Goal: Transaction & Acquisition: Purchase product/service

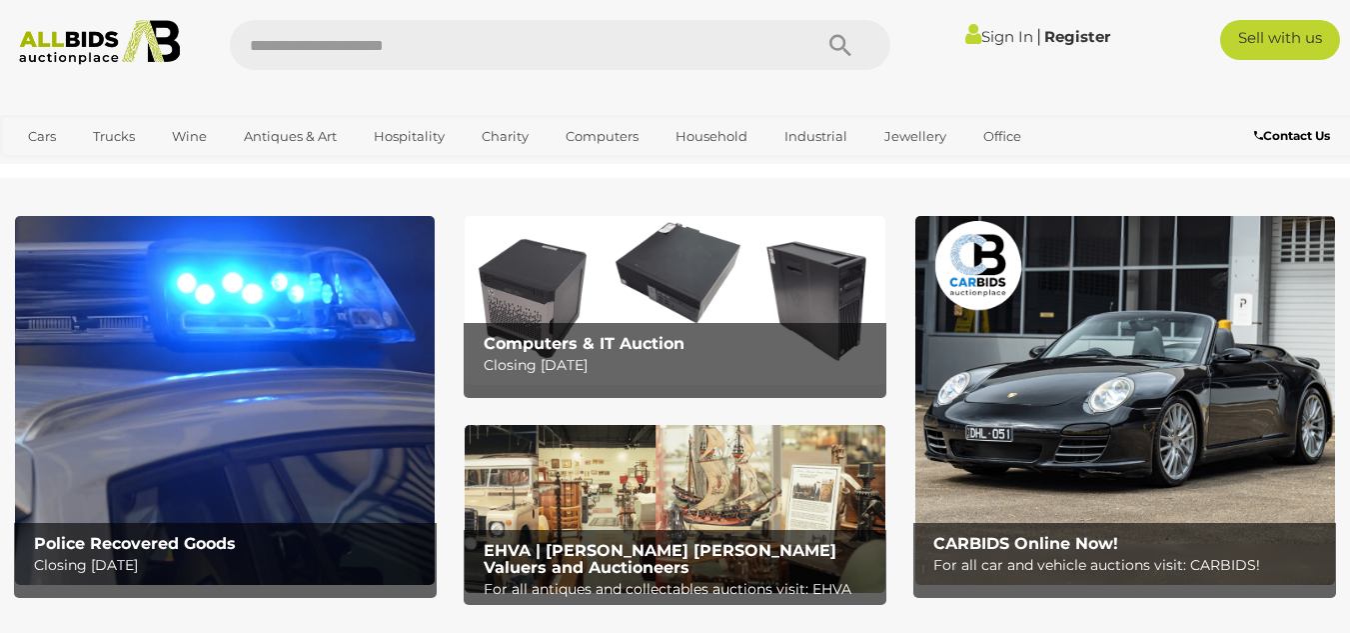
click at [1001, 37] on link "Sign In" at bounding box center [1000, 36] width 68 height 19
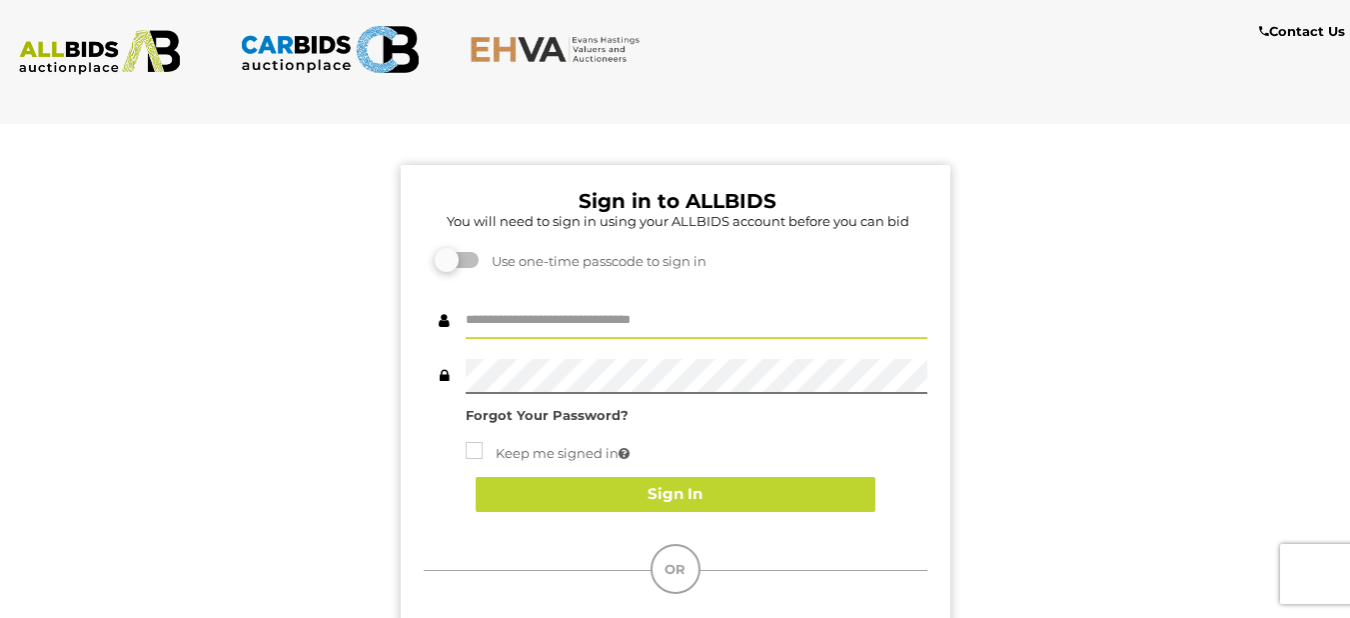
click at [490, 324] on input "text" at bounding box center [697, 321] width 462 height 35
type input "**********"
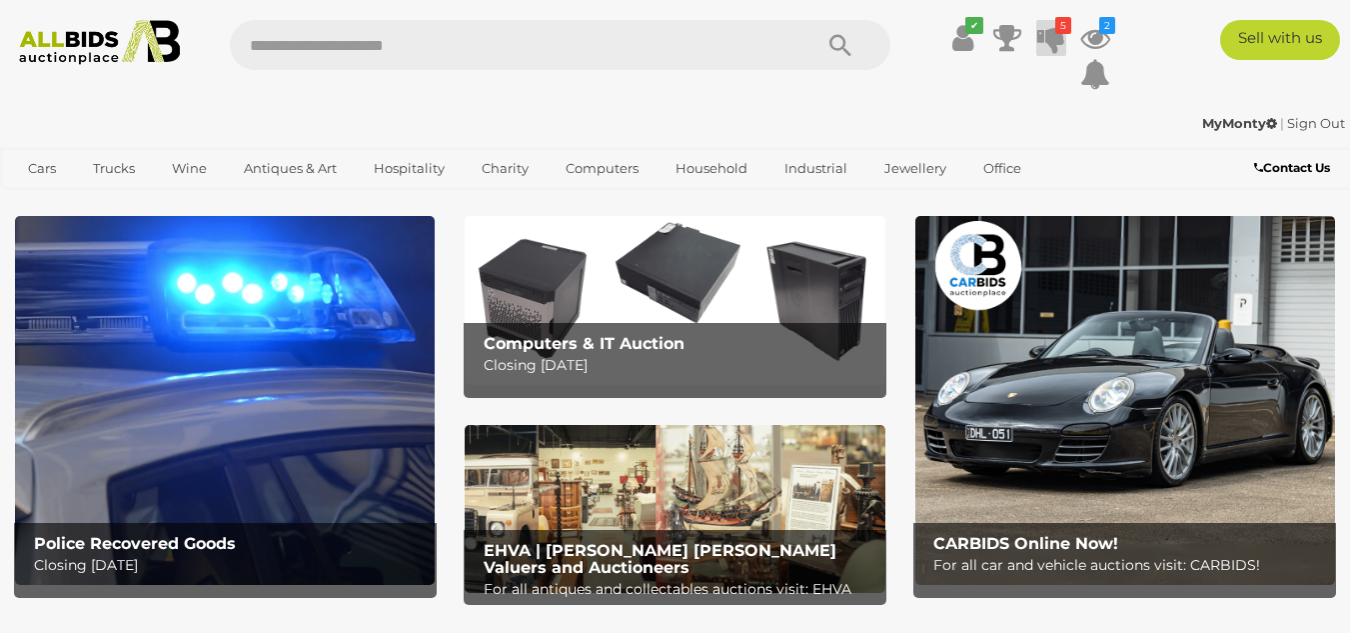
click at [1053, 34] on icon at bounding box center [1052, 38] width 28 height 36
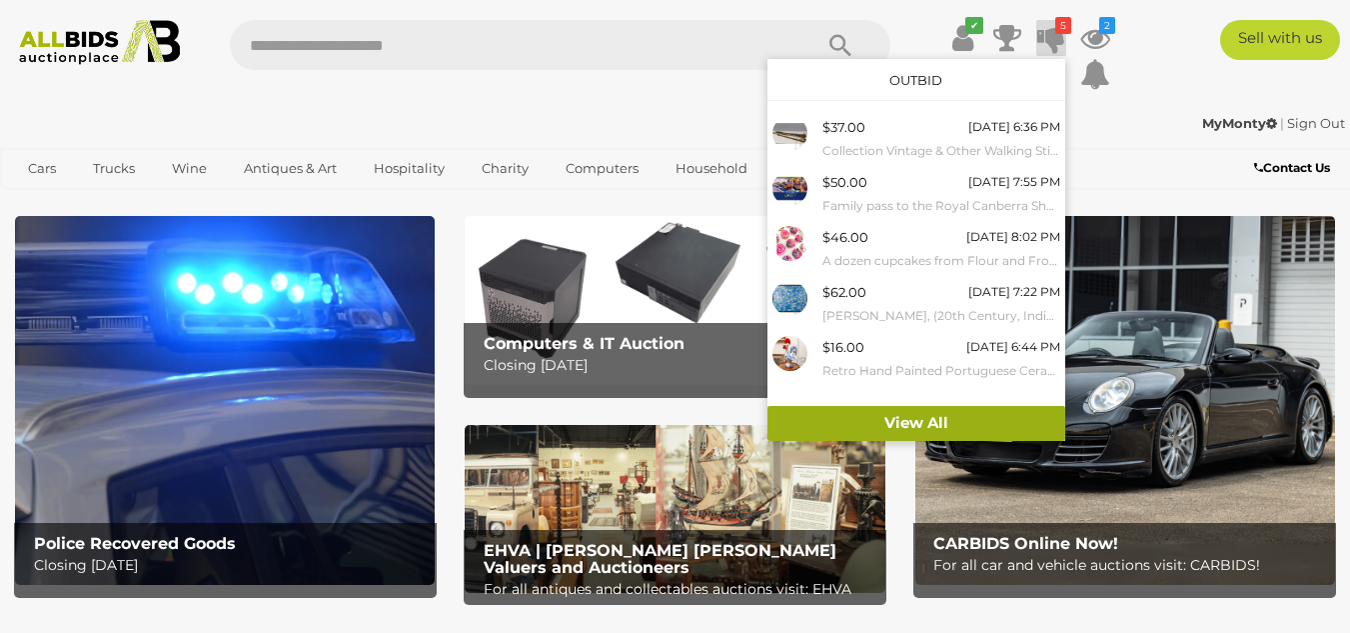
click at [919, 426] on link "View All" at bounding box center [917, 423] width 298 height 35
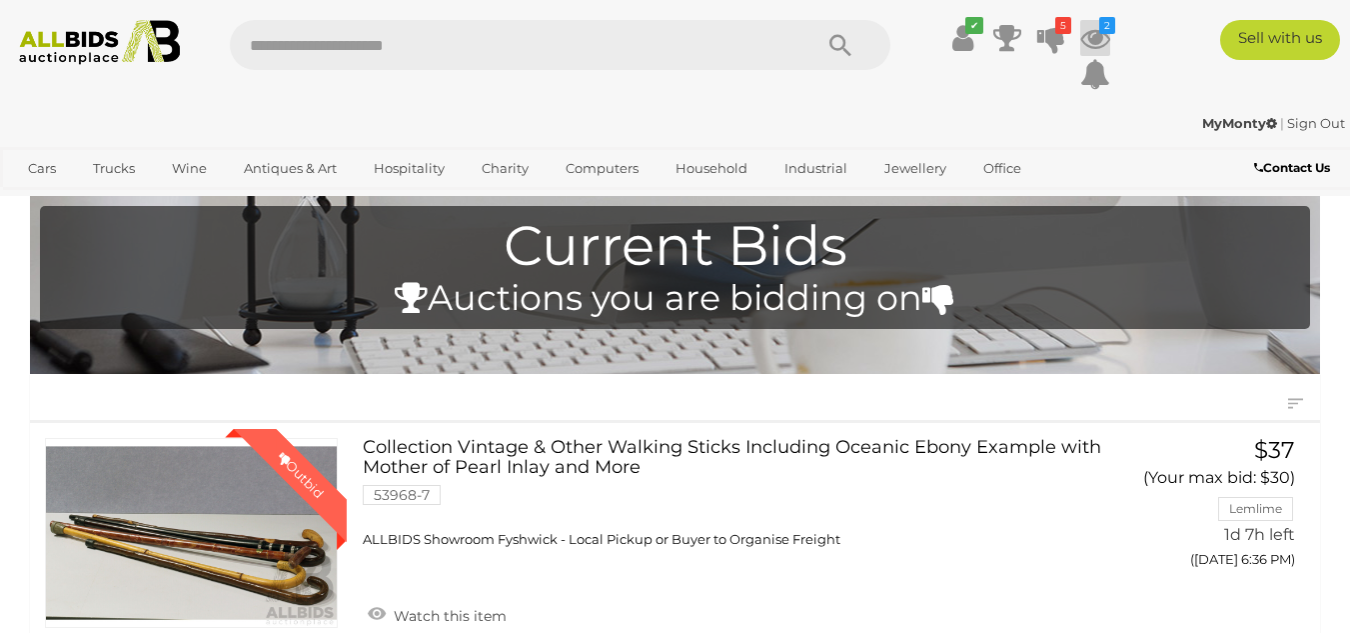
click at [1092, 39] on icon at bounding box center [1096, 38] width 30 height 36
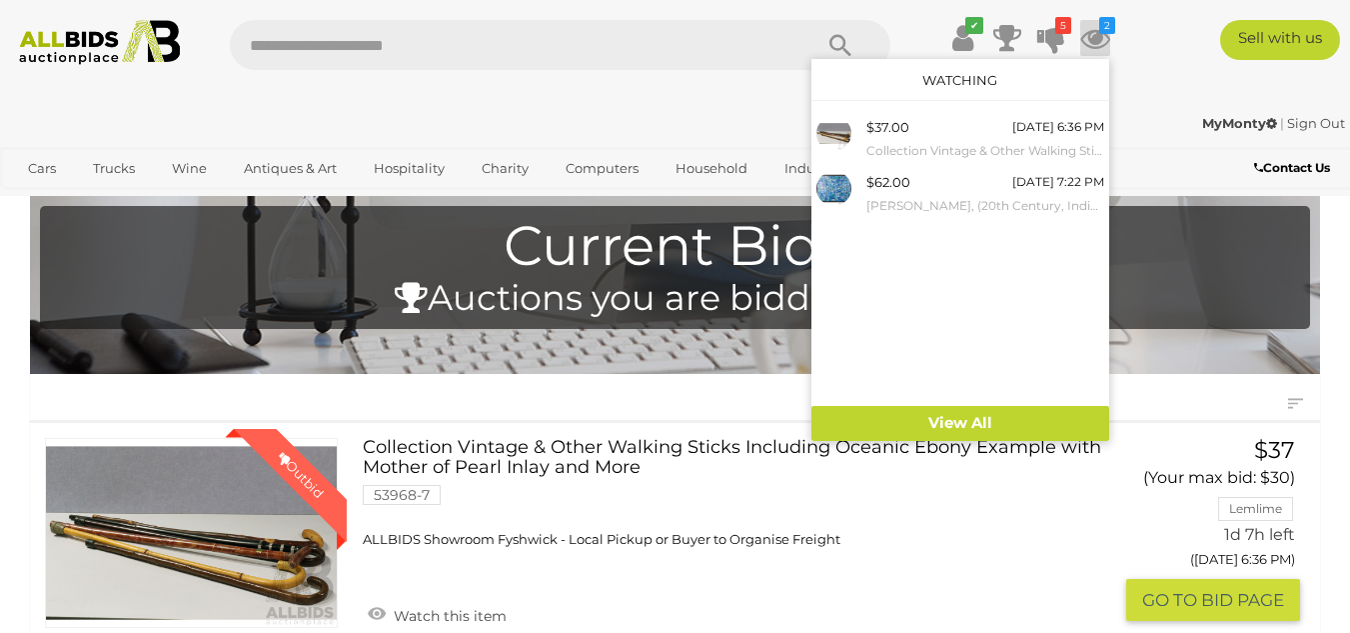
click at [946, 527] on link "Collection Vintage & Other Walking Sticks Including Oceanic Ebony Example with …" at bounding box center [734, 493] width 713 height 110
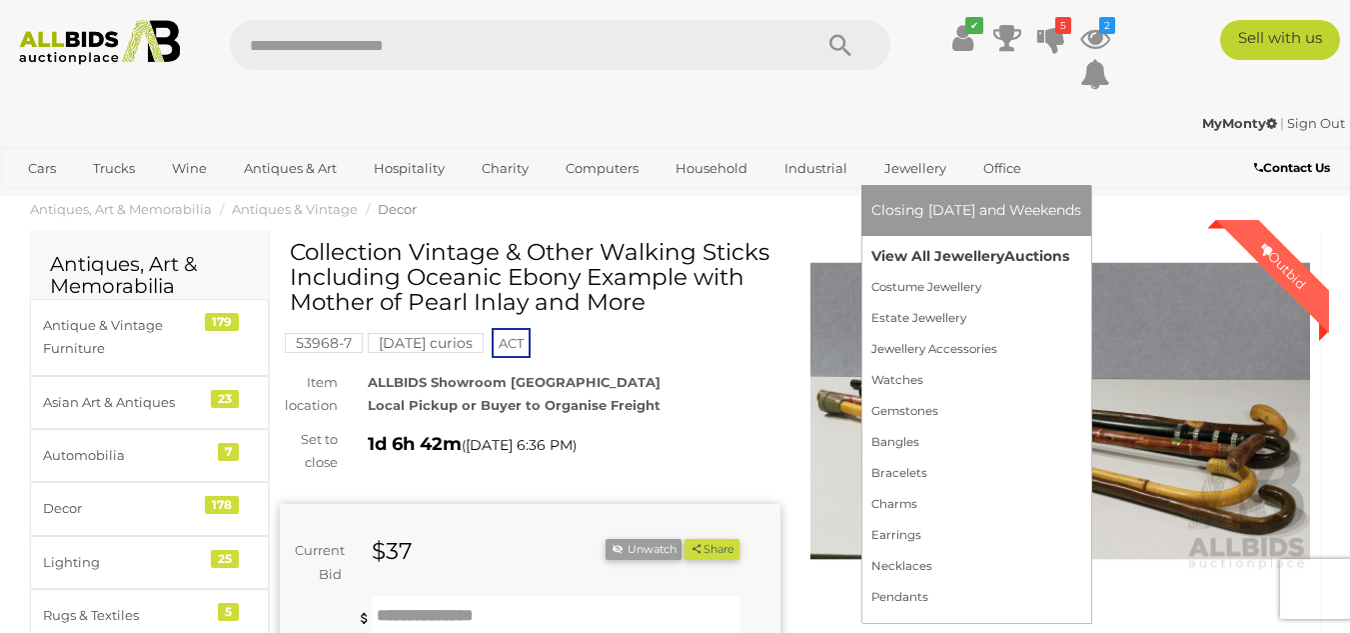
click at [925, 256] on link "View All Jewellery Auctions" at bounding box center [977, 256] width 210 height 31
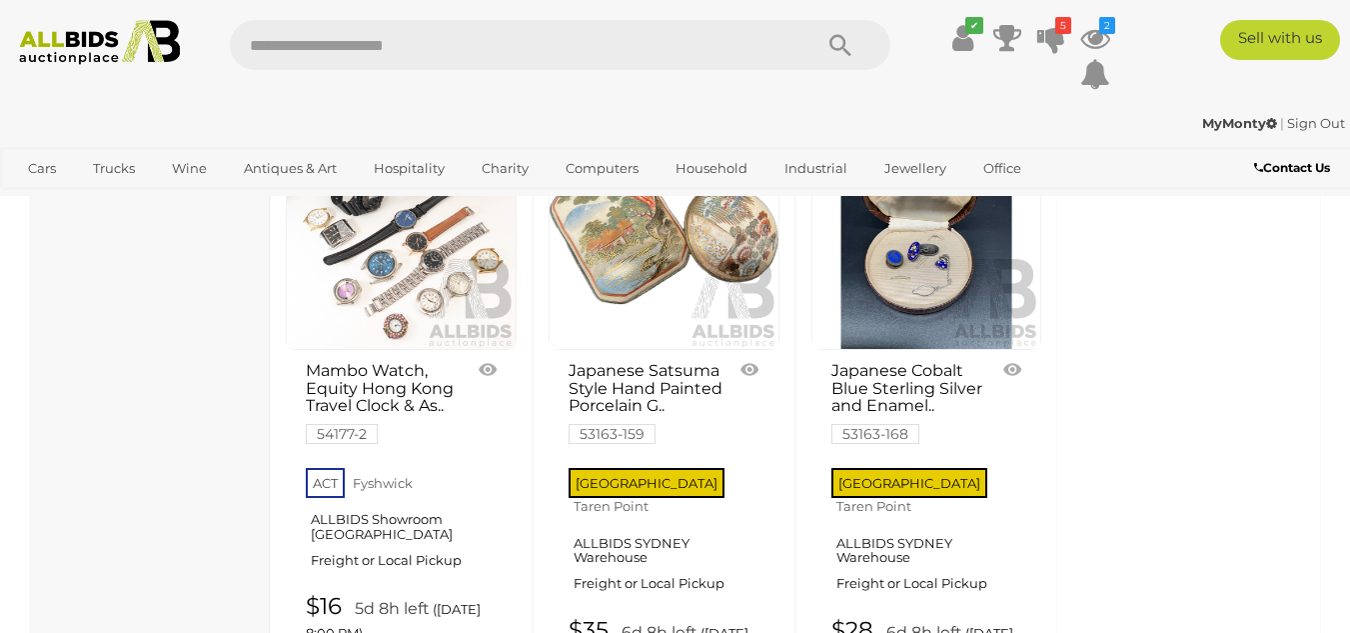
scroll to position [9296, 0]
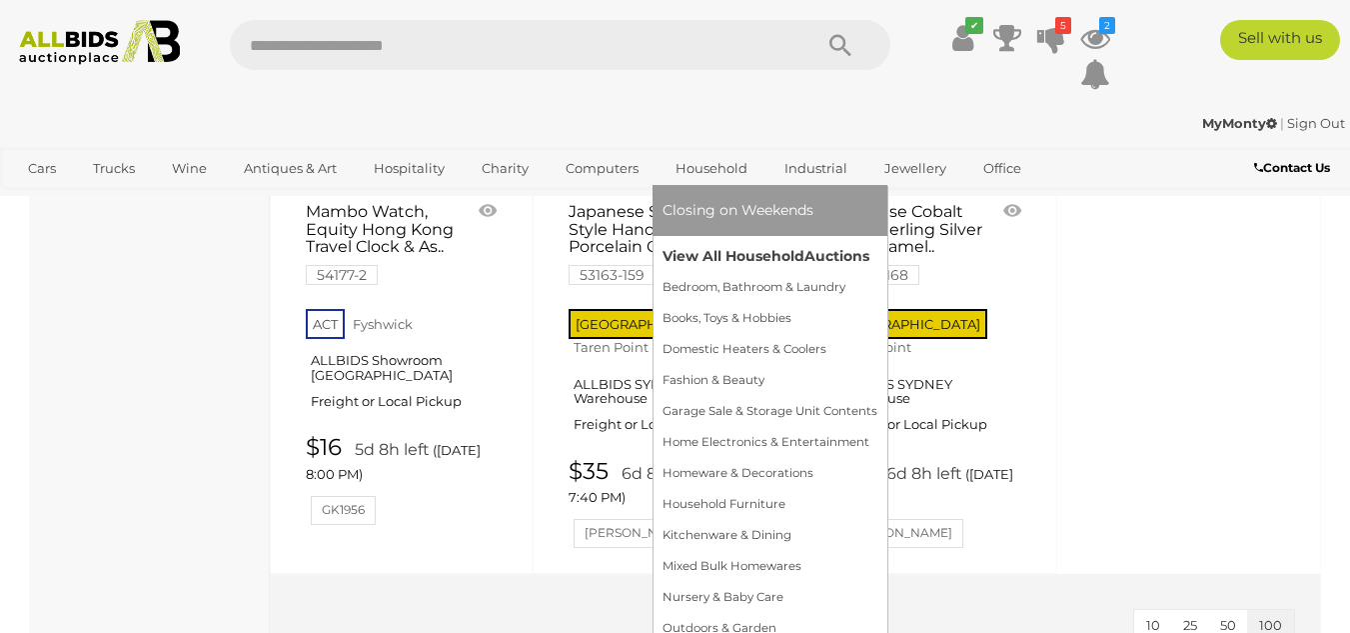
click at [692, 252] on link "View All Household Auctions" at bounding box center [770, 256] width 215 height 31
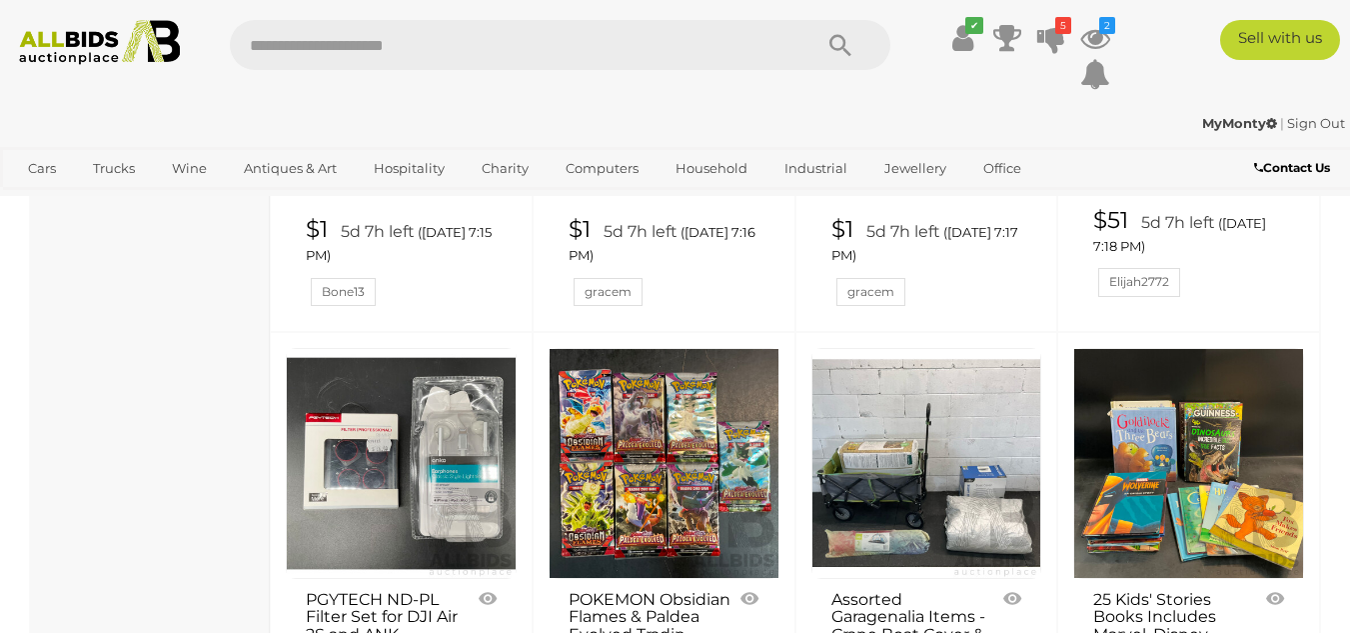
scroll to position [15593, 0]
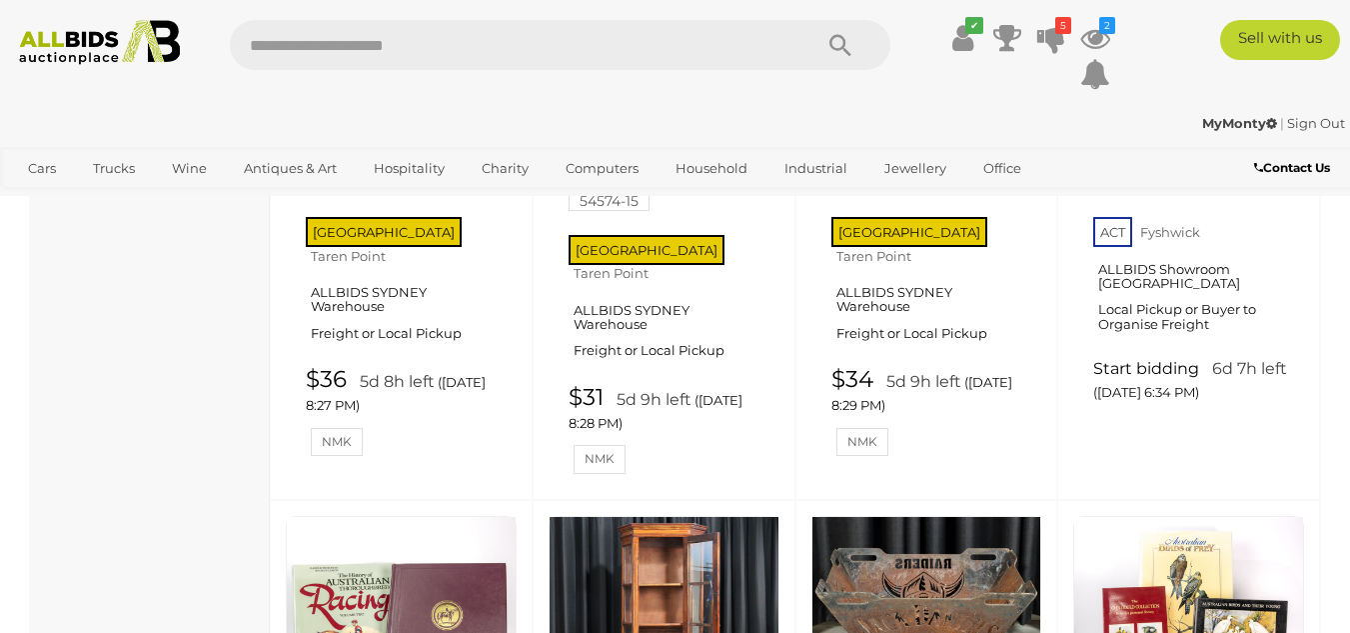
scroll to position [12064, 0]
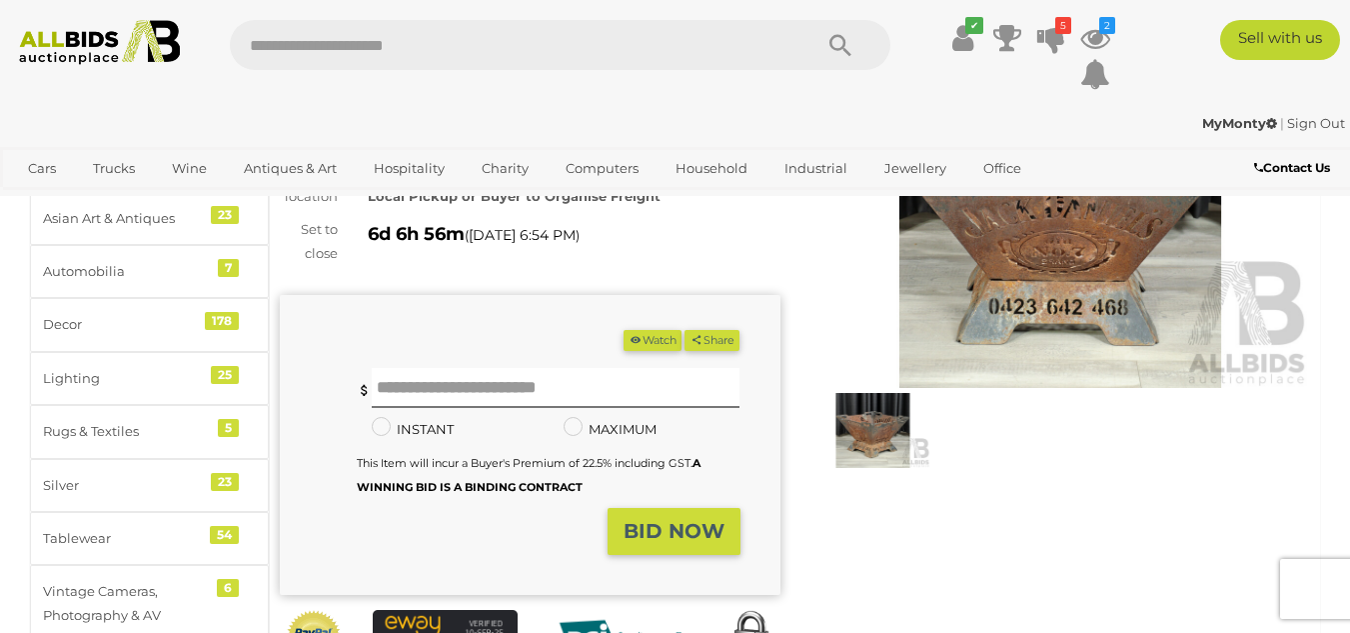
scroll to position [200, 0]
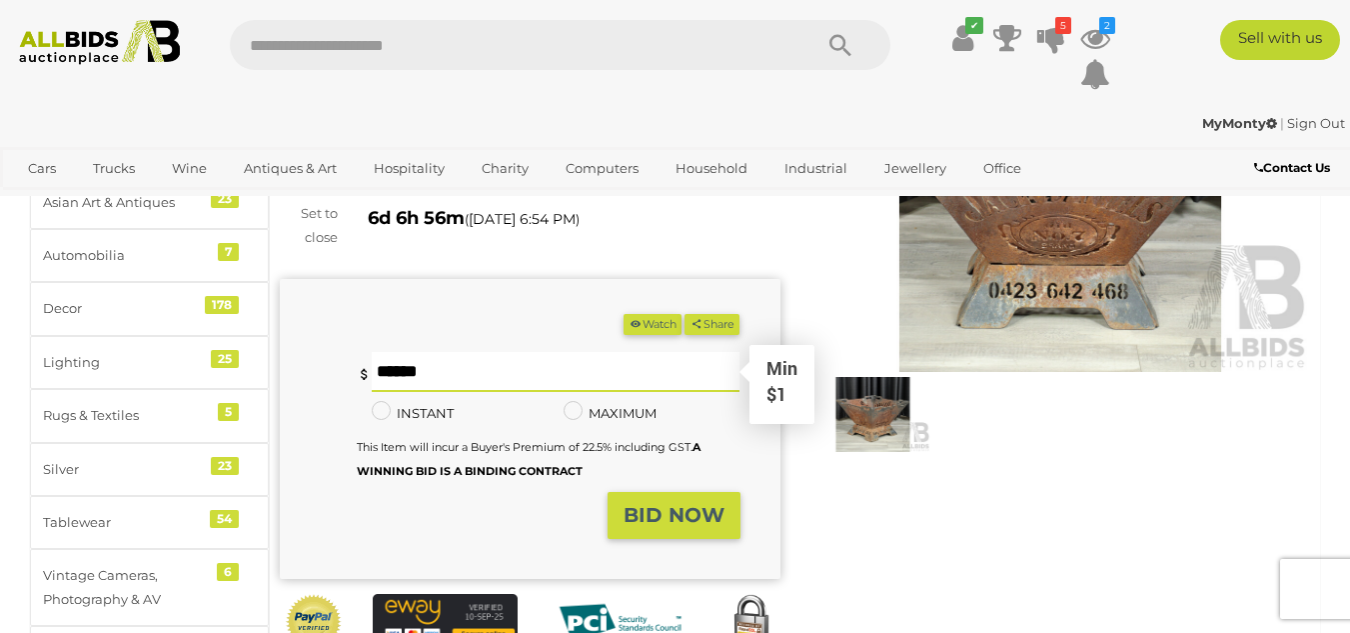
click at [431, 369] on input "text" at bounding box center [556, 372] width 369 height 40
type input "**"
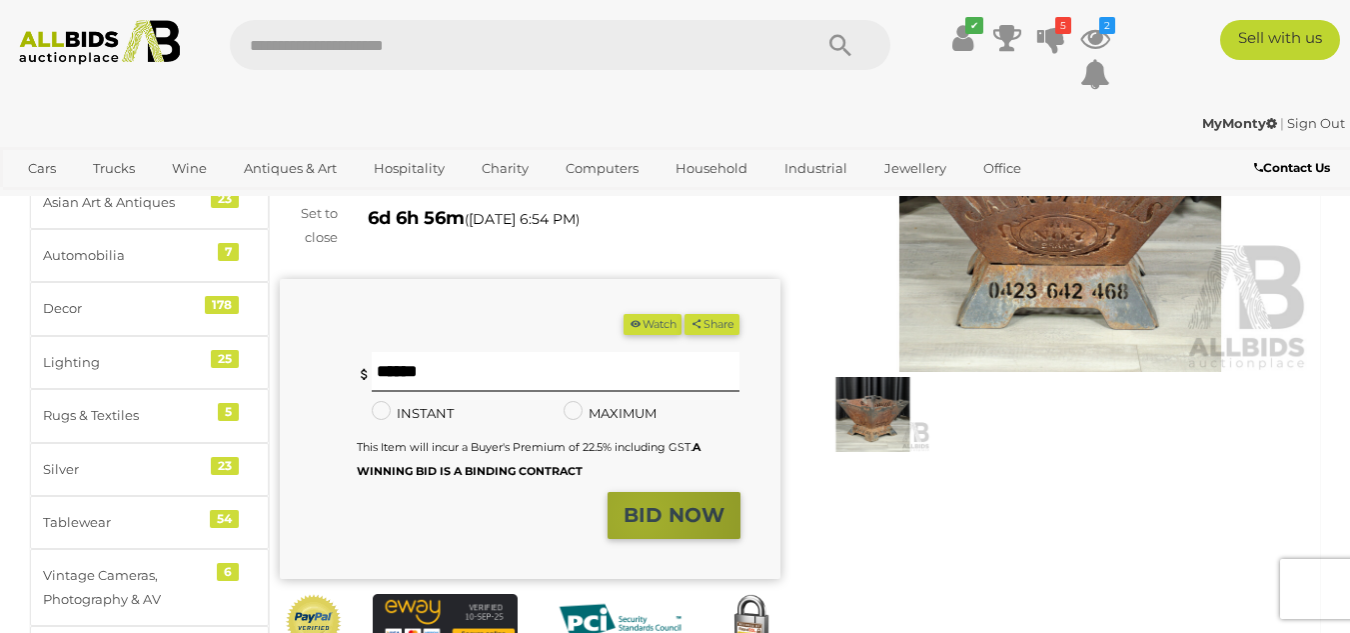
click at [643, 517] on strong "BID NOW" at bounding box center [674, 515] width 101 height 24
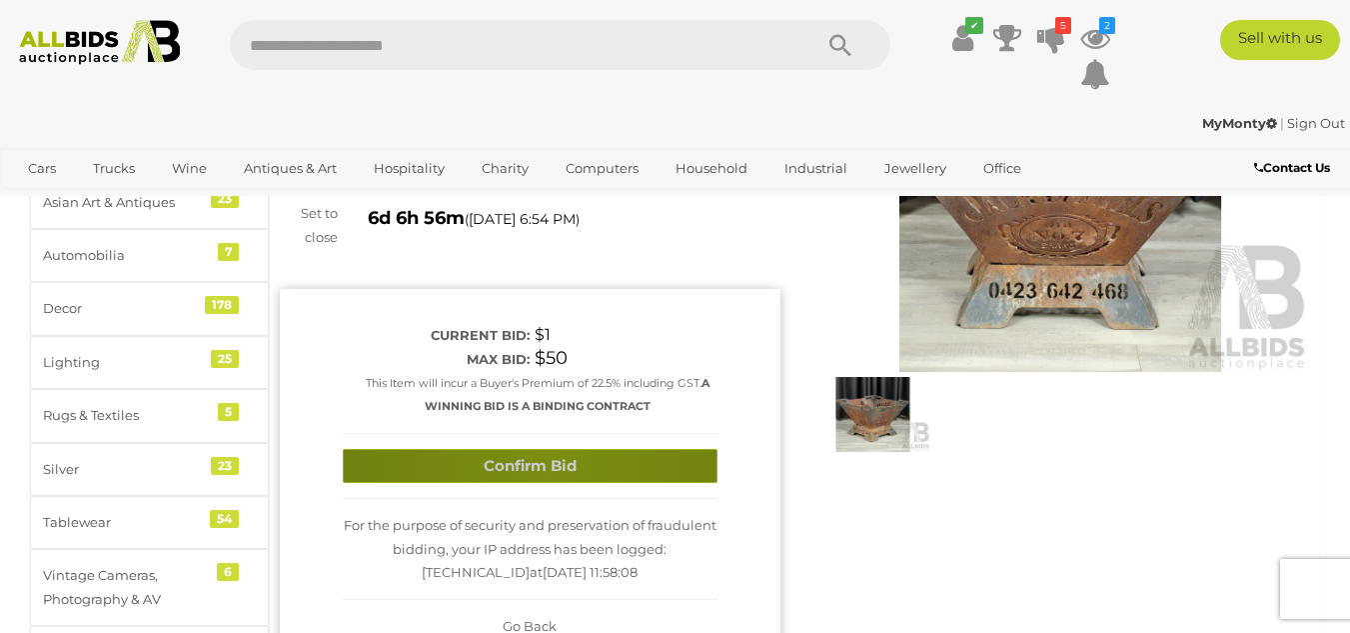
click at [549, 469] on button "Confirm Bid" at bounding box center [530, 466] width 375 height 35
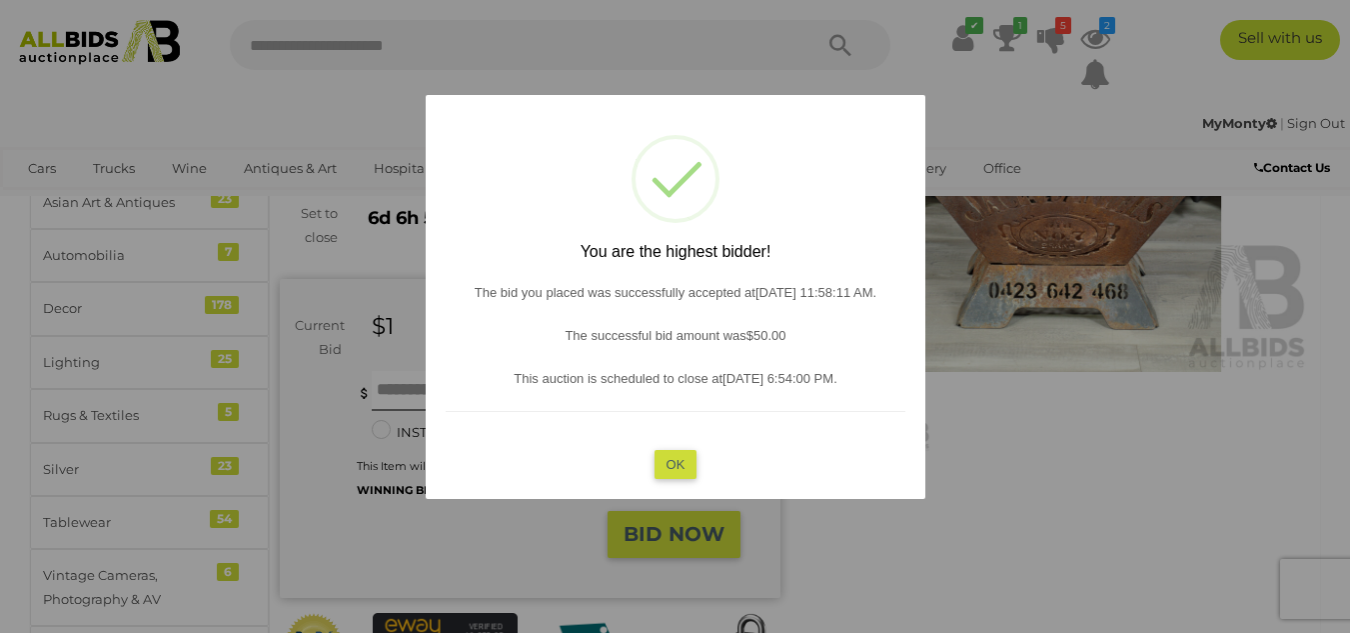
click at [666, 459] on button "OK" at bounding box center [675, 463] width 43 height 29
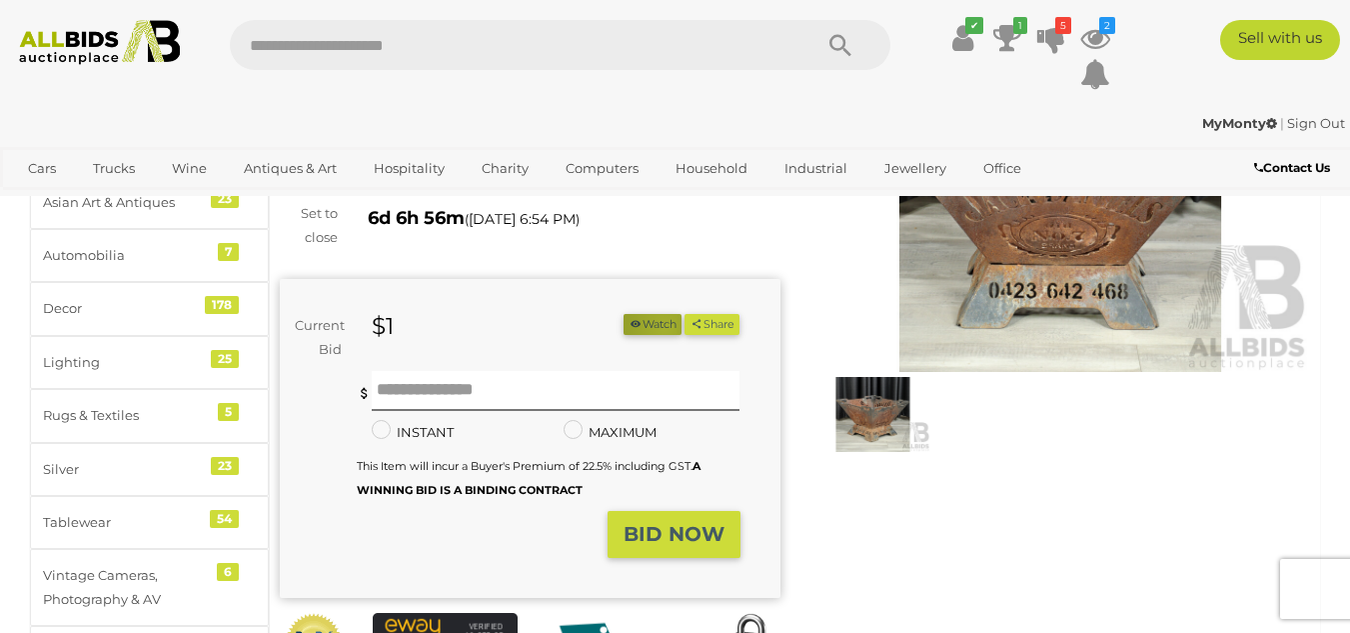
click at [656, 328] on button "Watch" at bounding box center [653, 324] width 58 height 21
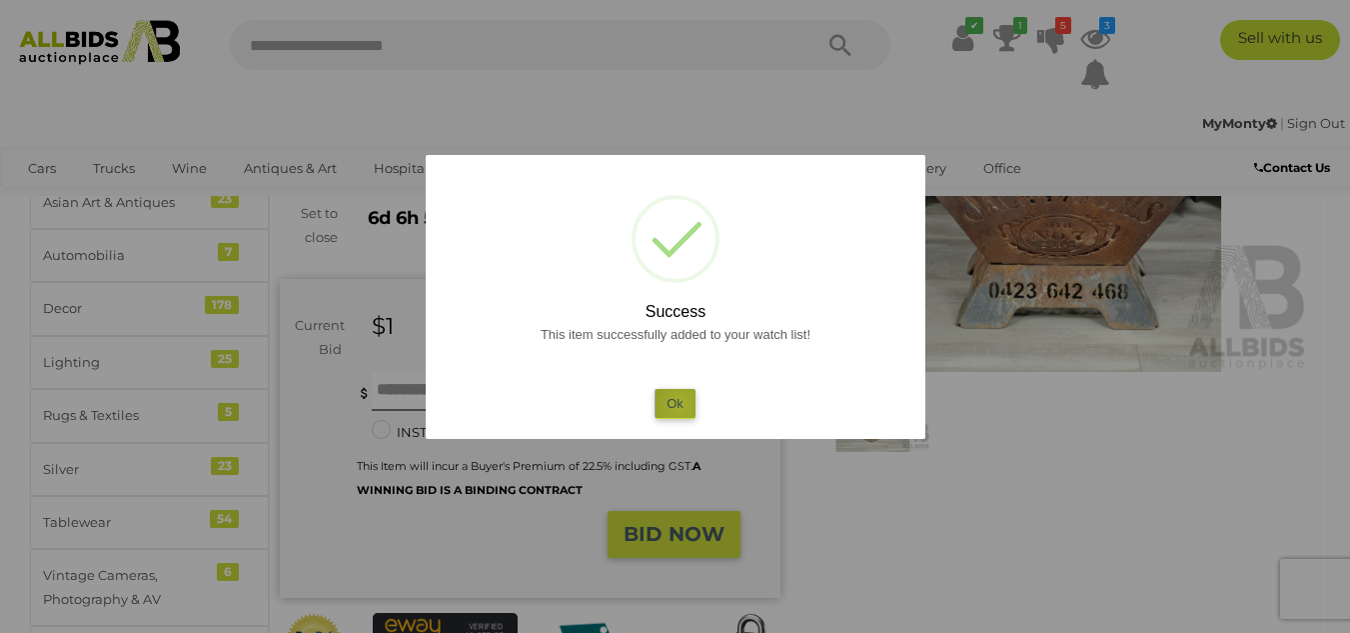
click at [680, 405] on button "Ok" at bounding box center [675, 403] width 41 height 29
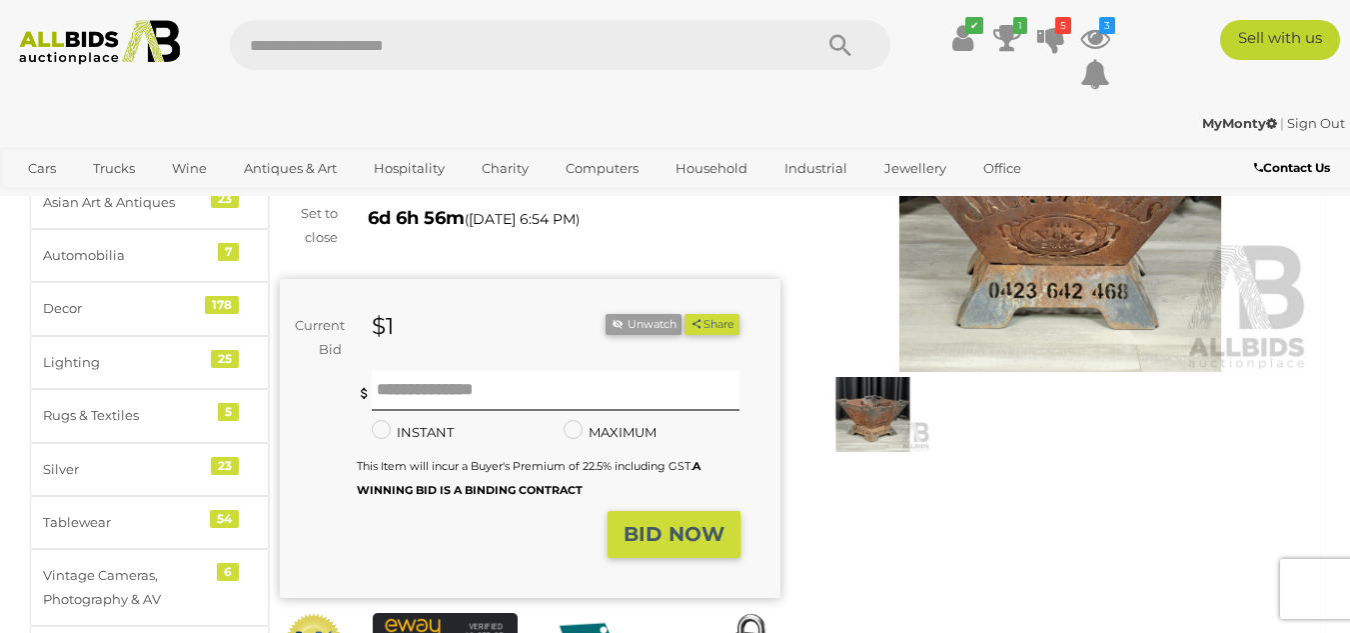
click at [819, 538] on div "Winning Outbid Warranty Charity" at bounding box center [795, 391] width 1061 height 703
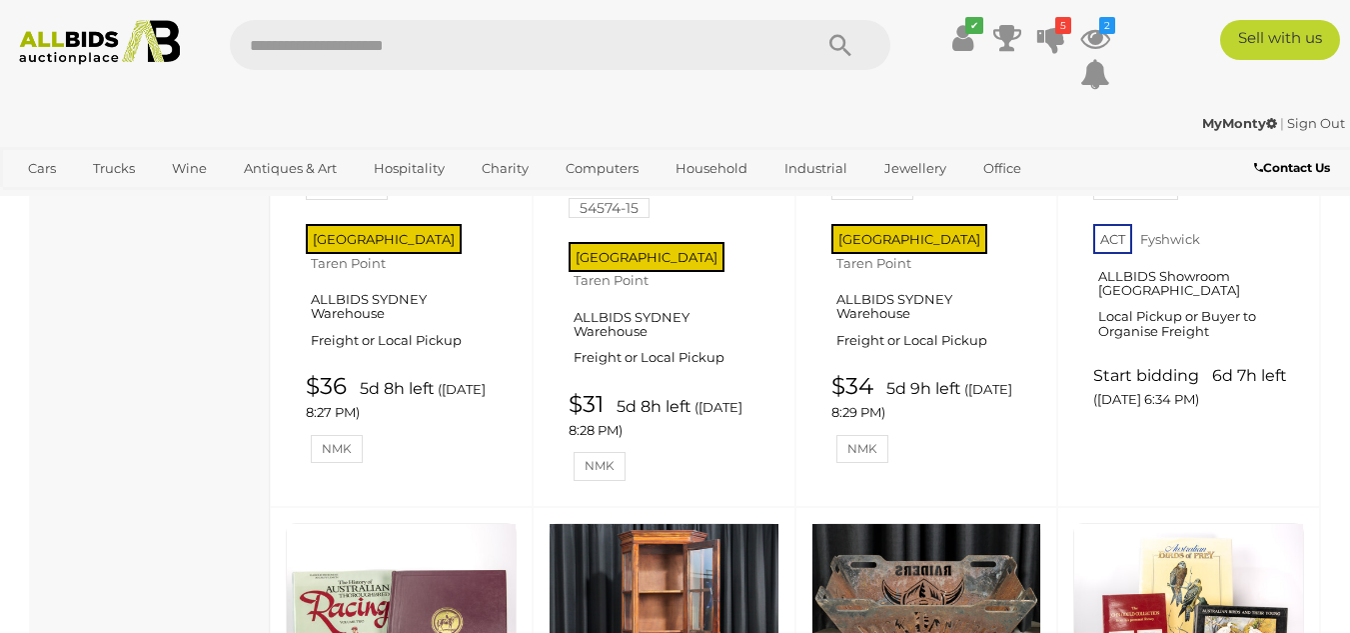
scroll to position [12000, 0]
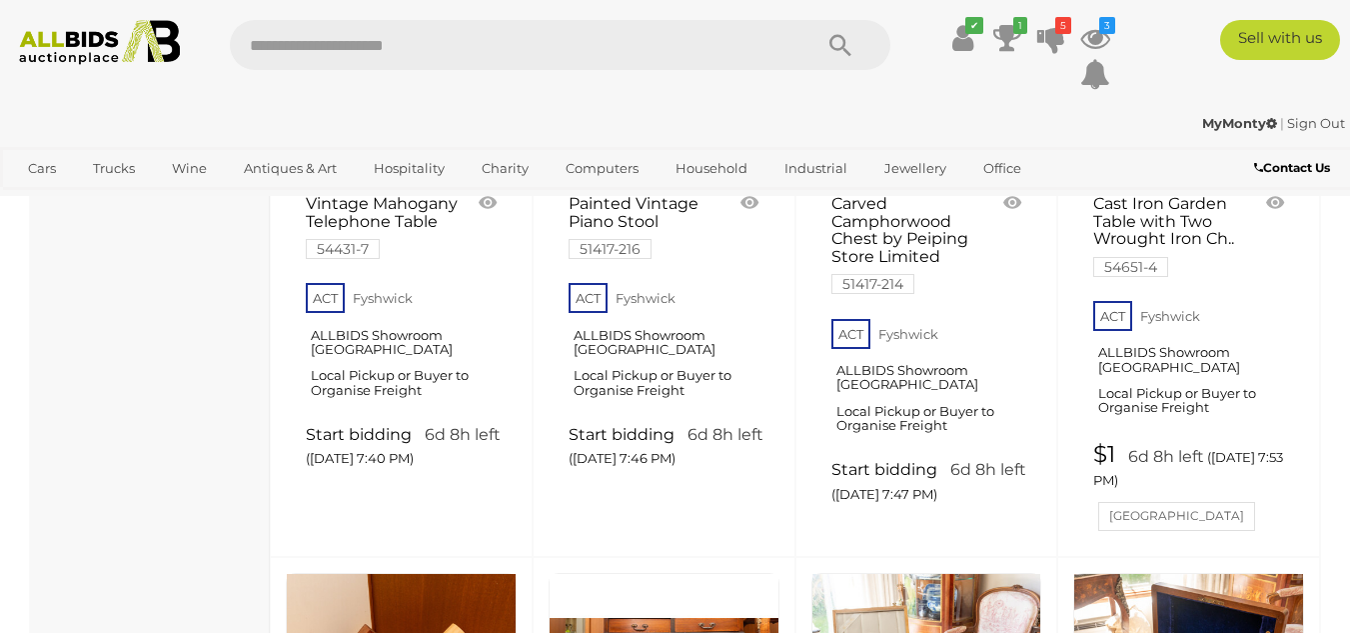
scroll to position [15299, 0]
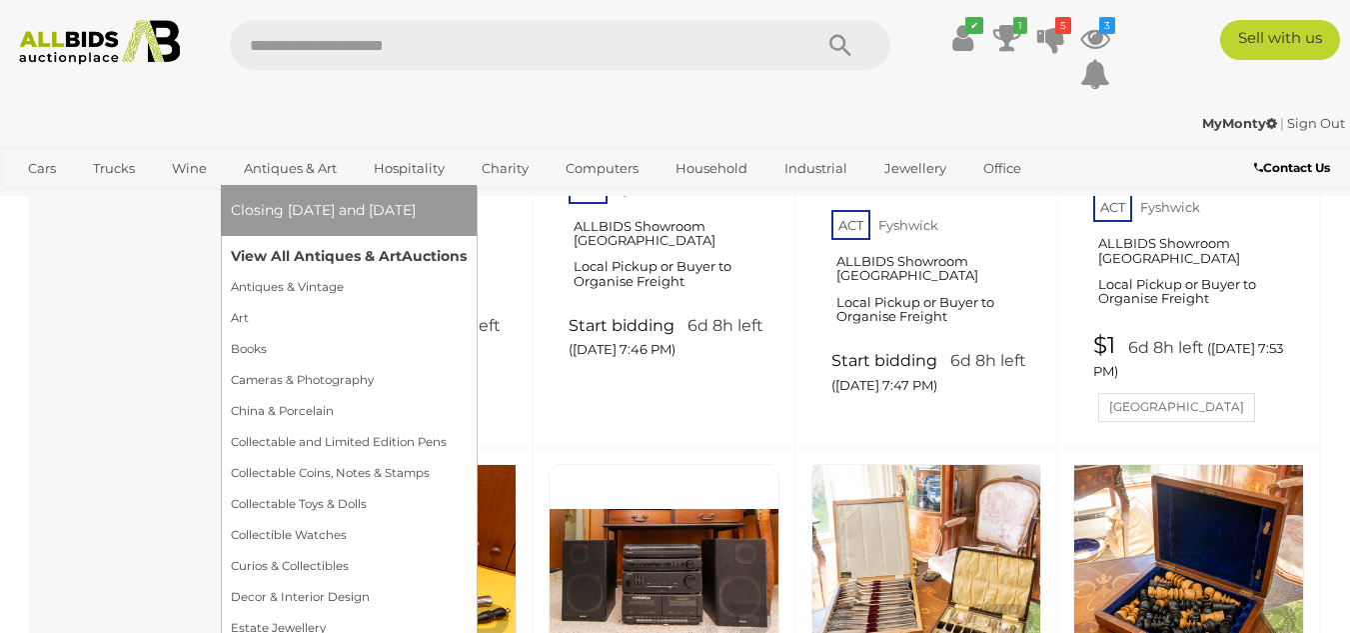
click at [305, 253] on link "View All Antiques & Art Auctions" at bounding box center [349, 256] width 236 height 31
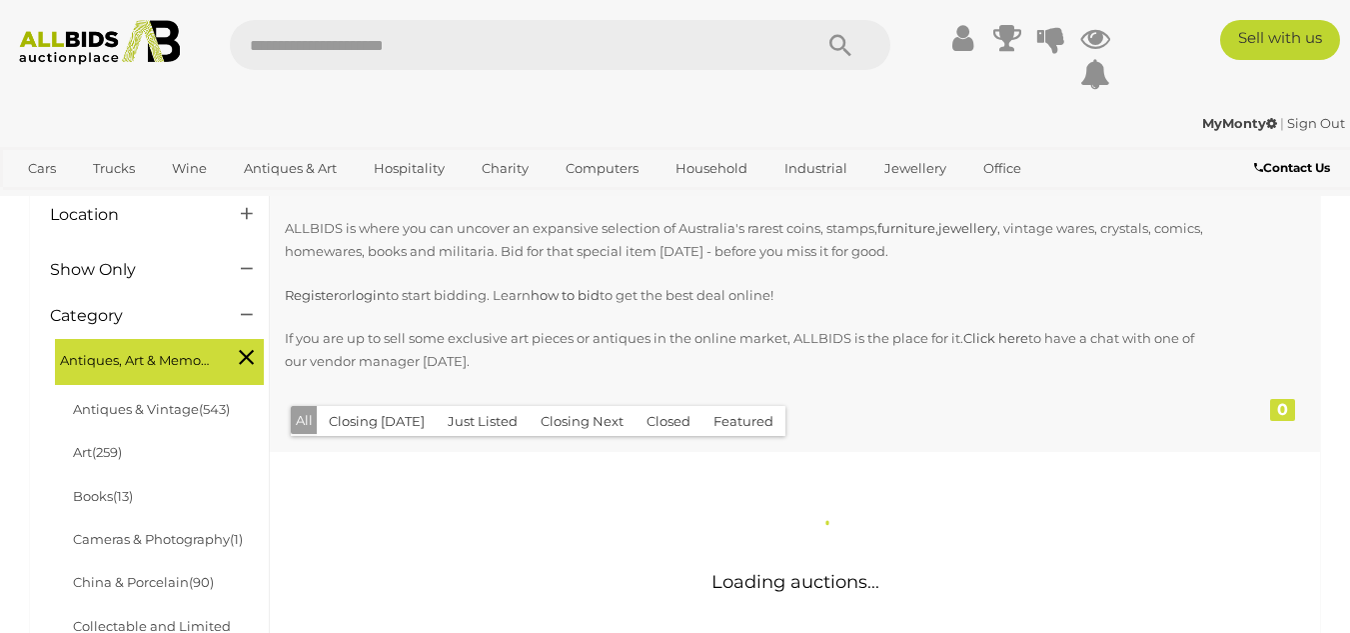
scroll to position [300, 0]
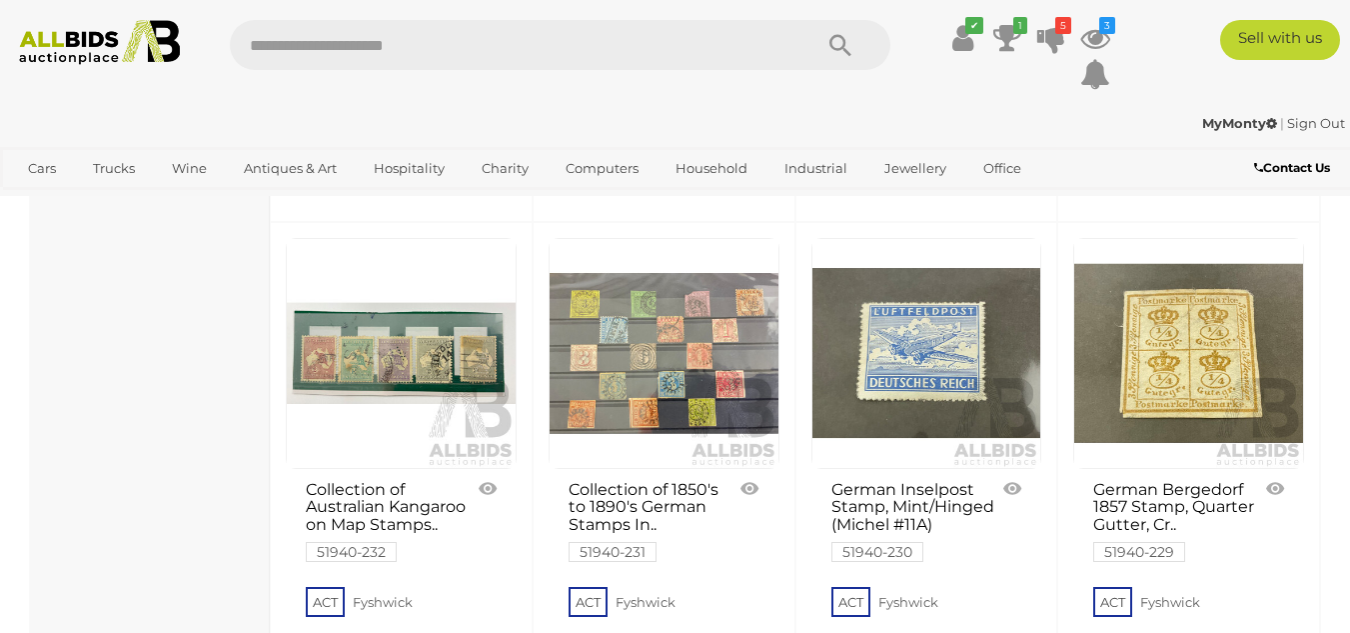
scroll to position [15493, 0]
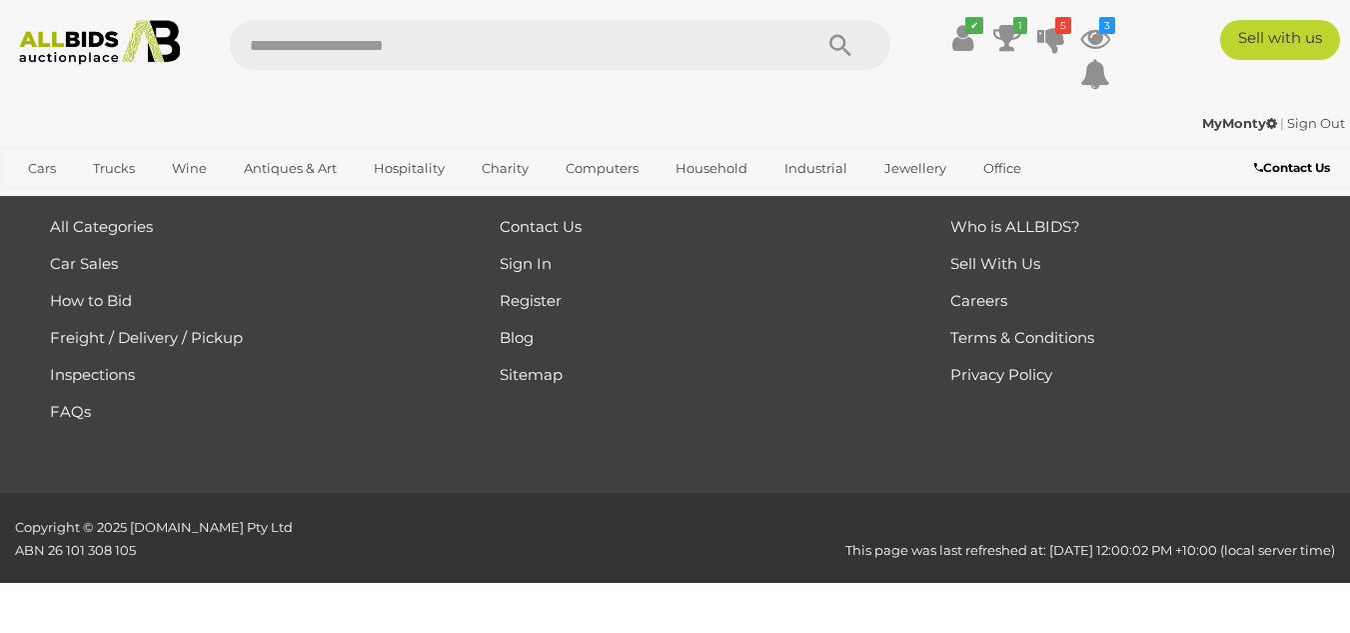
scroll to position [446, 0]
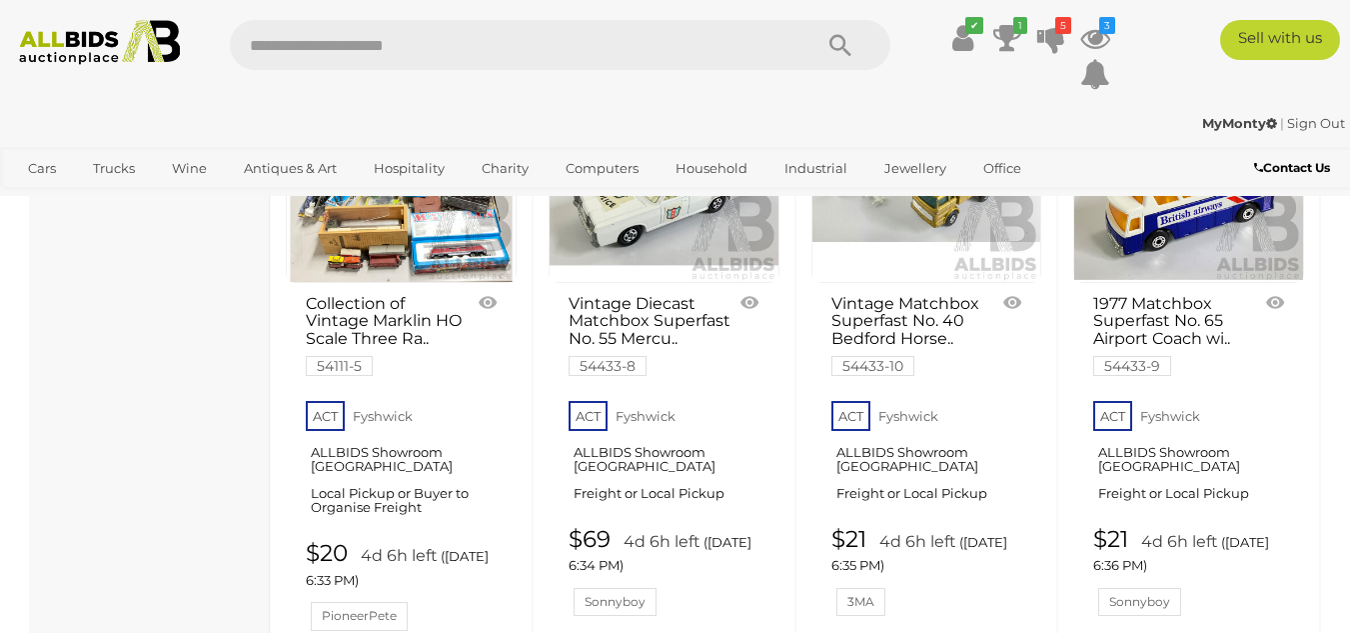
scroll to position [15739, 0]
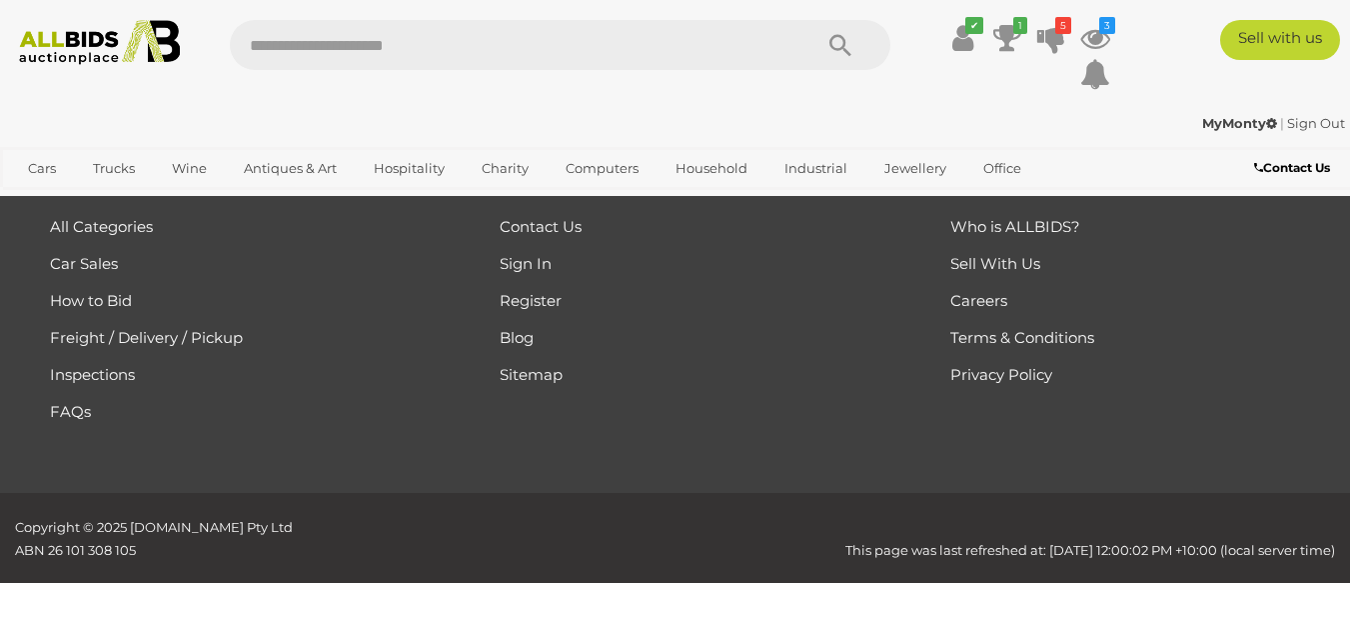
scroll to position [446, 0]
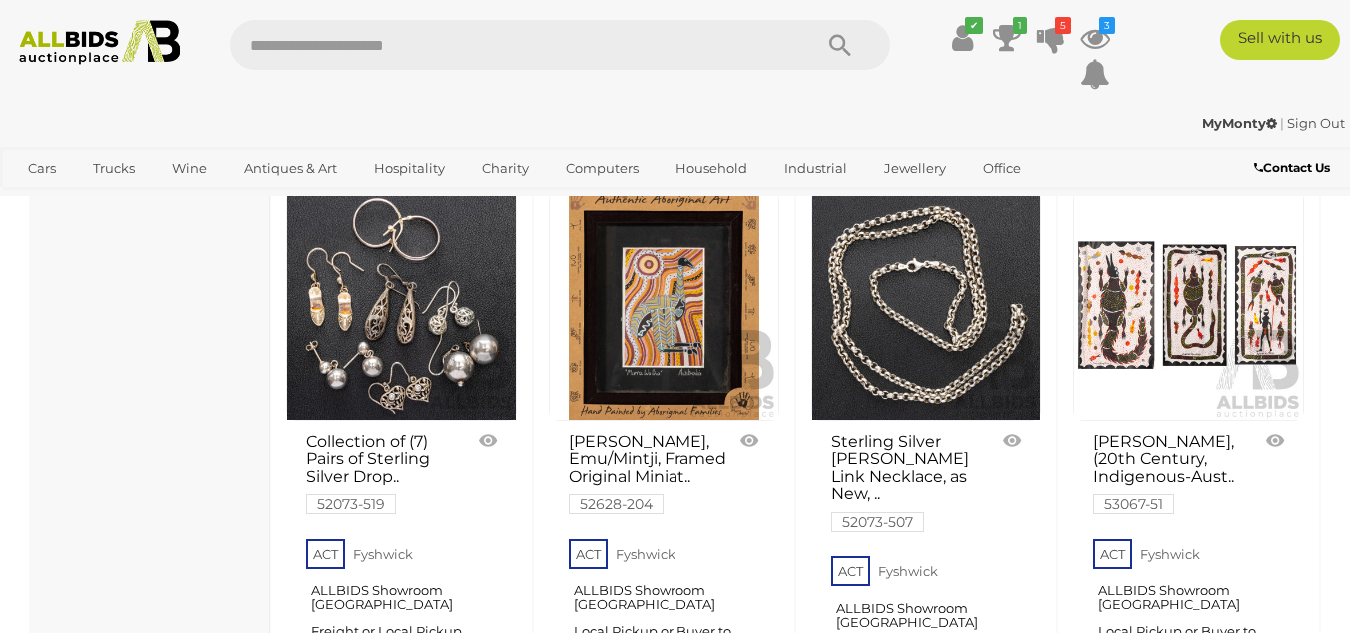
scroll to position [8642, 0]
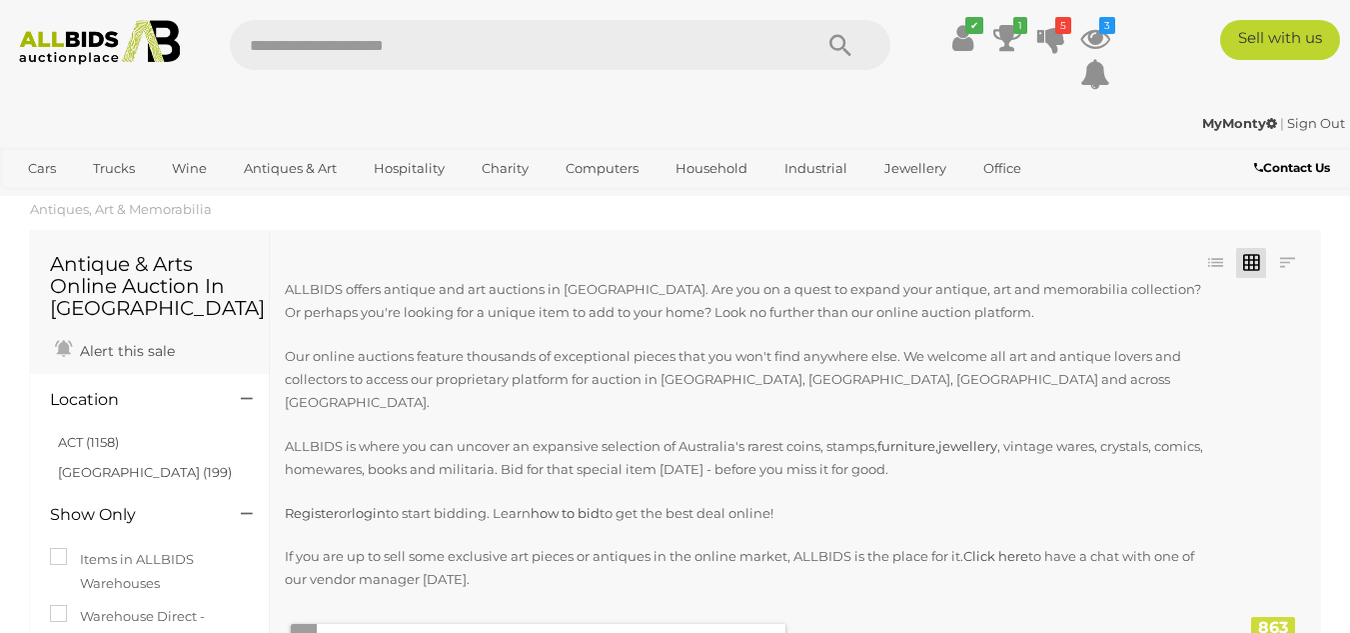
scroll to position [446, 0]
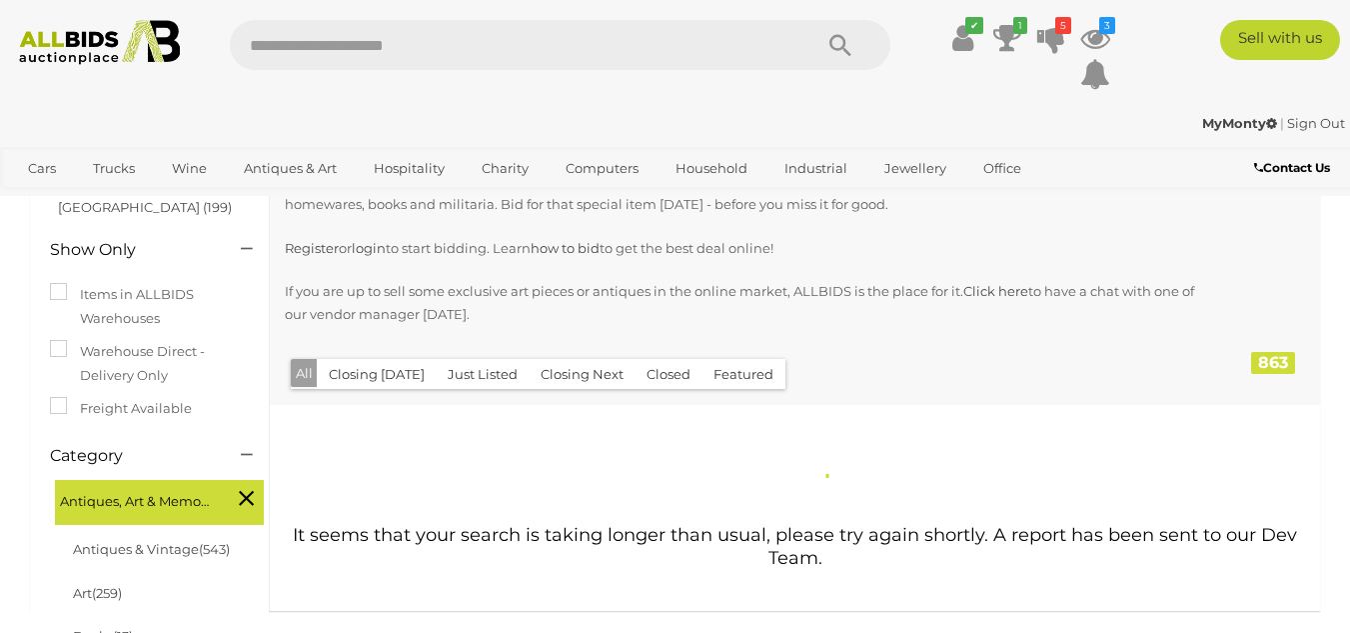
scroll to position [300, 0]
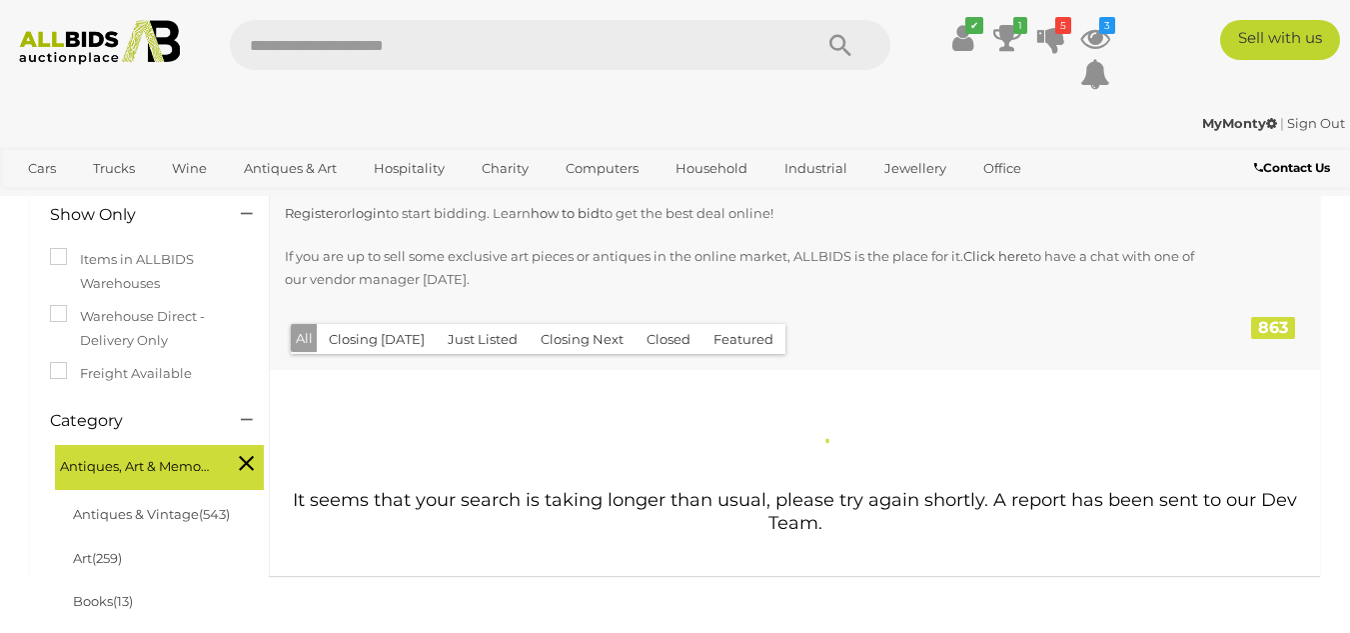
scroll to position [446, 0]
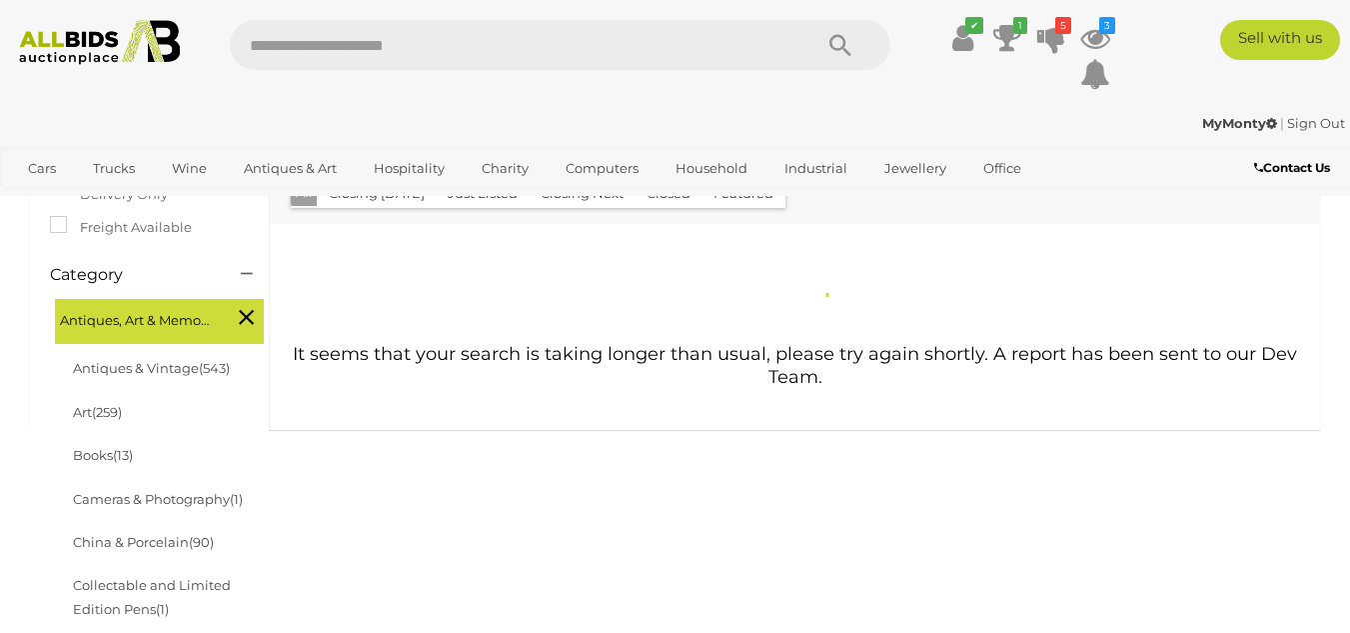
scroll to position [300, 0]
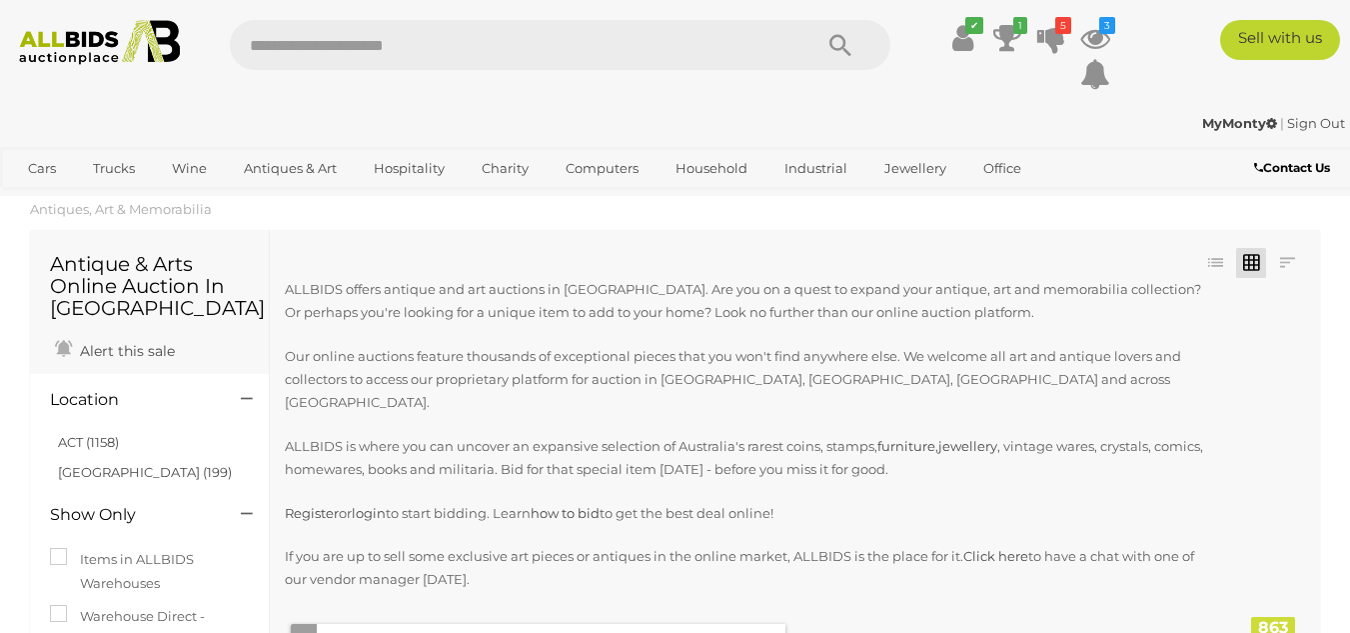
scroll to position [300, 0]
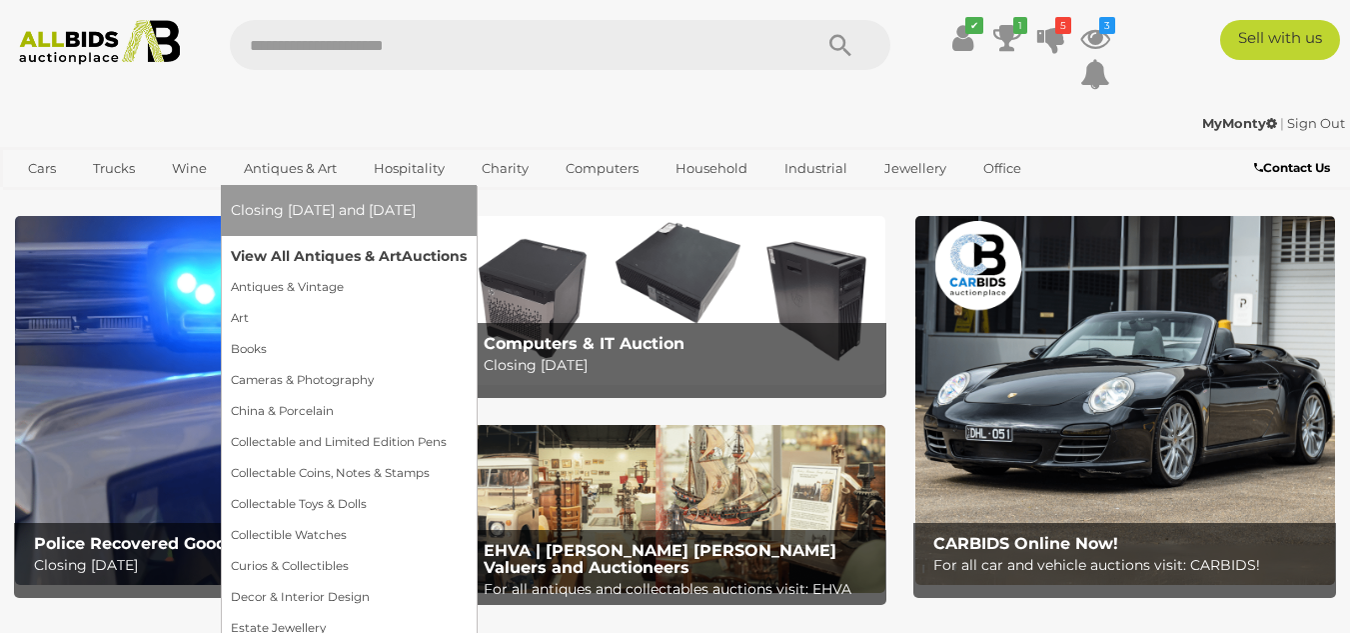
click at [273, 258] on link "View All Antiques & Art Auctions" at bounding box center [349, 256] width 236 height 31
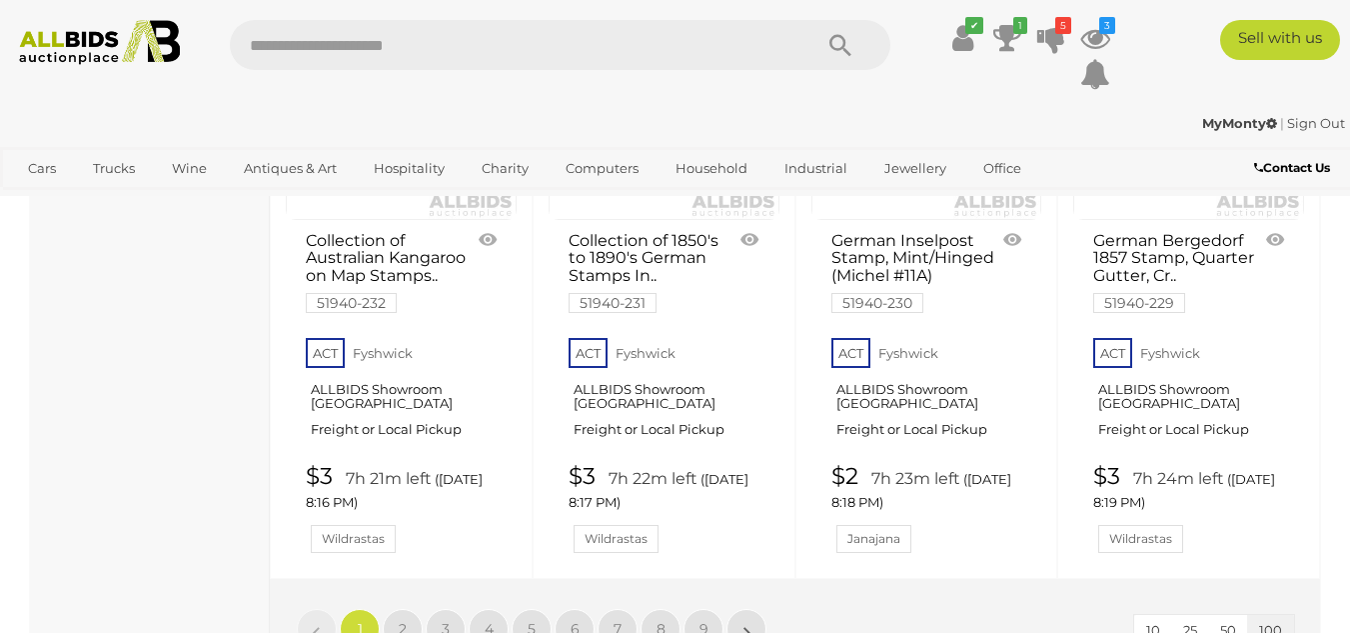
scroll to position [15378, 0]
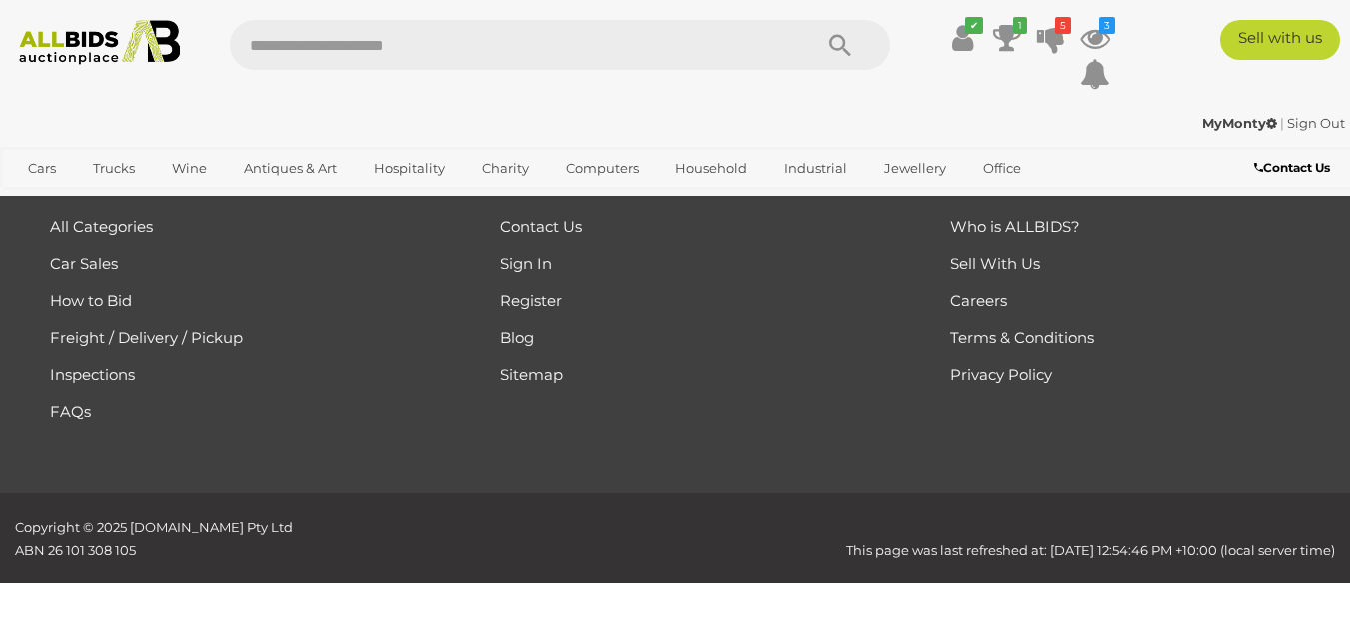
scroll to position [446, 0]
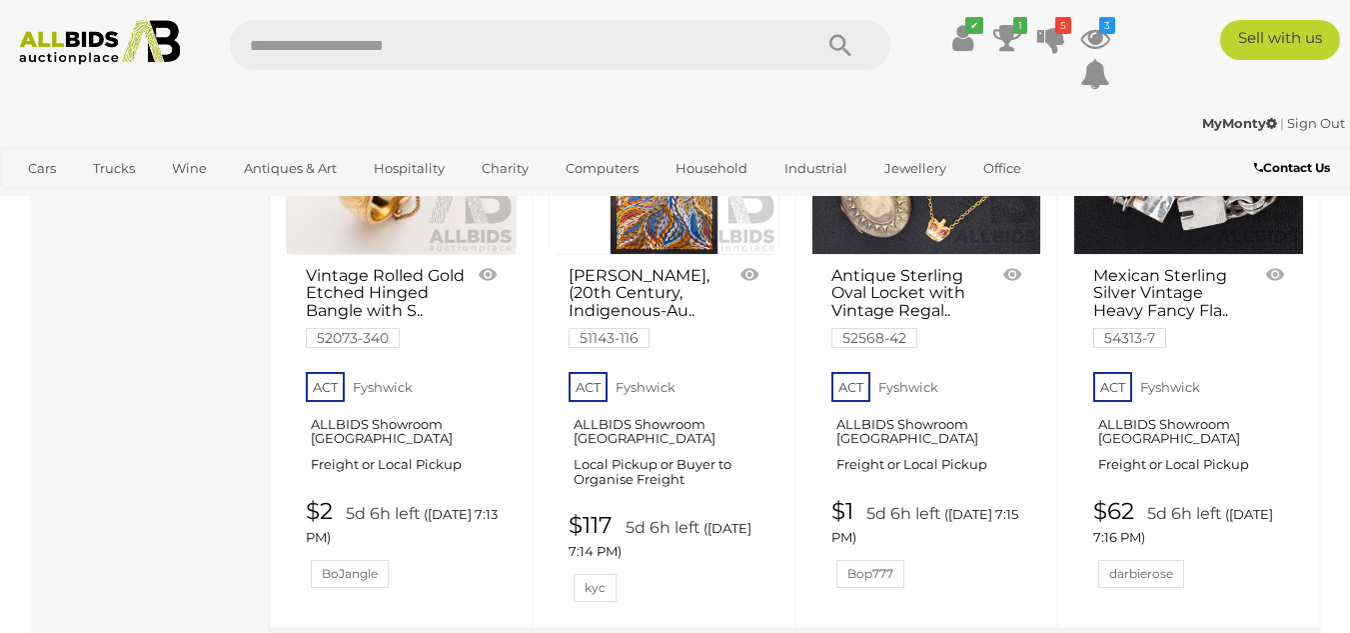
scroll to position [15739, 0]
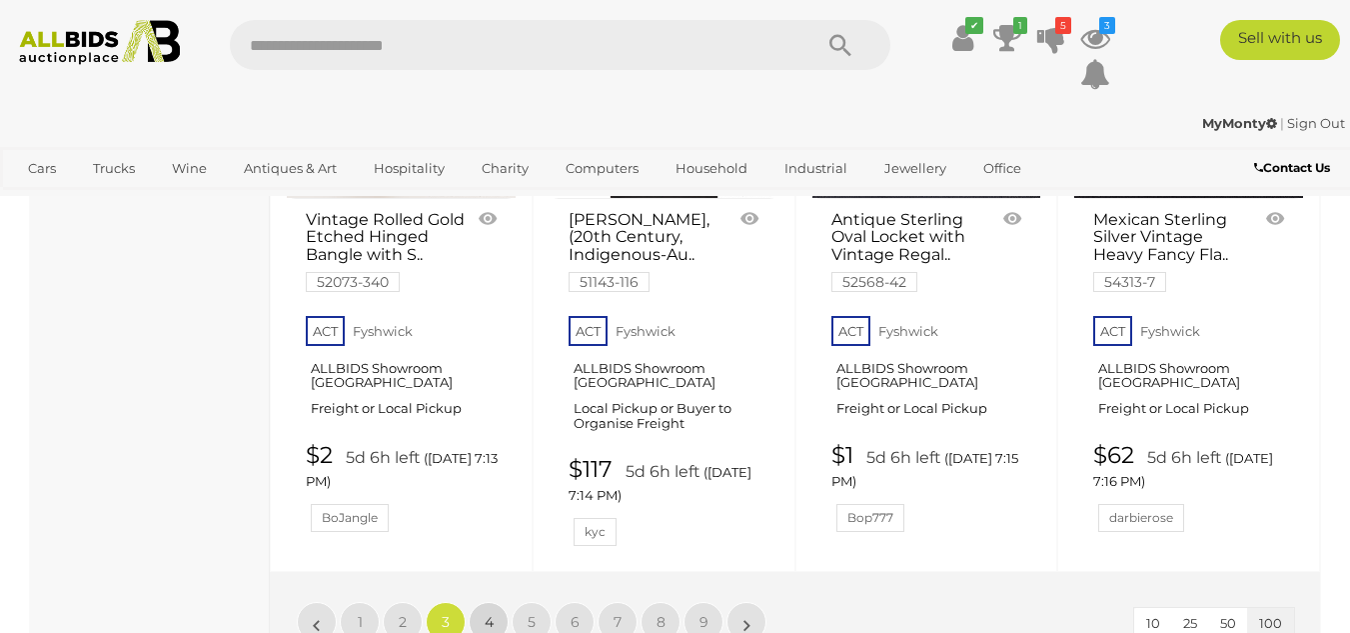
click at [490, 613] on span "4" at bounding box center [489, 622] width 9 height 18
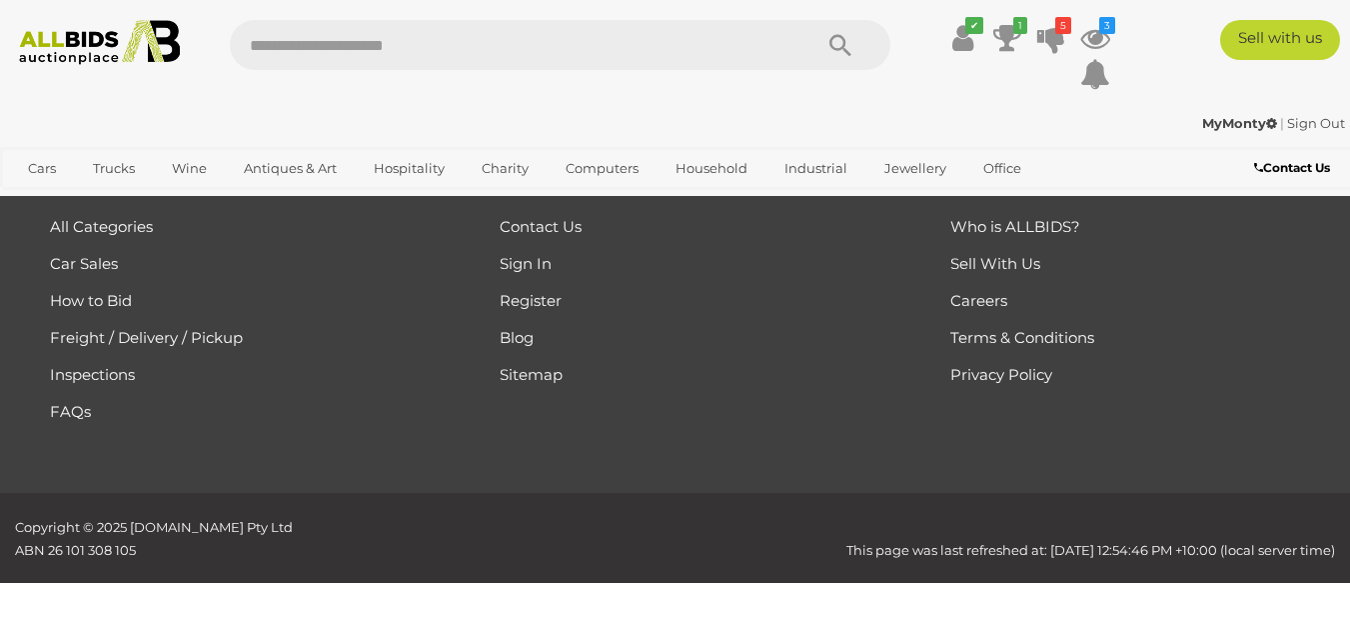
scroll to position [446, 0]
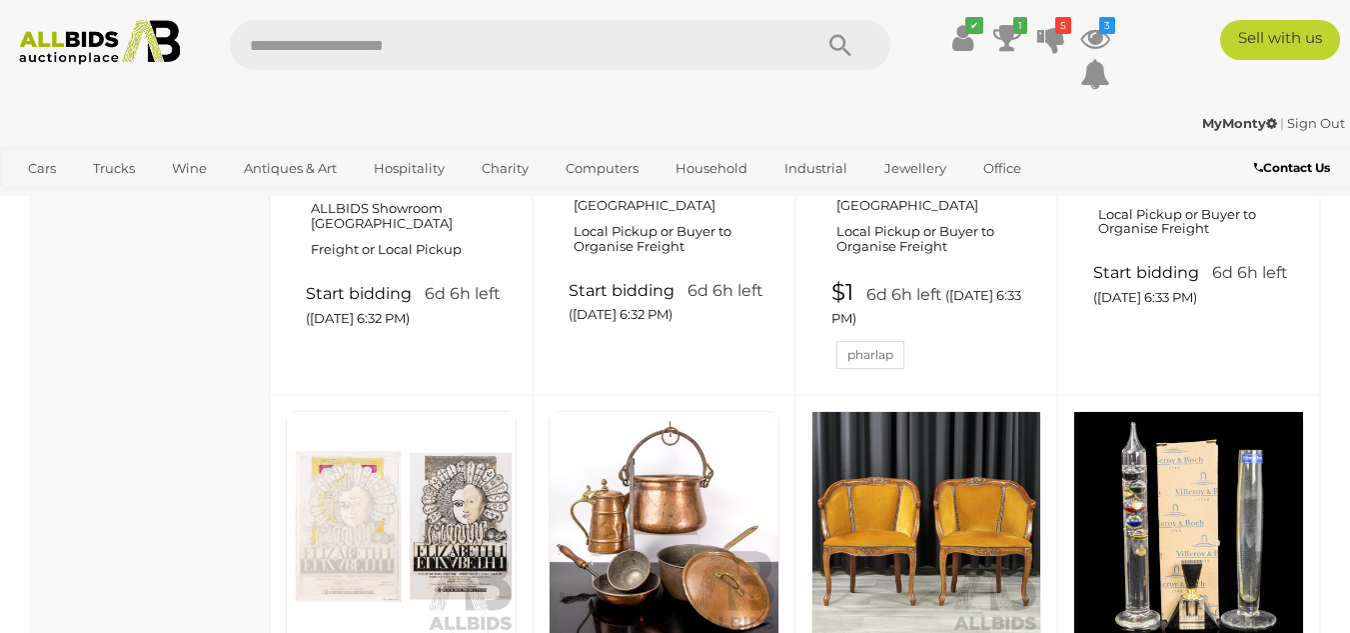
scroll to position [15439, 0]
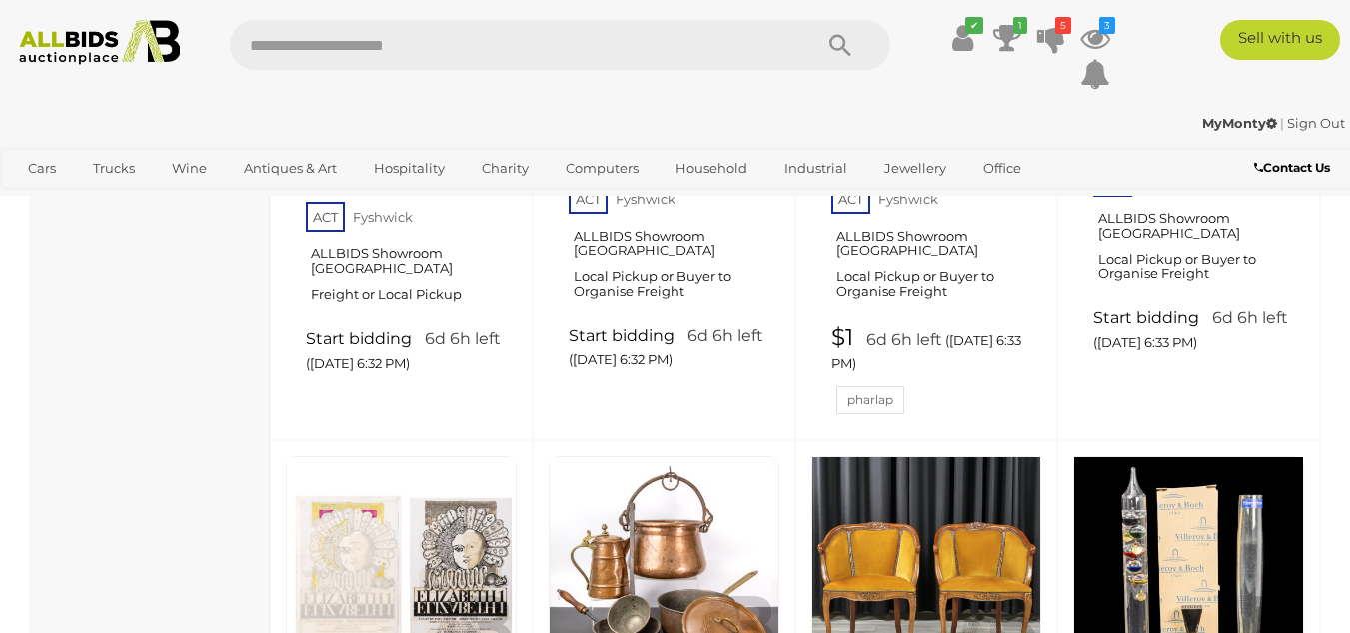
click at [1188, 456] on link at bounding box center [1189, 571] width 231 height 231
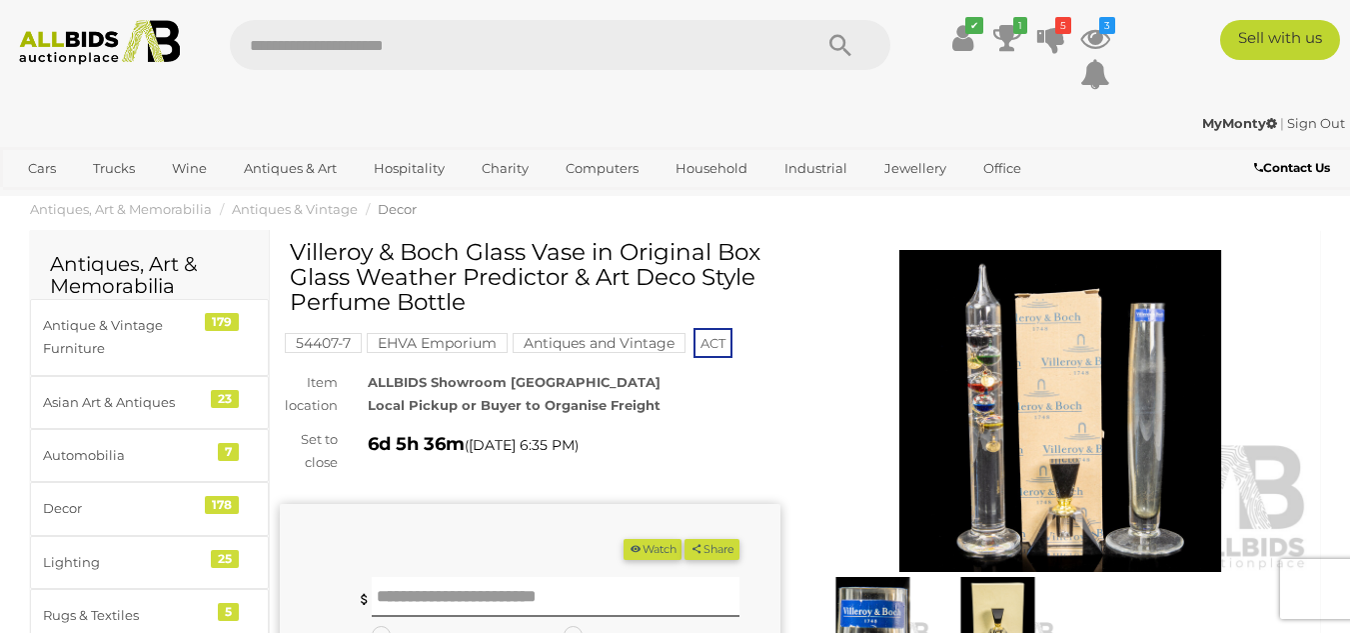
click at [1009, 408] on img at bounding box center [1061, 411] width 501 height 323
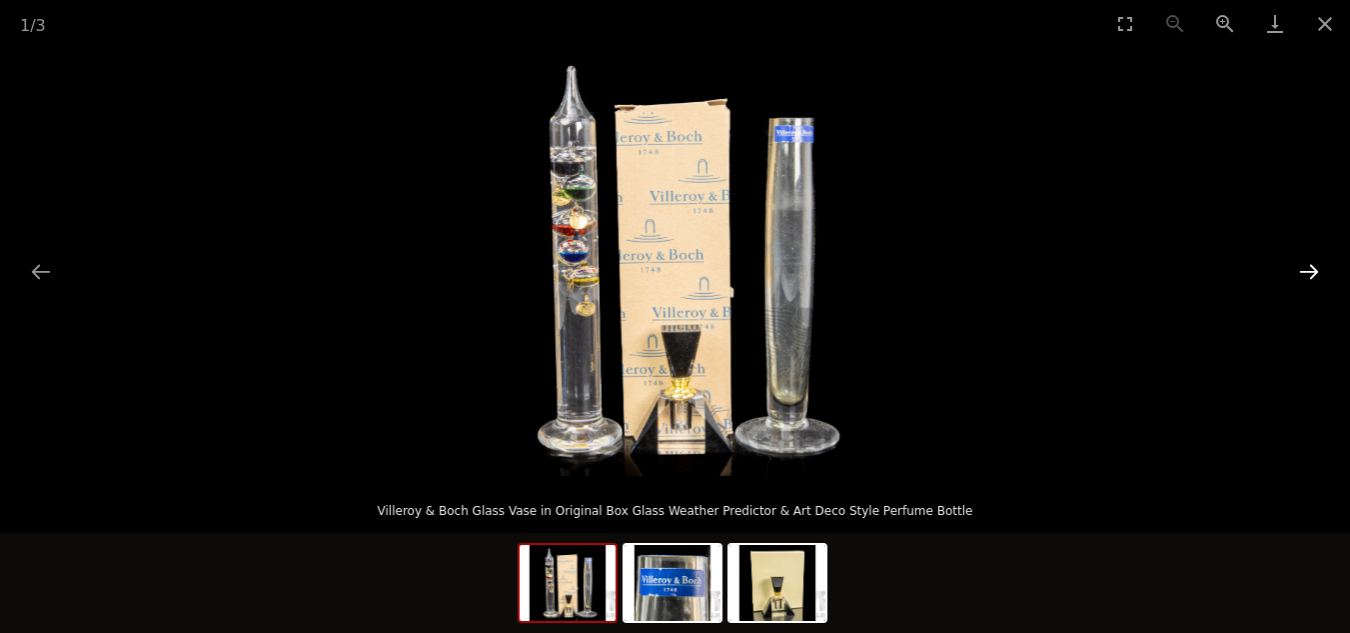
click at [1309, 269] on button "Next slide" at bounding box center [1309, 271] width 42 height 39
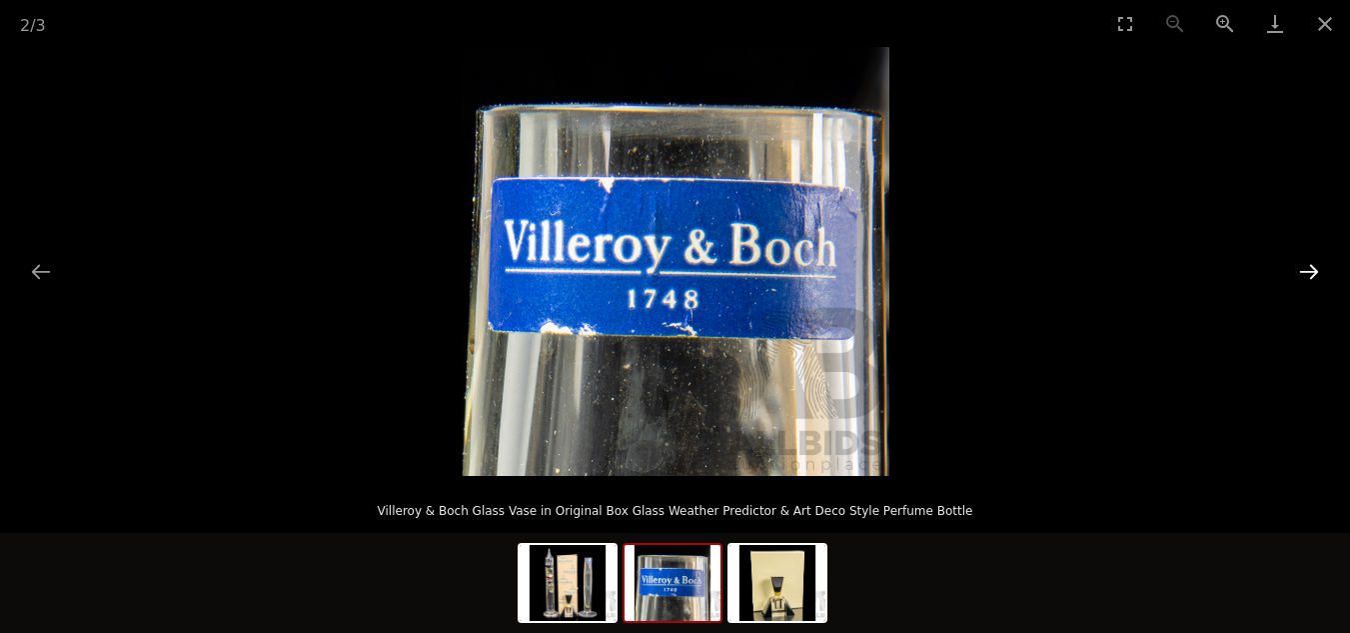
click at [1309, 269] on button "Next slide" at bounding box center [1309, 271] width 42 height 39
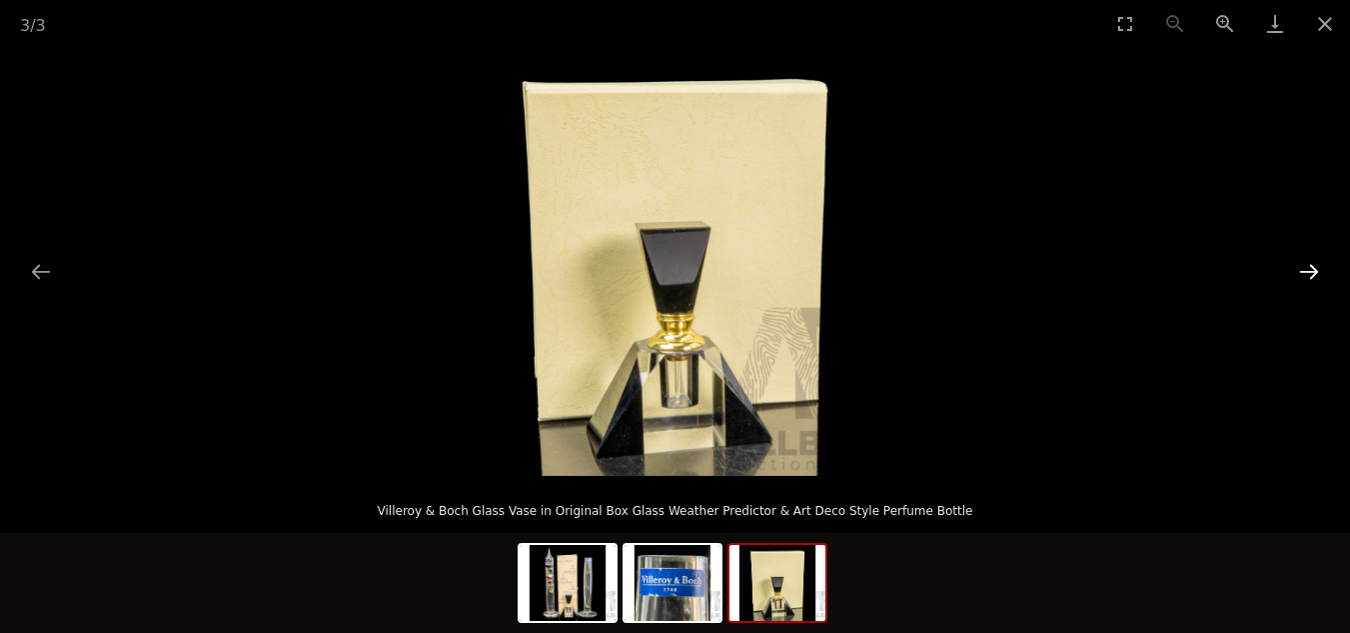
click at [1309, 269] on button "Next slide" at bounding box center [1309, 271] width 42 height 39
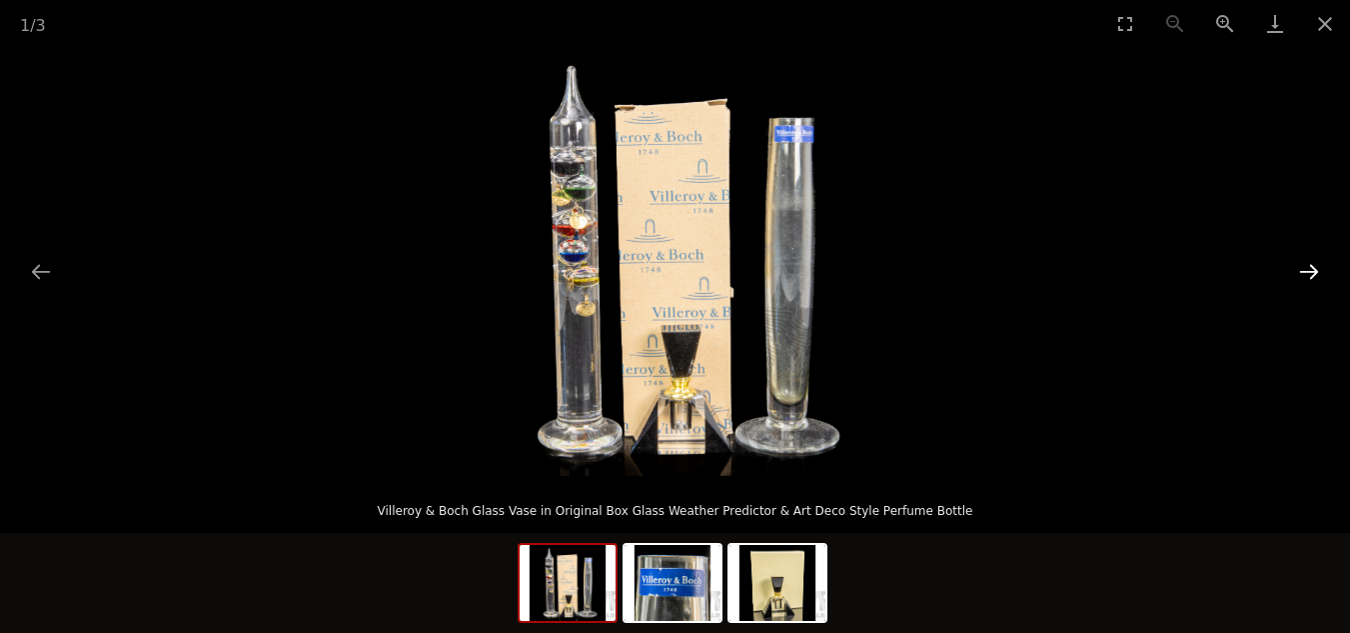
click at [1309, 269] on button "Next slide" at bounding box center [1309, 271] width 42 height 39
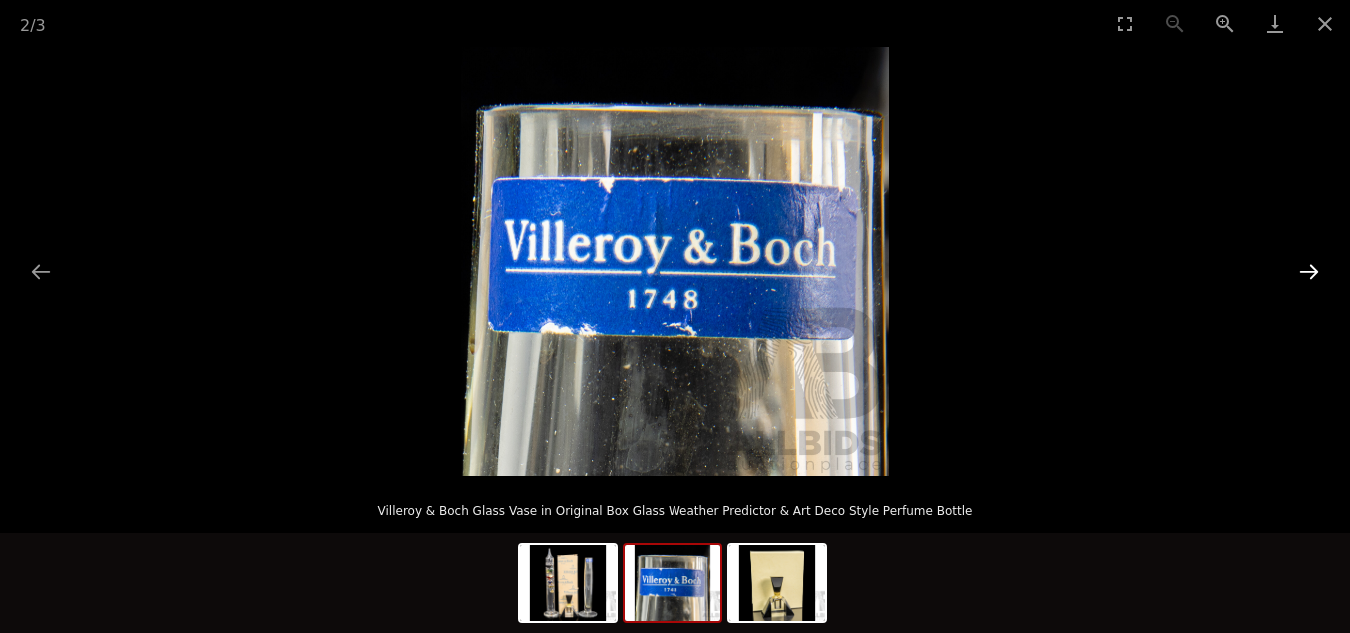
click at [1309, 269] on button "Next slide" at bounding box center [1309, 271] width 42 height 39
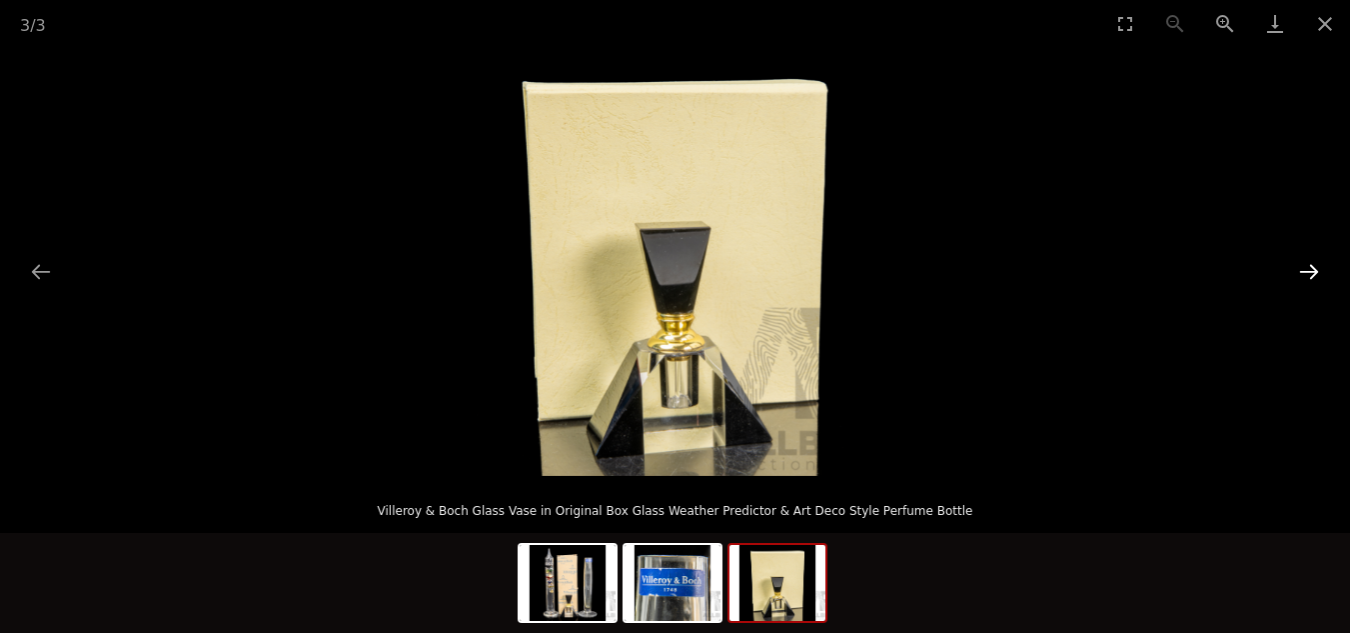
click at [1309, 269] on button "Next slide" at bounding box center [1309, 271] width 42 height 39
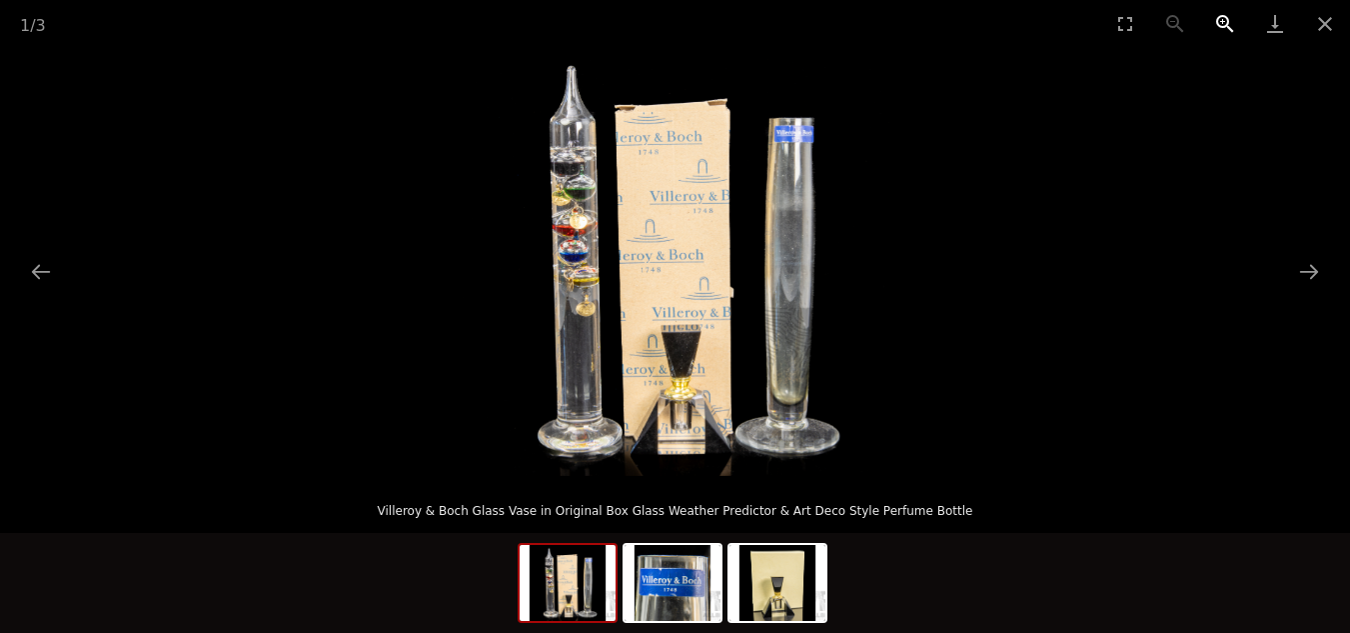
click at [1223, 26] on button "Zoom in" at bounding box center [1225, 23] width 50 height 47
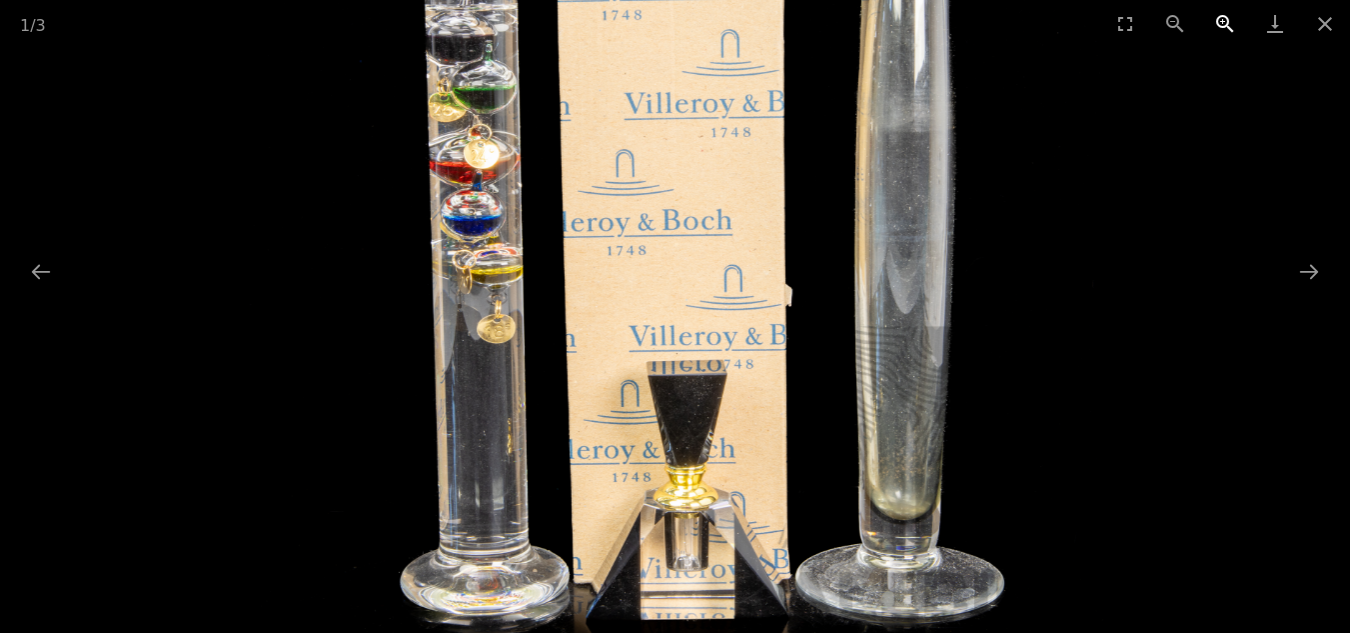
click at [1223, 26] on button "Zoom in" at bounding box center [1225, 23] width 50 height 47
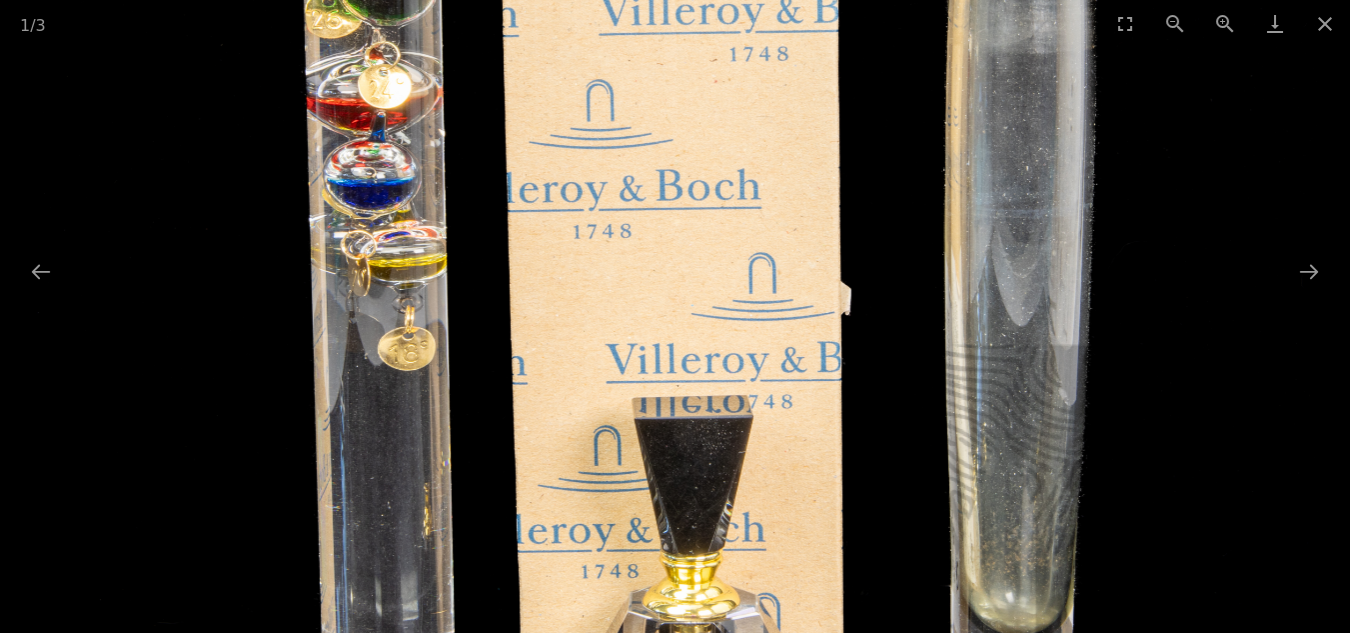
drag, startPoint x: 1223, startPoint y: 26, endPoint x: 1070, endPoint y: 42, distance: 154.8
click at [1223, 25] on button "Zoom in" at bounding box center [1225, 23] width 50 height 47
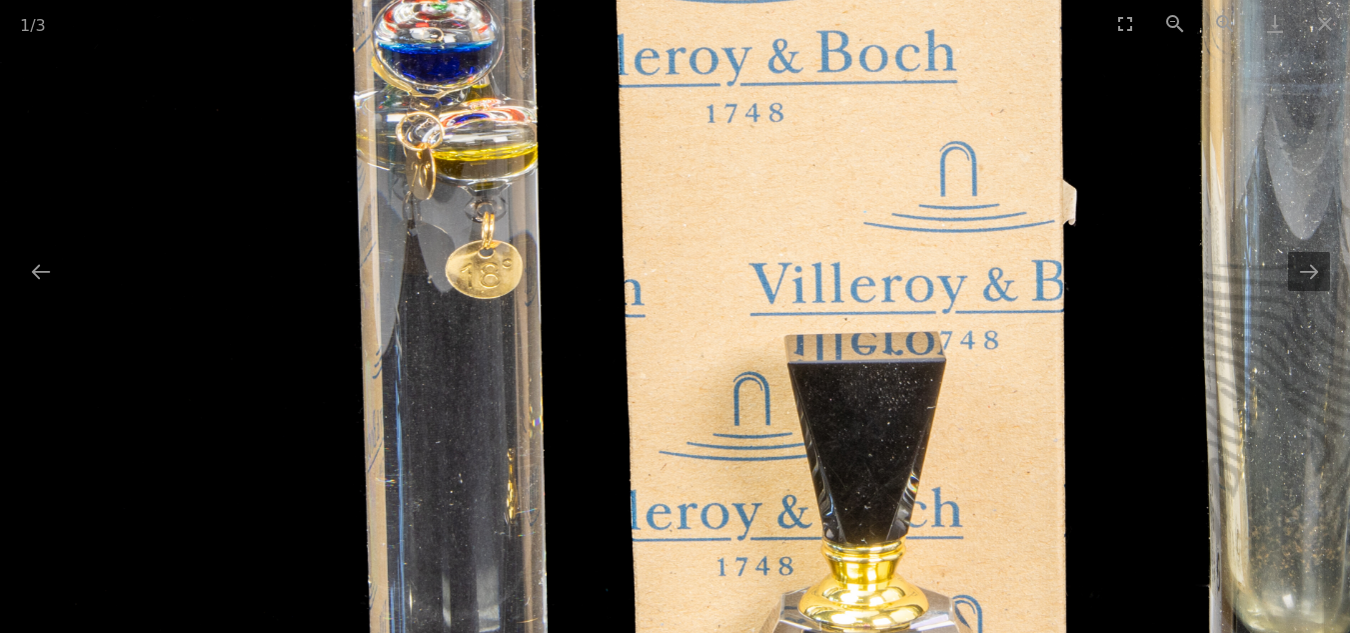
drag, startPoint x: 388, startPoint y: 182, endPoint x: 555, endPoint y: 83, distance: 194.1
click at [555, 83] on img at bounding box center [842, 79] width 1715 height 1715
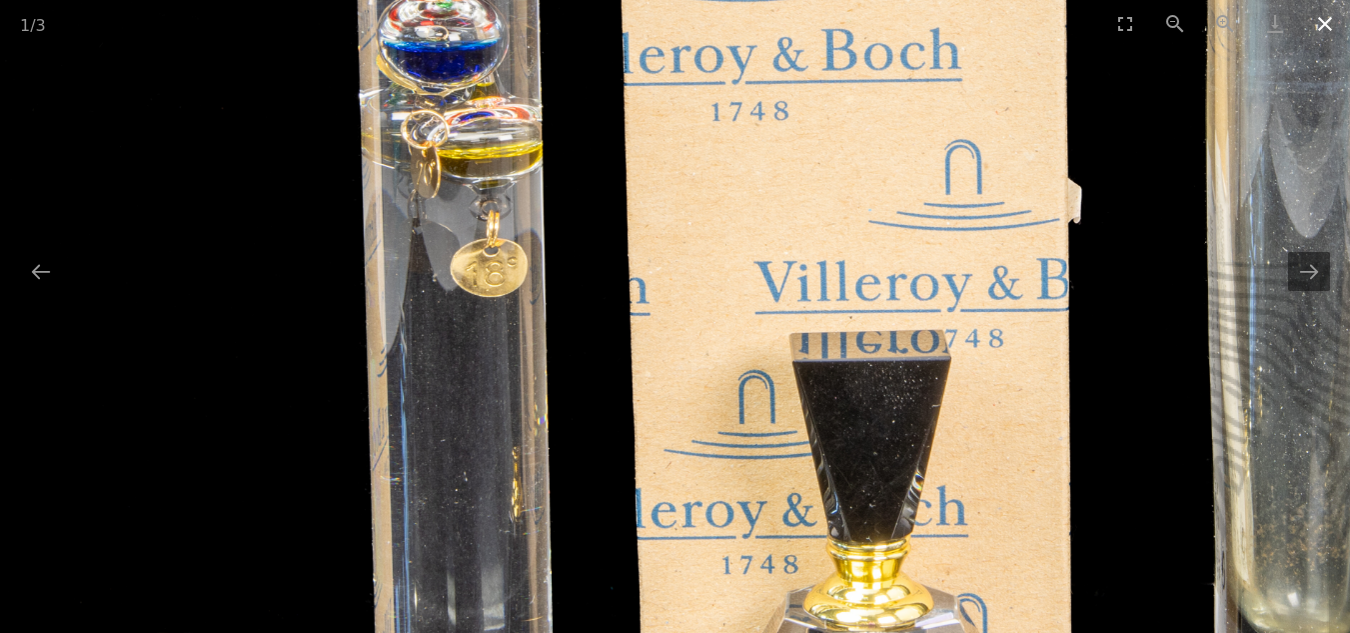
click at [1326, 23] on button "Close gallery" at bounding box center [1325, 23] width 50 height 47
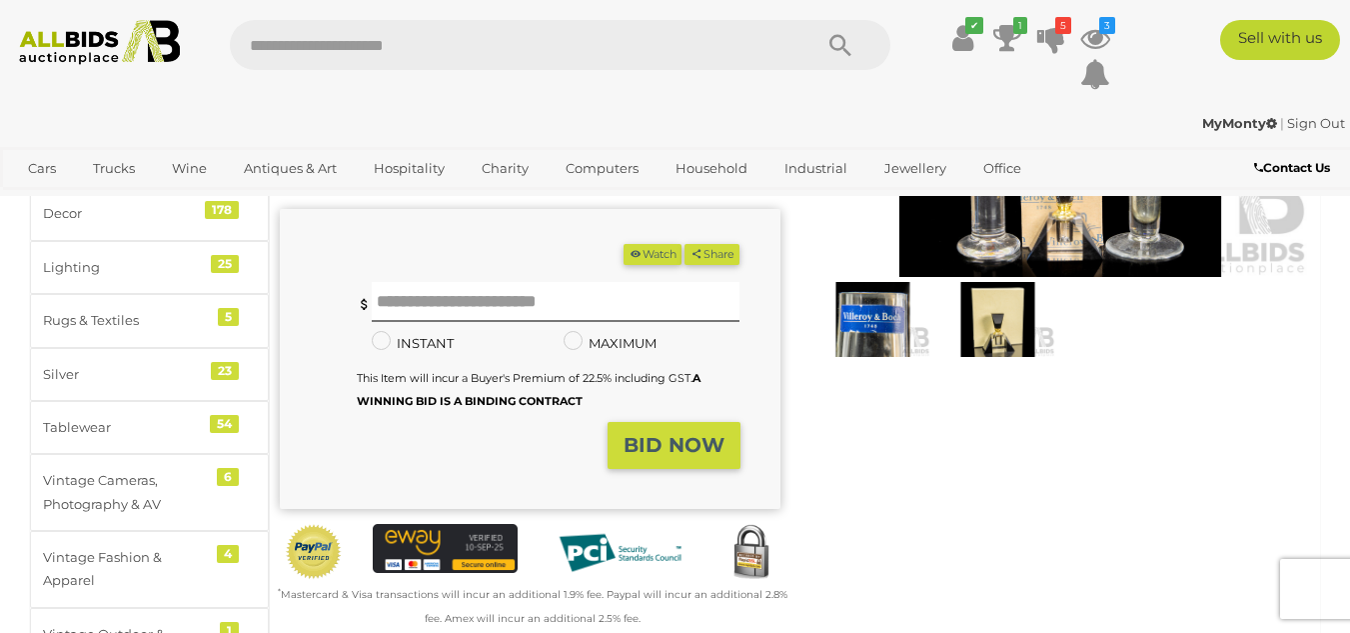
scroll to position [300, 0]
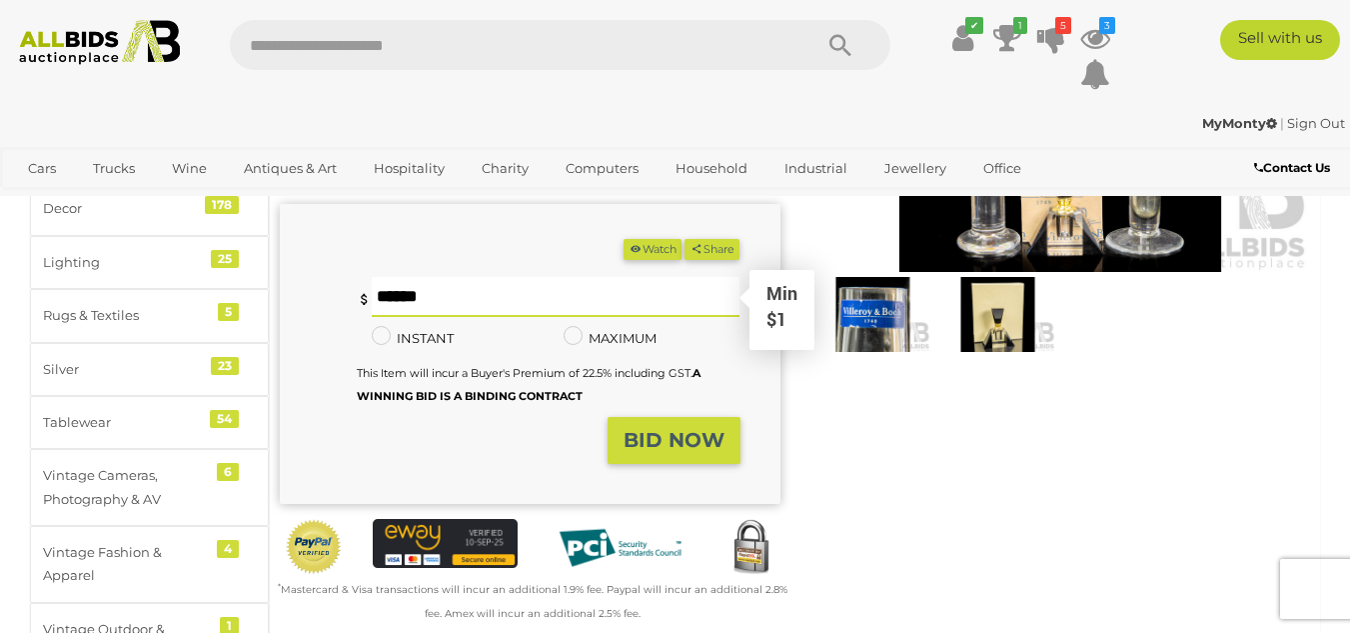
click at [410, 292] on input "text" at bounding box center [556, 297] width 369 height 40
type input "**"
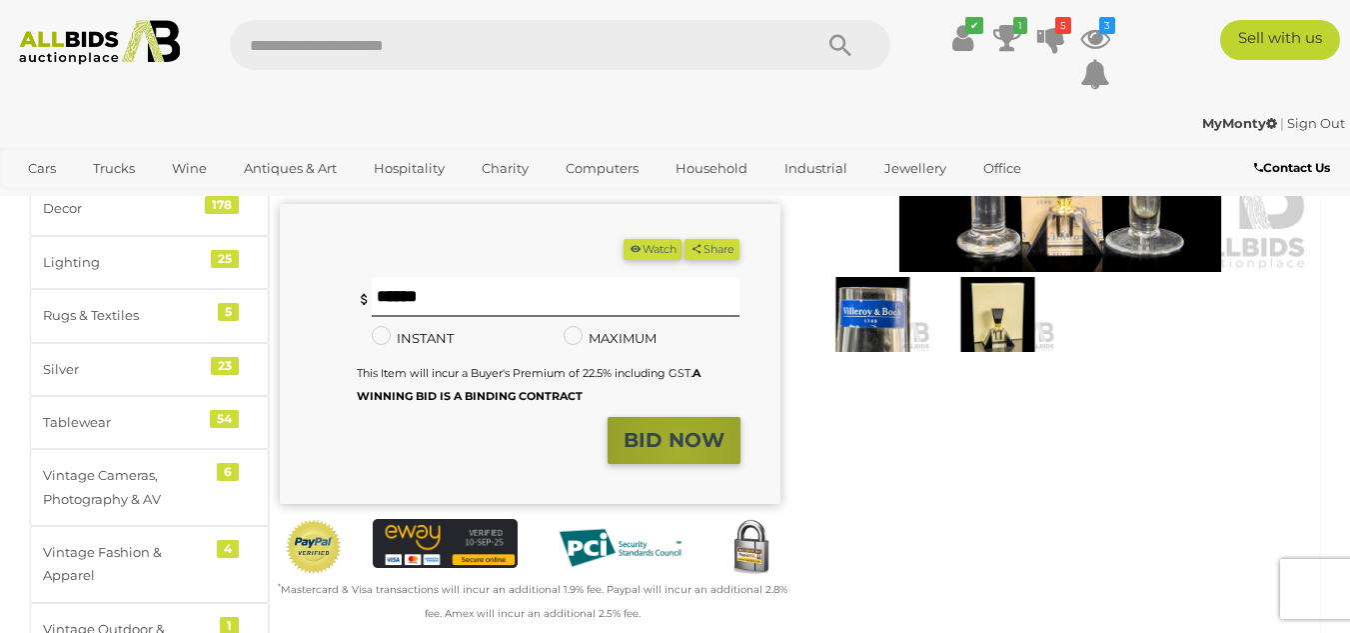
click at [683, 449] on strong "BID NOW" at bounding box center [674, 440] width 101 height 24
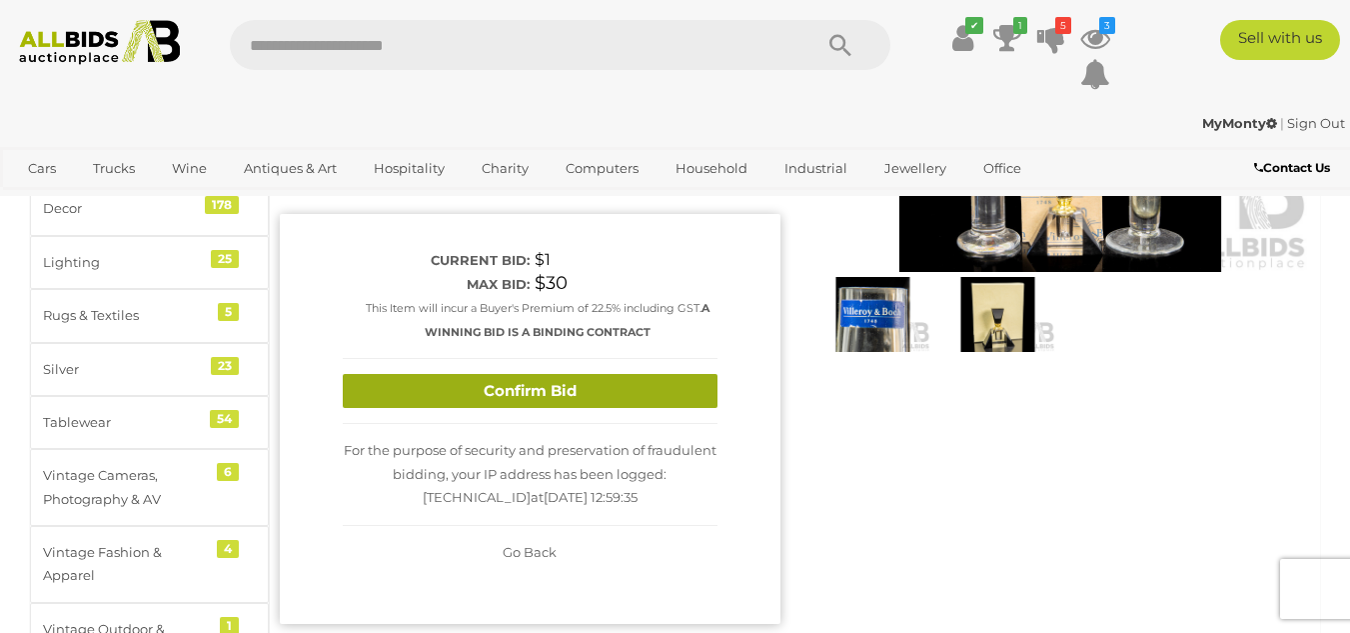
click at [597, 396] on button "Confirm Bid" at bounding box center [530, 391] width 375 height 35
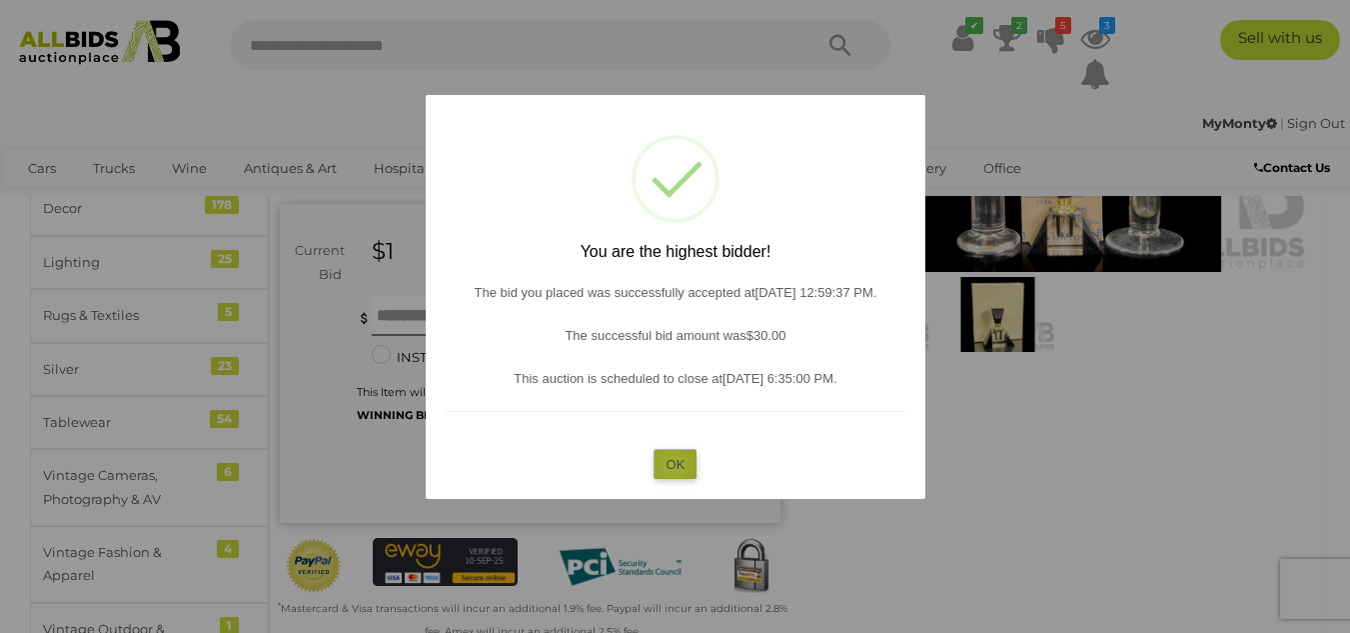
click at [673, 465] on button "OK" at bounding box center [675, 463] width 43 height 29
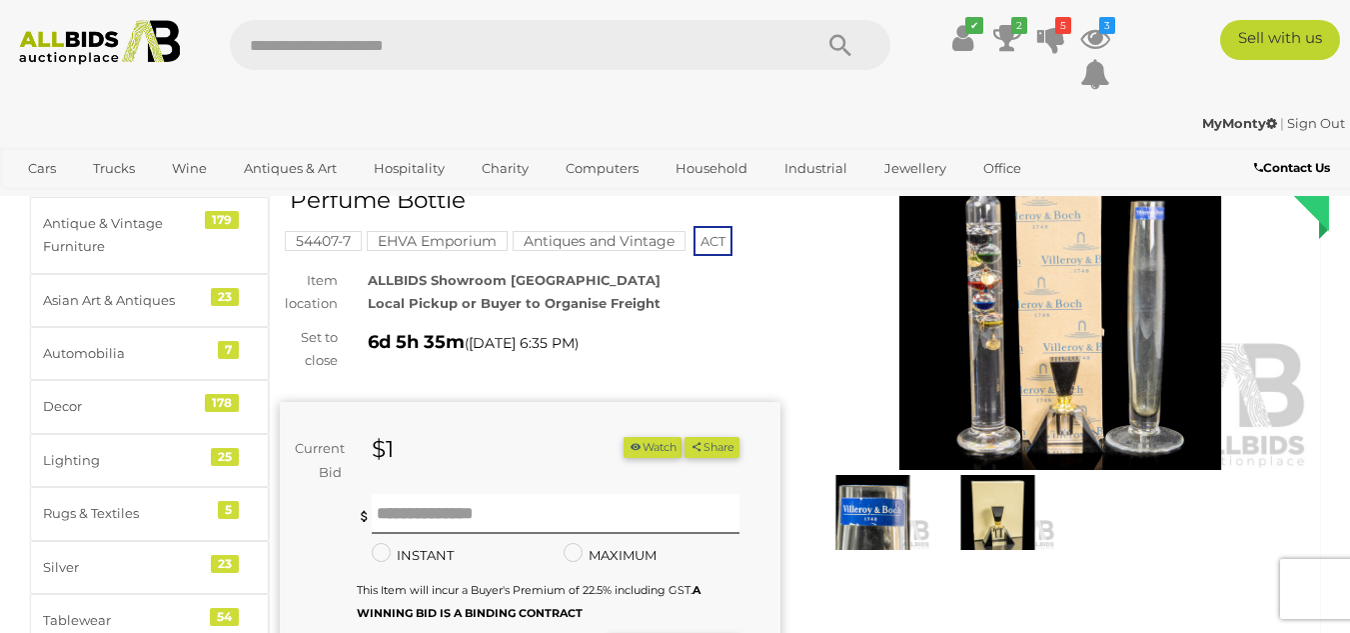
scroll to position [100, 0]
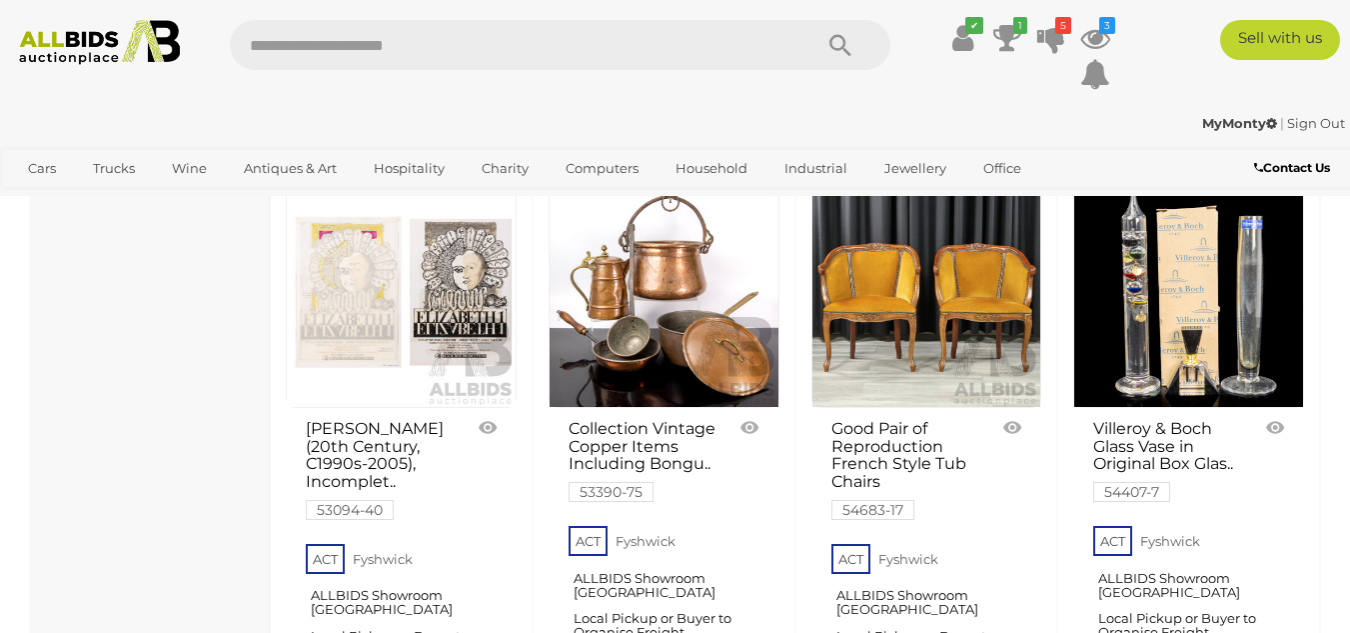
scroll to position [16044, 0]
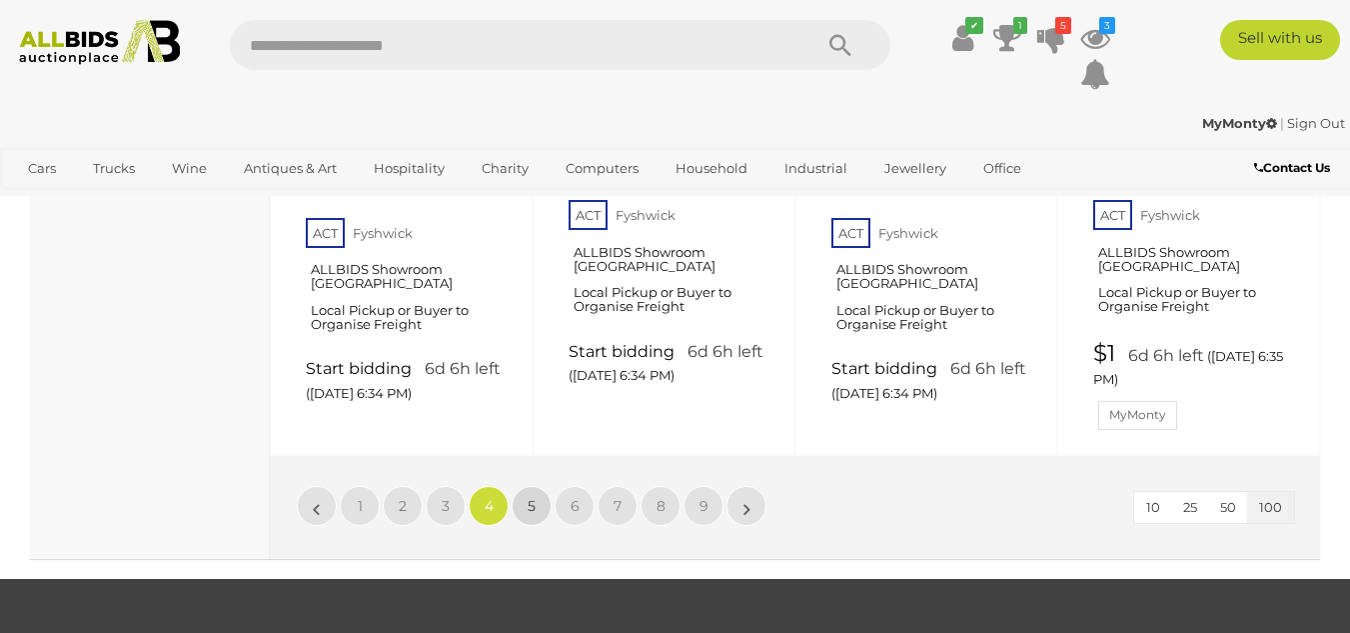
click at [530, 497] on span "5" at bounding box center [532, 506] width 8 height 18
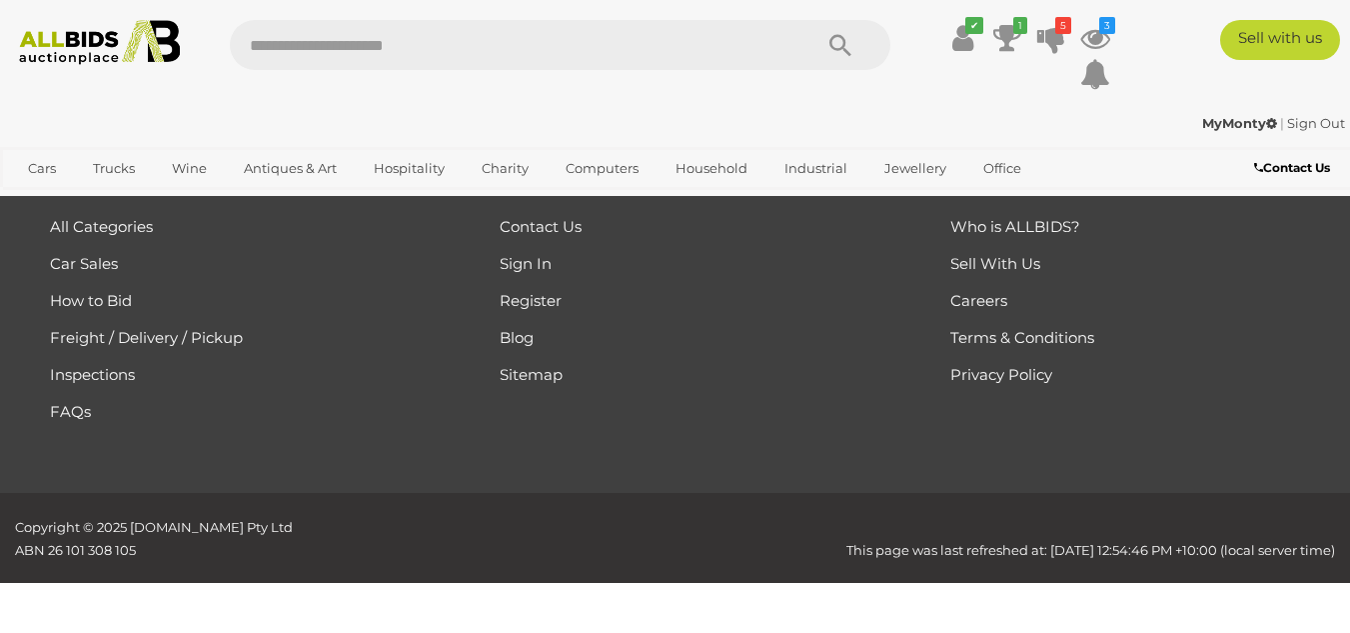
scroll to position [446, 0]
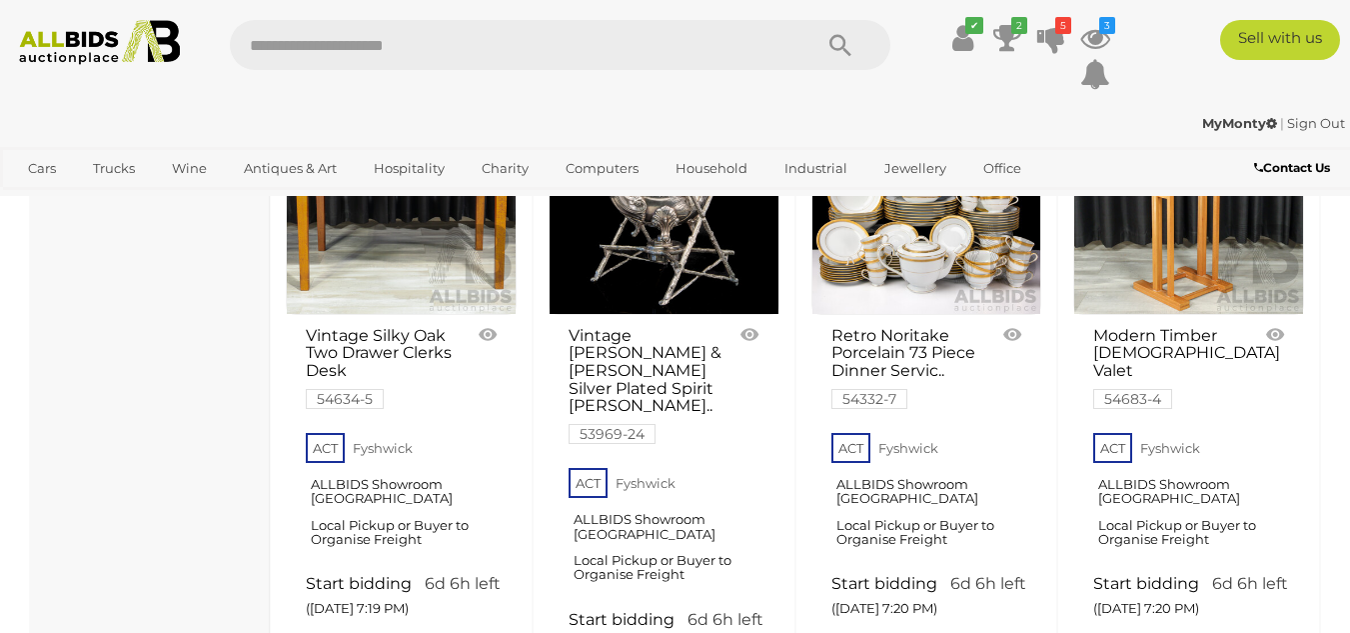
scroll to position [15140, 0]
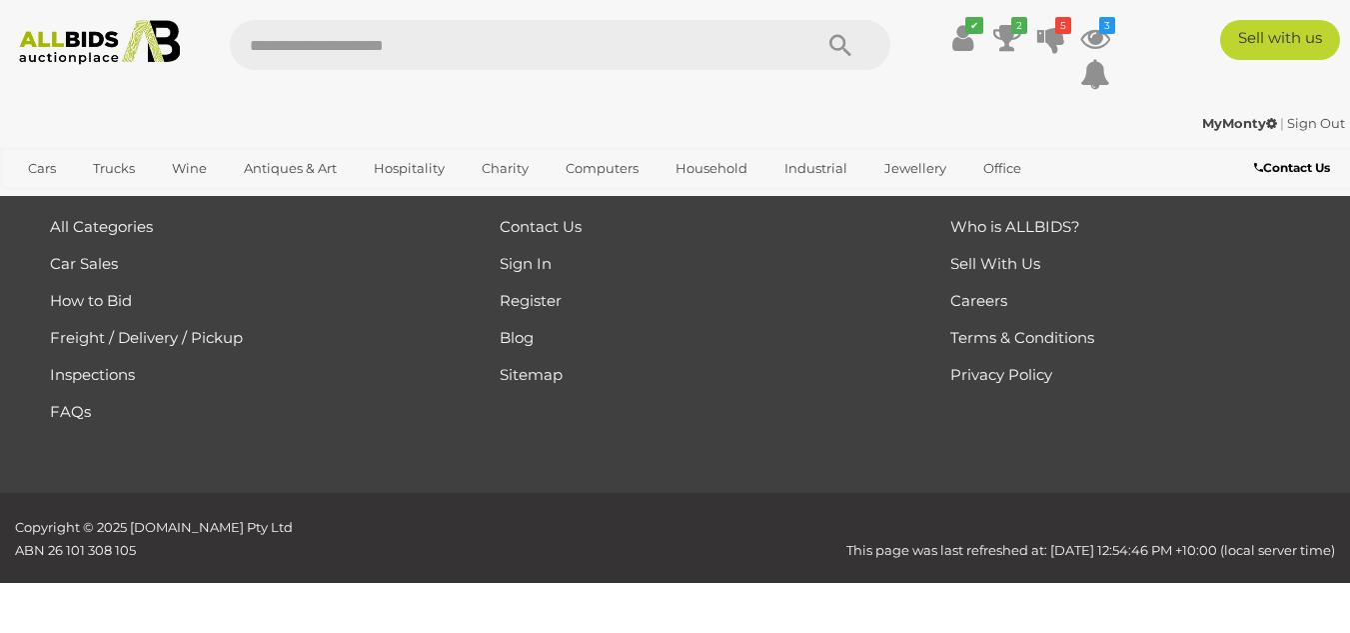
scroll to position [446, 0]
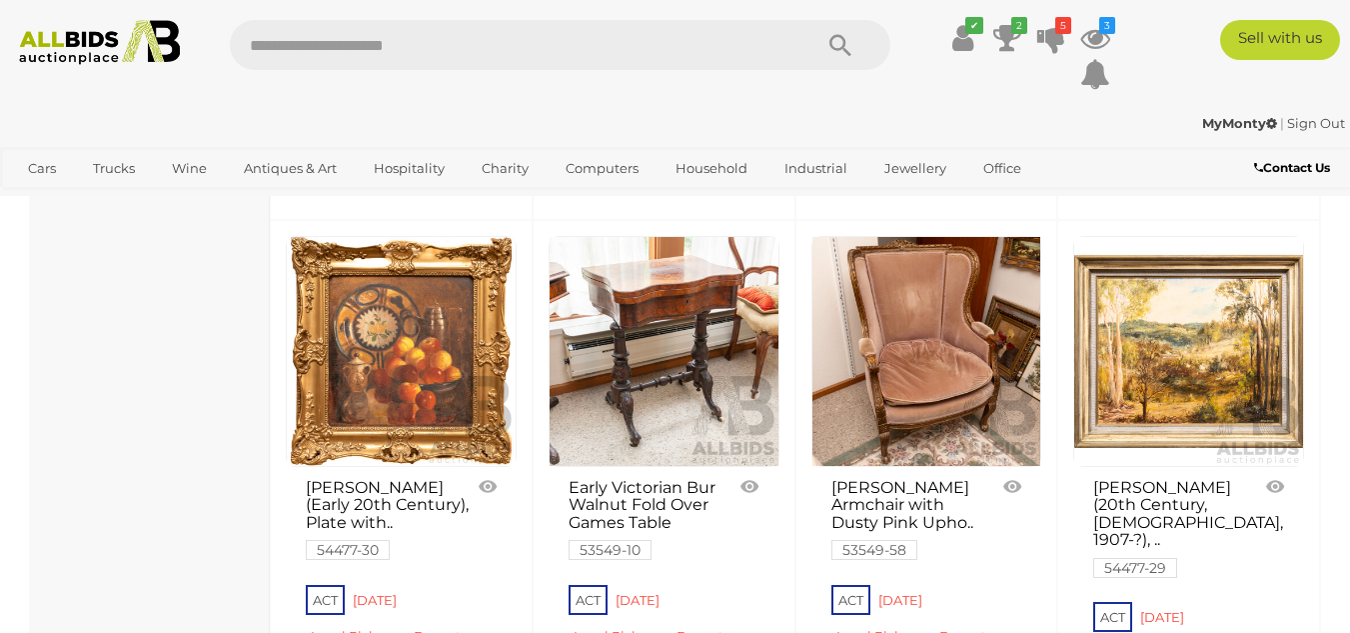
scroll to position [15140, 0]
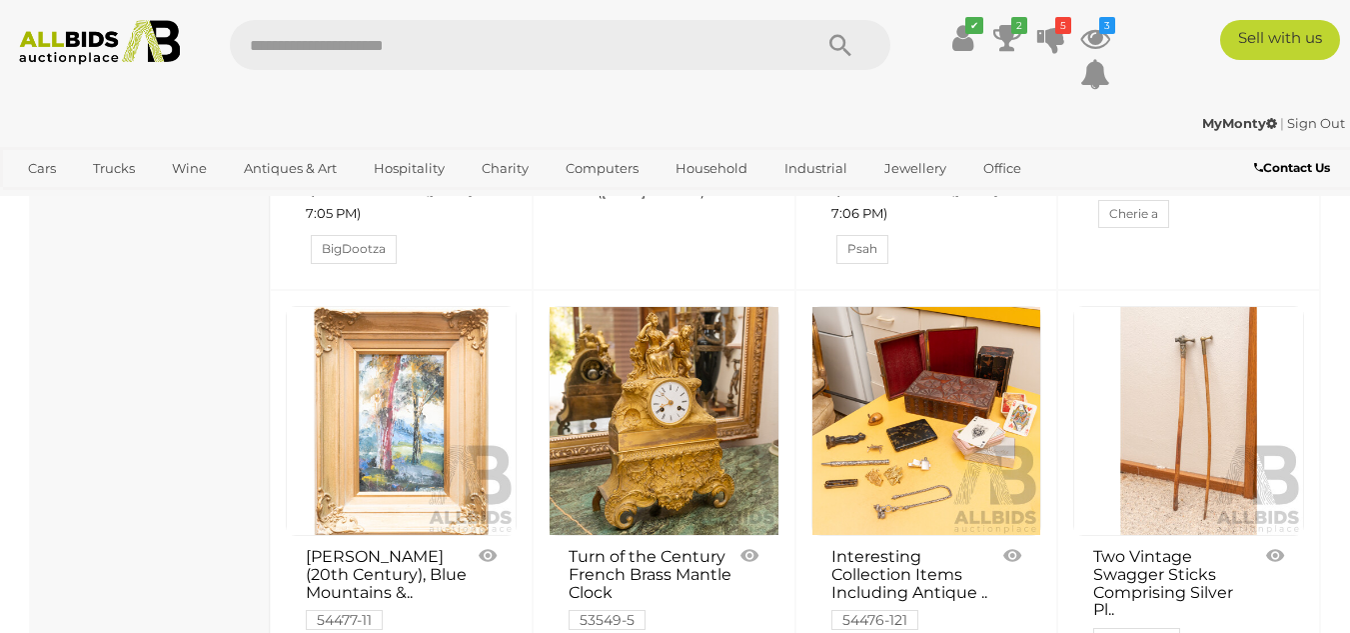
scroll to position [10342, 0]
click at [1189, 324] on link at bounding box center [1189, 422] width 231 height 231
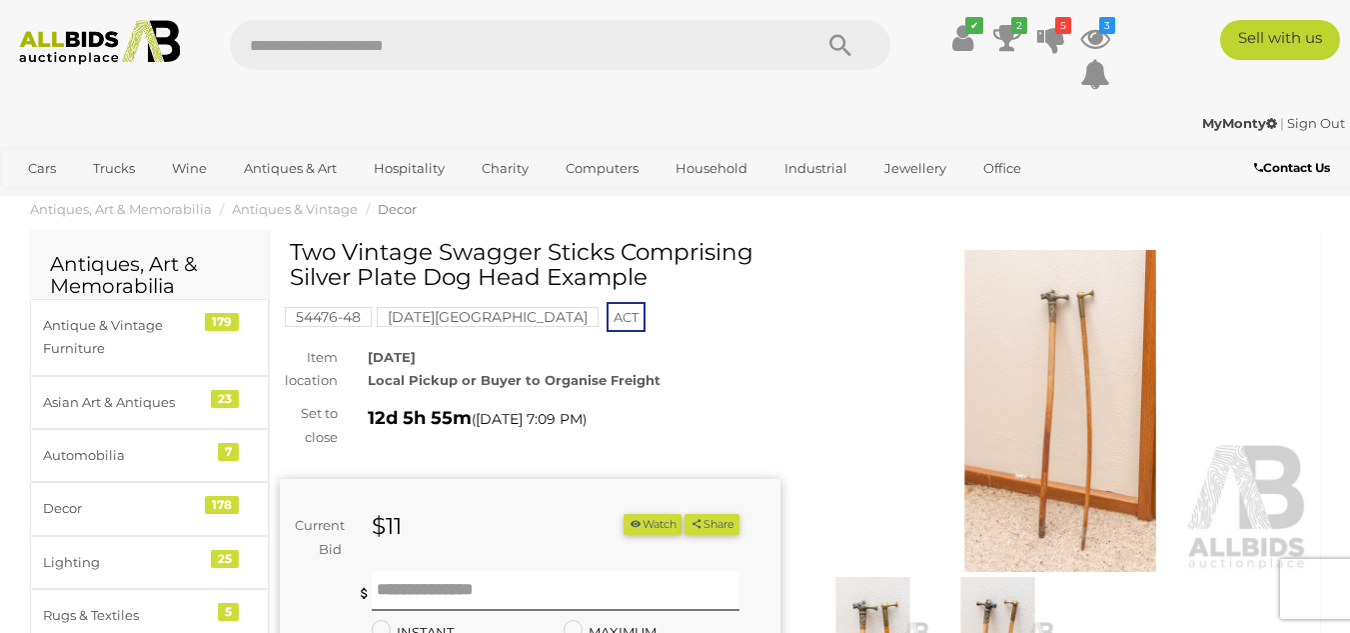
click at [1079, 372] on img at bounding box center [1061, 411] width 501 height 323
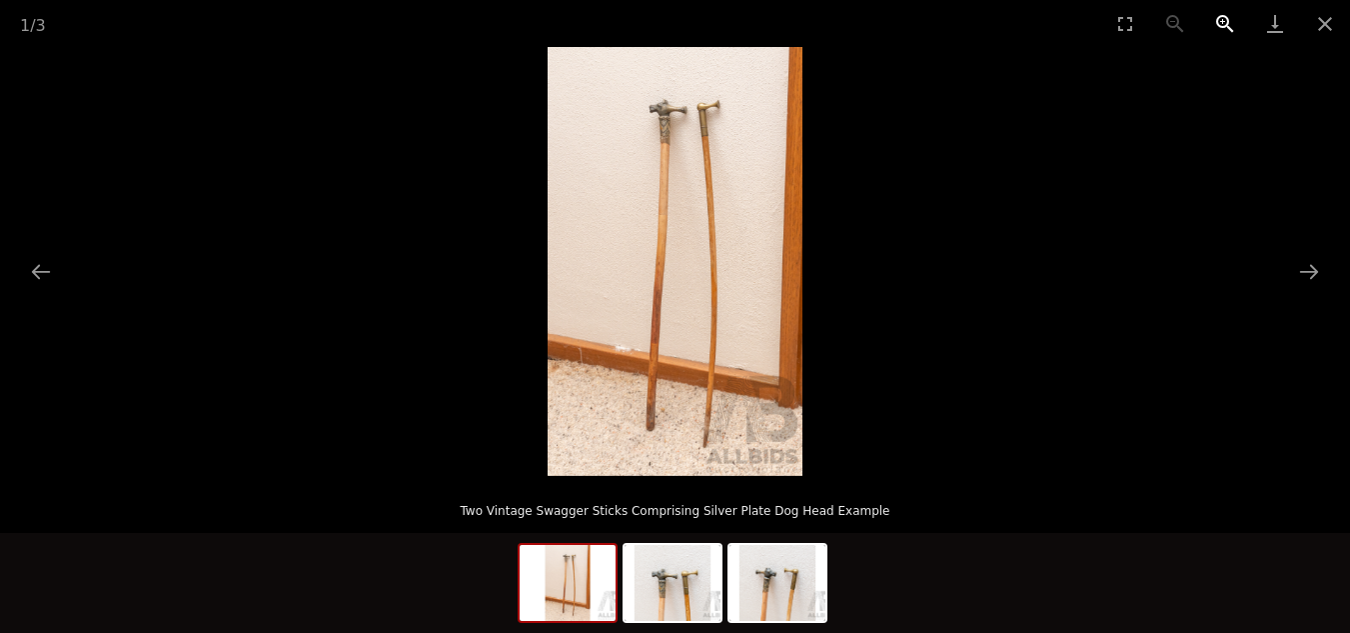
click at [1222, 16] on button "Zoom in" at bounding box center [1225, 23] width 50 height 47
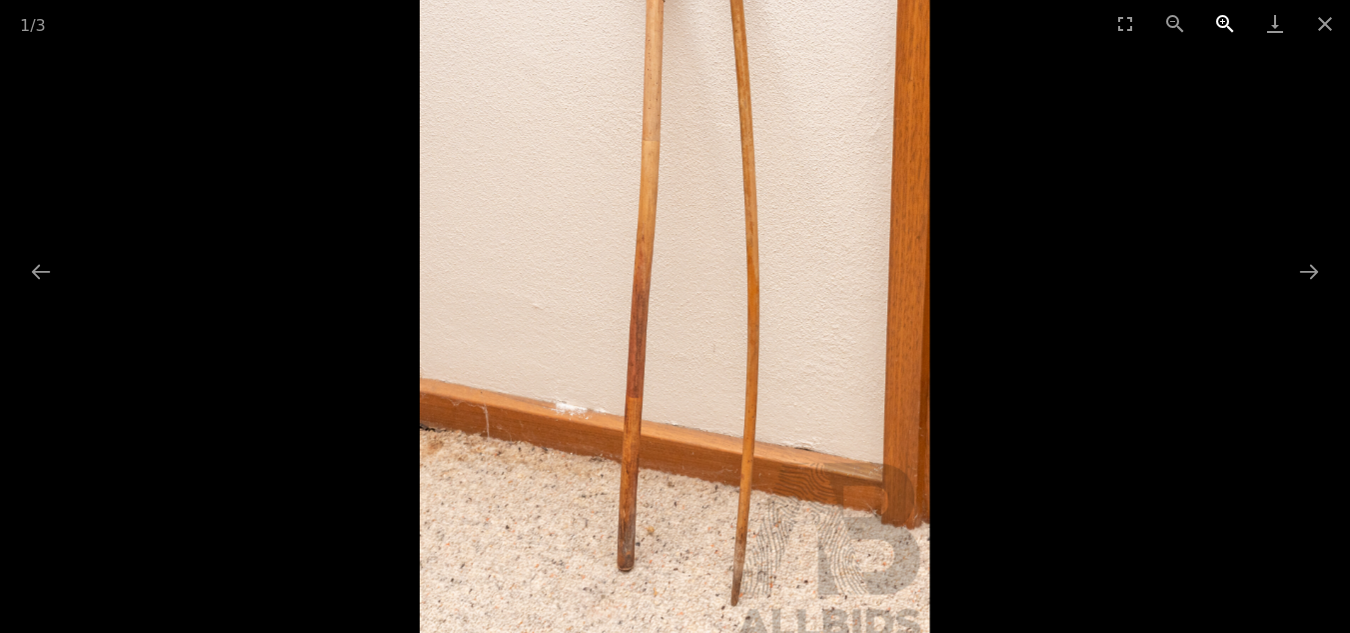
click at [1222, 16] on button "Zoom in" at bounding box center [1225, 23] width 50 height 47
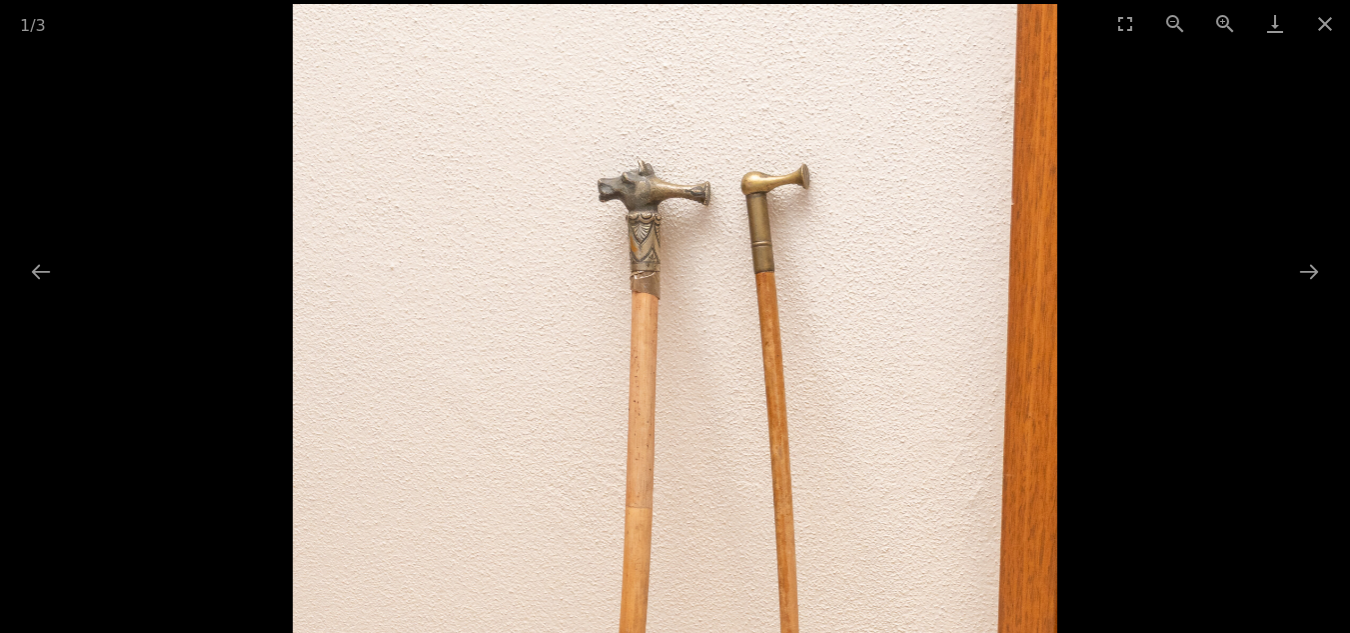
drag, startPoint x: 869, startPoint y: 115, endPoint x: 853, endPoint y: 578, distance: 463.1
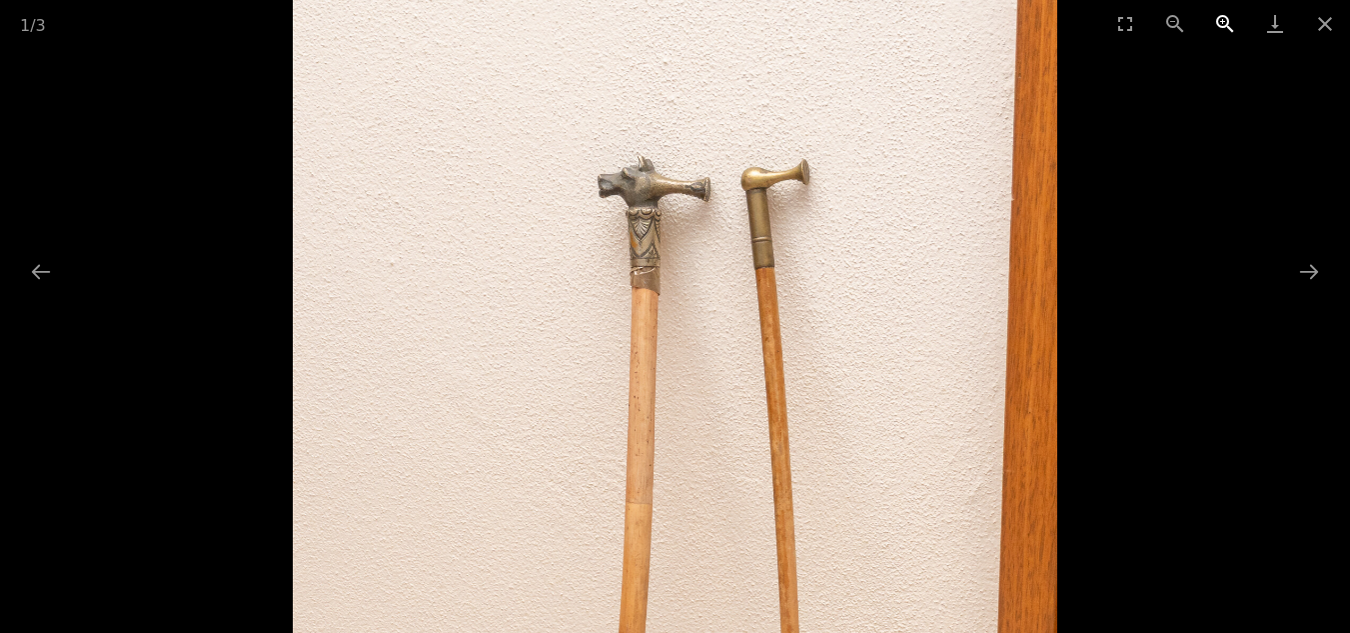
click at [1221, 25] on button "Zoom in" at bounding box center [1225, 23] width 50 height 47
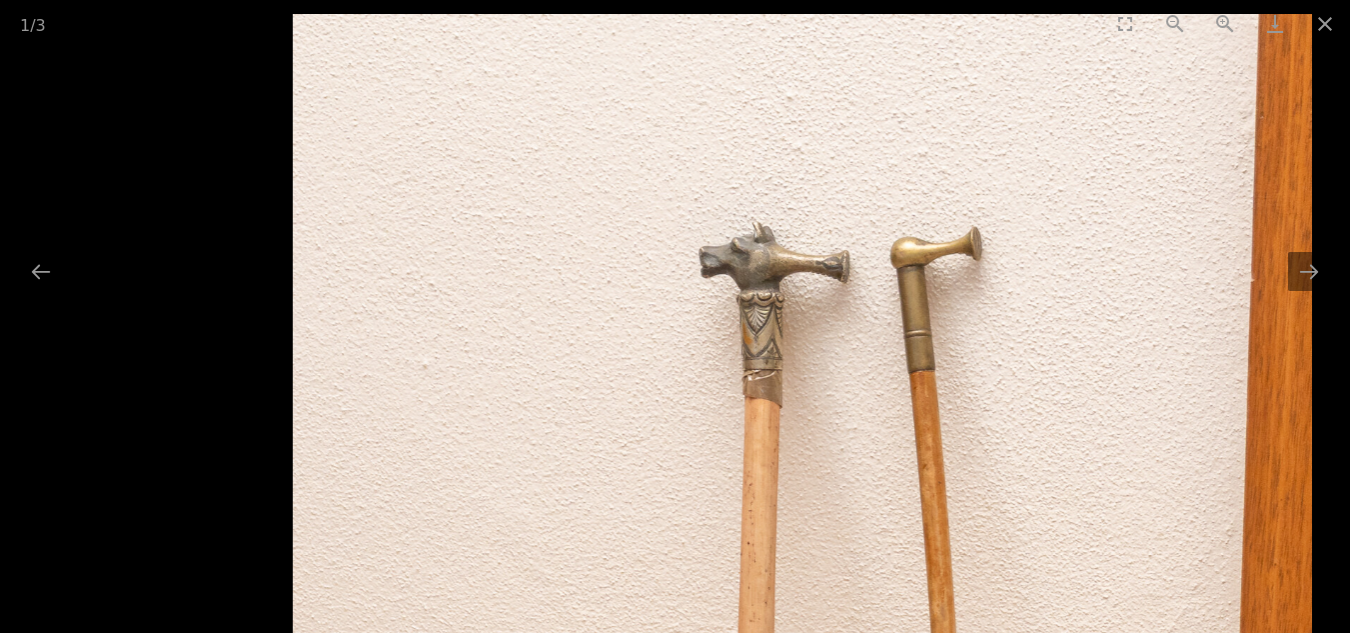
drag, startPoint x: 1042, startPoint y: 210, endPoint x: 670, endPoint y: 295, distance: 381.4
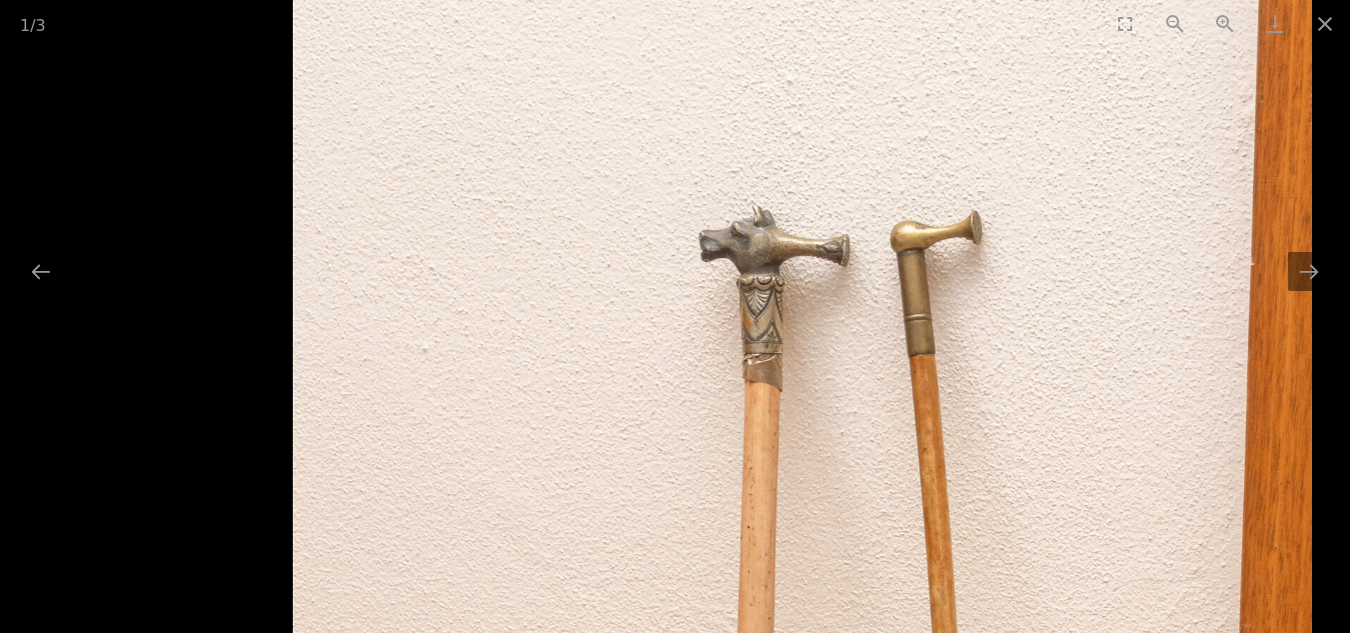
drag, startPoint x: 1026, startPoint y: 142, endPoint x: 928, endPoint y: 142, distance: 98.0
click at [1220, 18] on button "Zoom in" at bounding box center [1225, 23] width 50 height 47
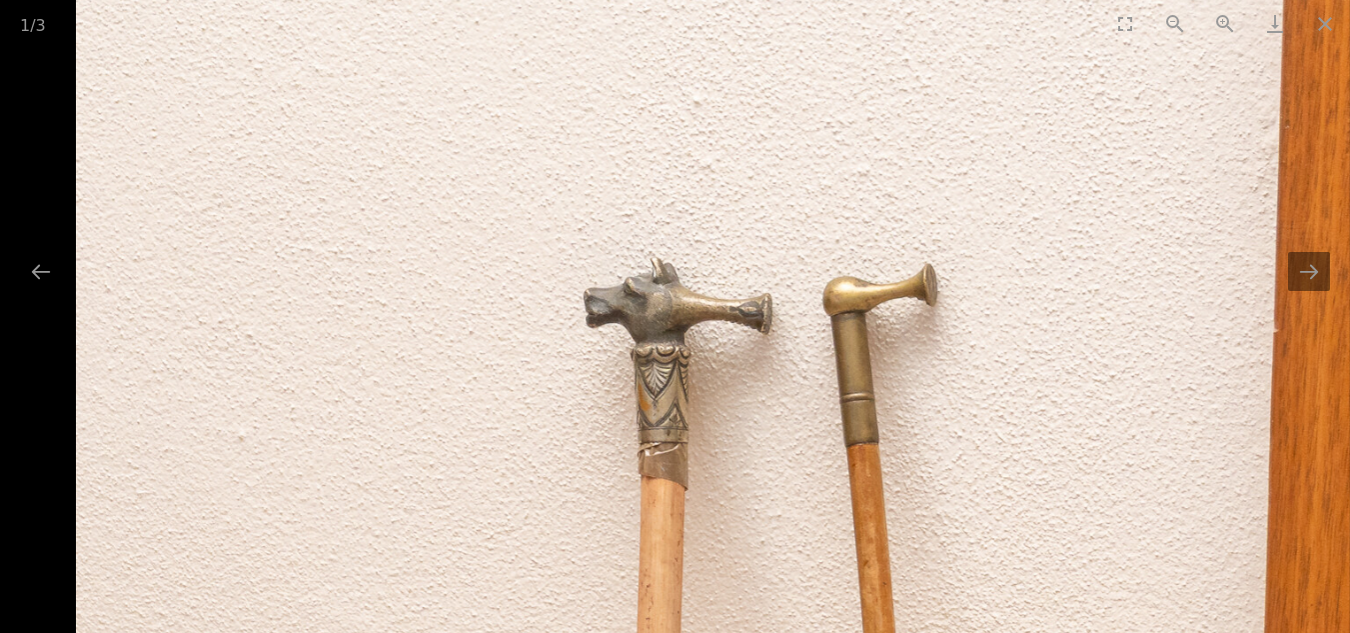
scroll to position [300, 0]
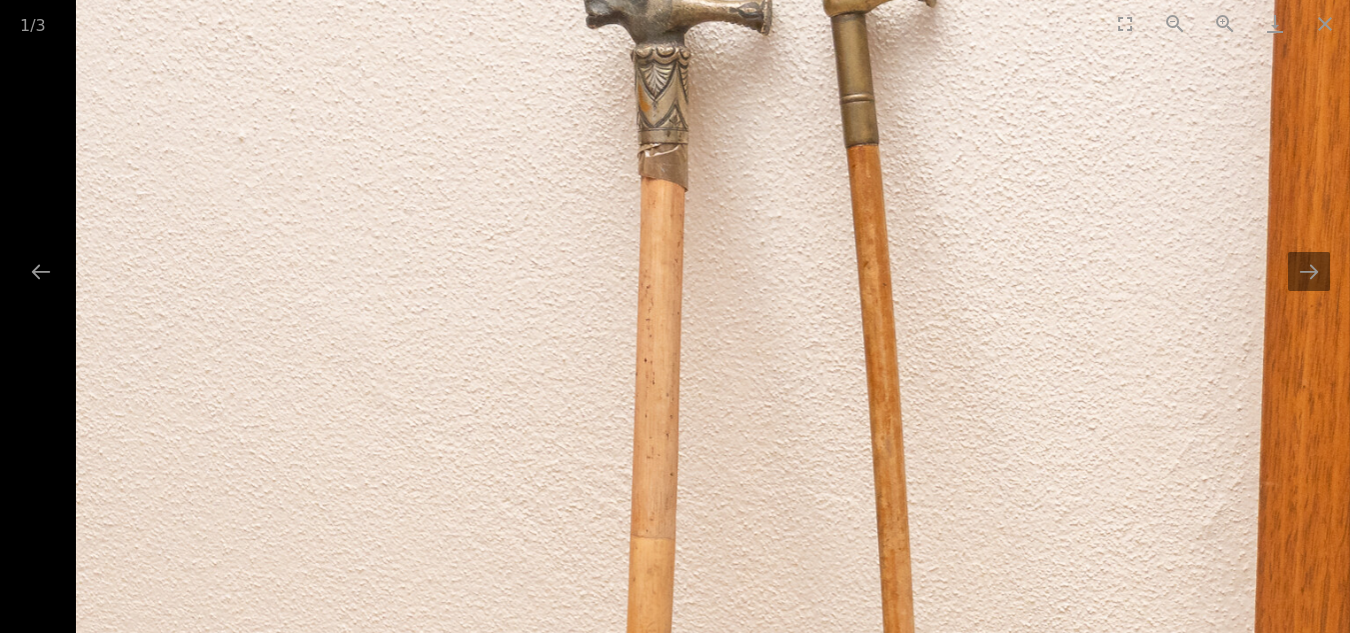
drag, startPoint x: 1031, startPoint y: 513, endPoint x: 1073, endPoint y: 233, distance: 283.0
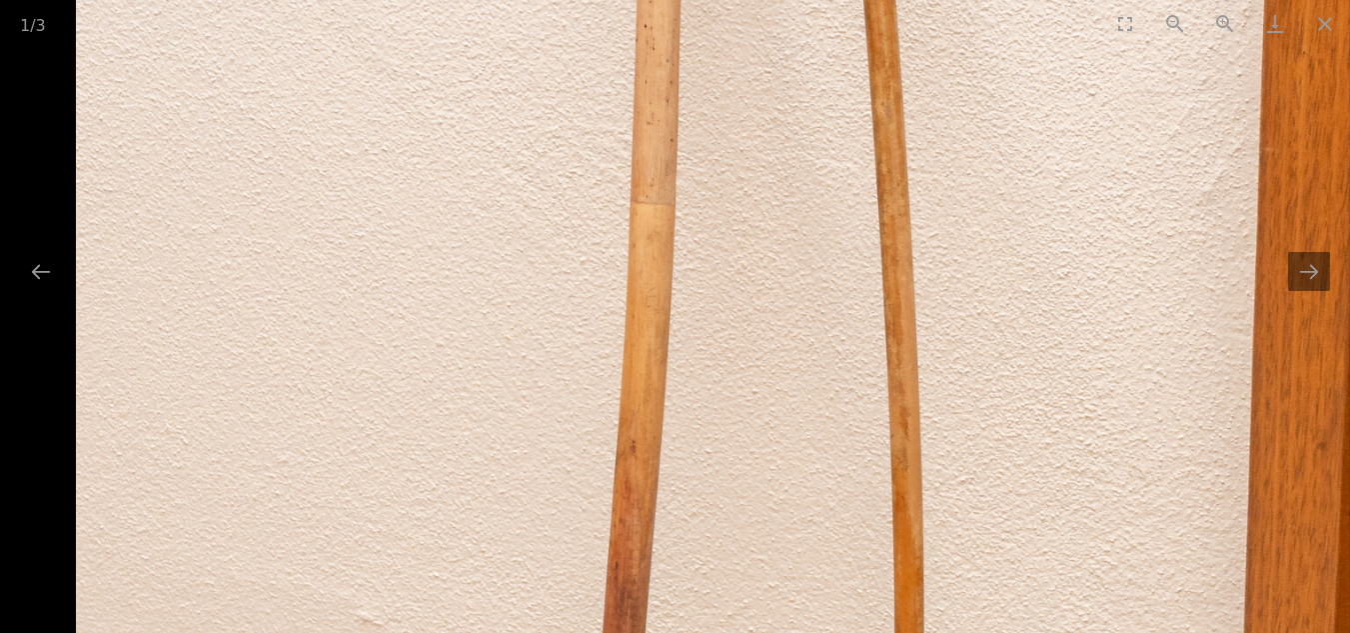
drag, startPoint x: 1014, startPoint y: 558, endPoint x: 1022, endPoint y: 261, distance: 297.0
click at [1021, 265] on img at bounding box center [713, 437] width 1274 height 2144
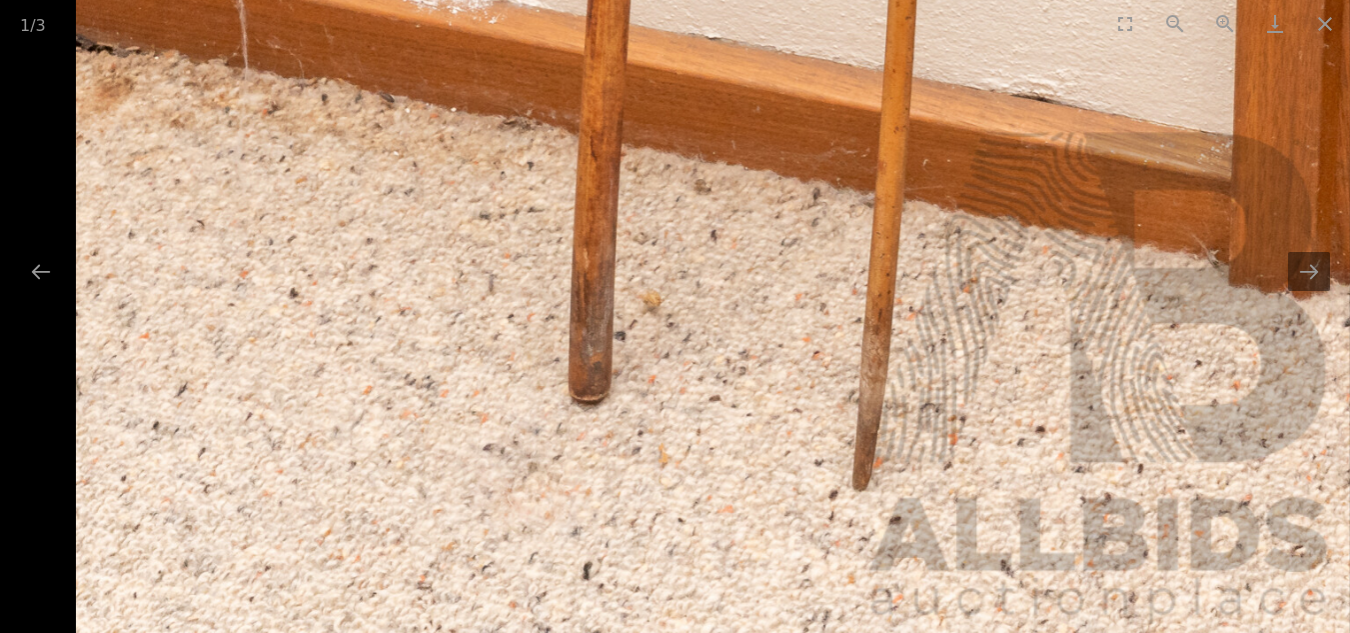
drag, startPoint x: 1078, startPoint y: 195, endPoint x: 1043, endPoint y: 562, distance: 368.5
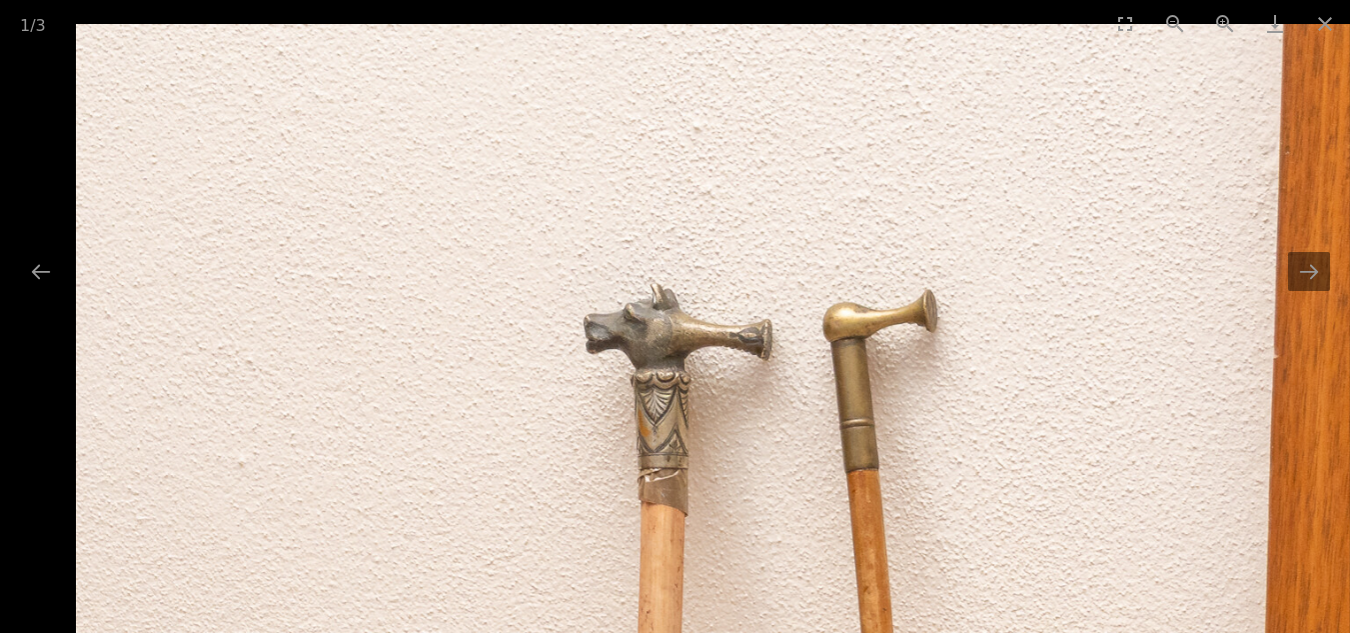
drag, startPoint x: 1063, startPoint y: 399, endPoint x: 913, endPoint y: 552, distance: 214.2
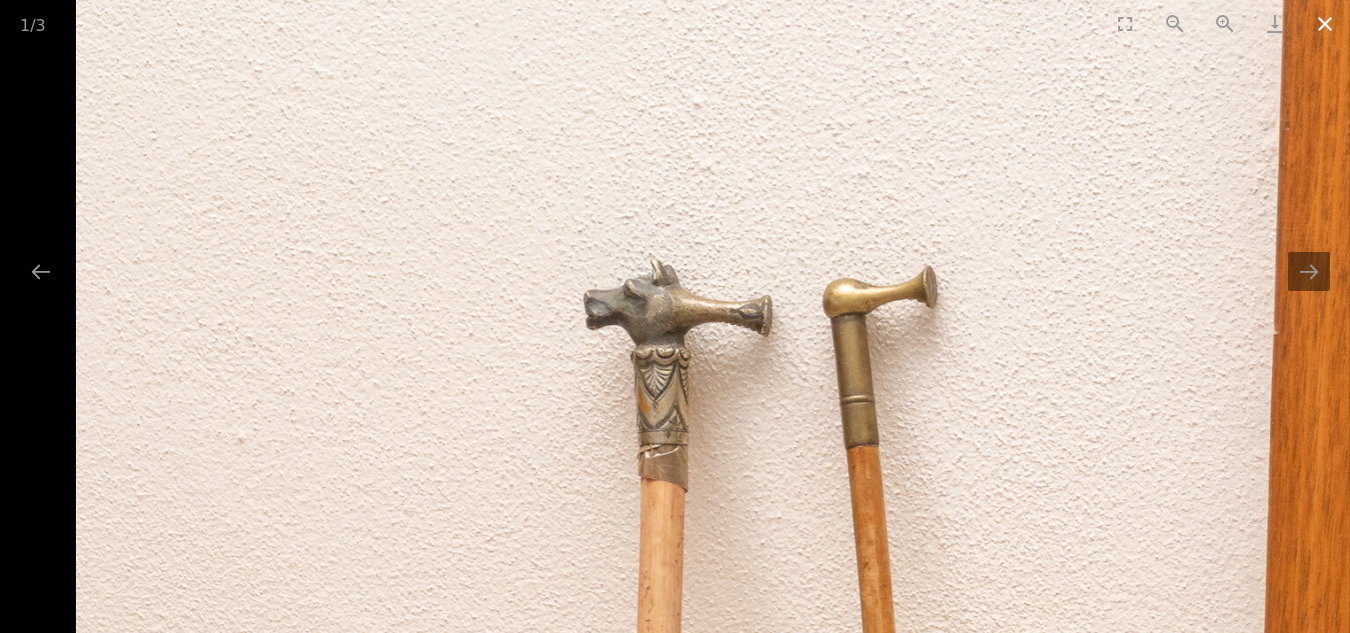
click at [1321, 21] on button "Close gallery" at bounding box center [1325, 23] width 50 height 47
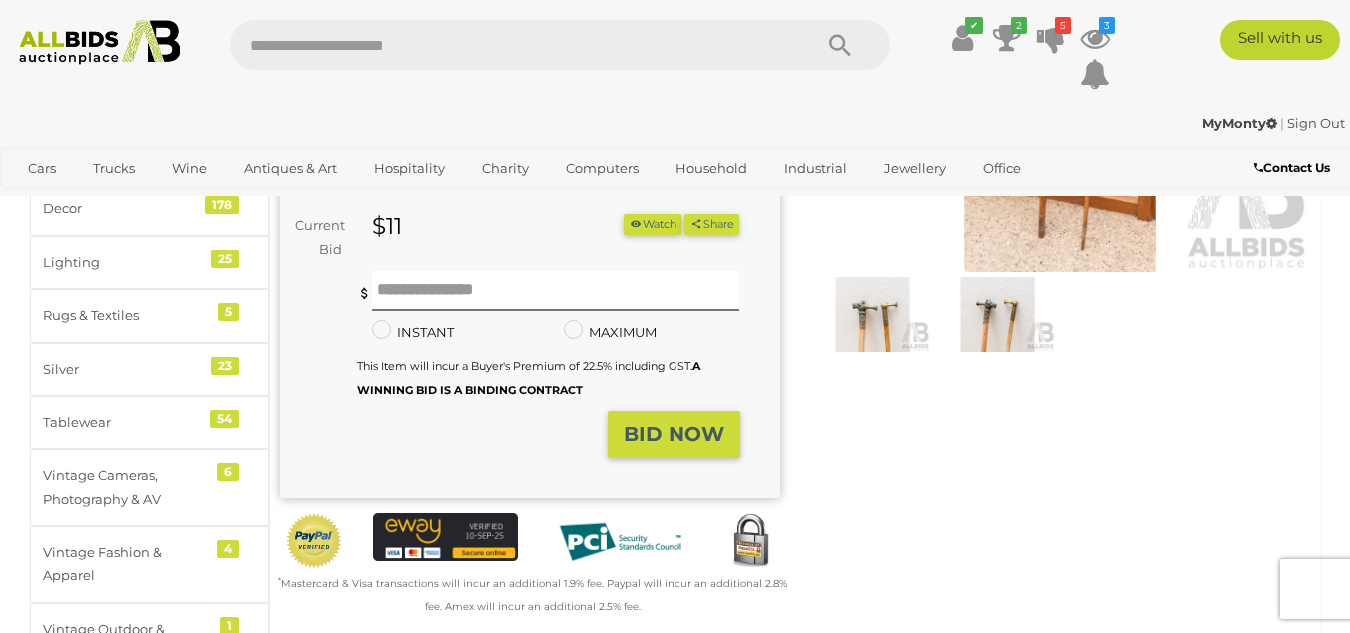
scroll to position [0, 0]
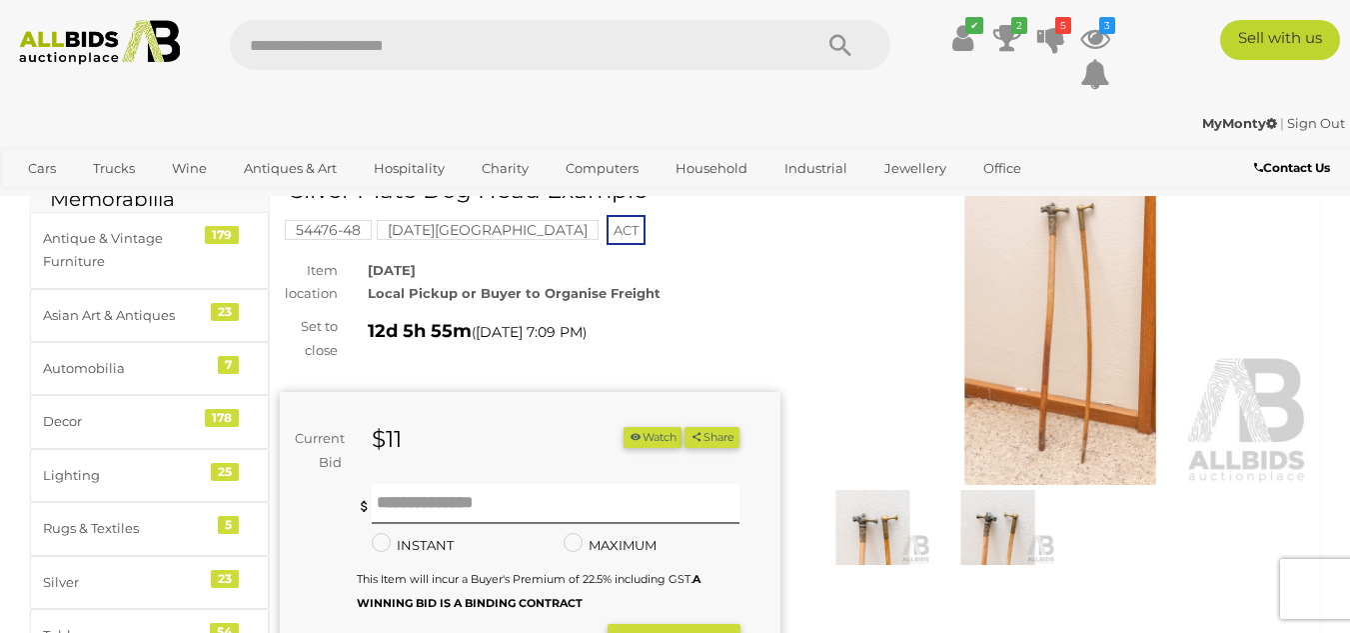
scroll to position [200, 0]
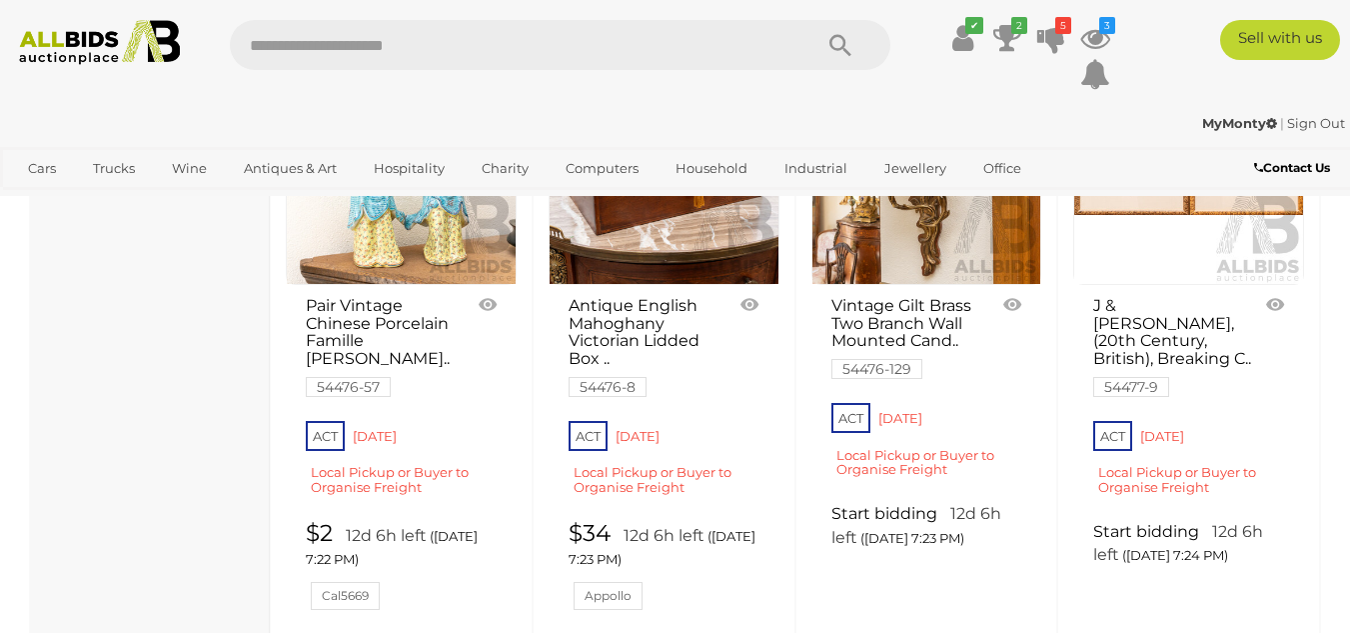
scroll to position [14733, 0]
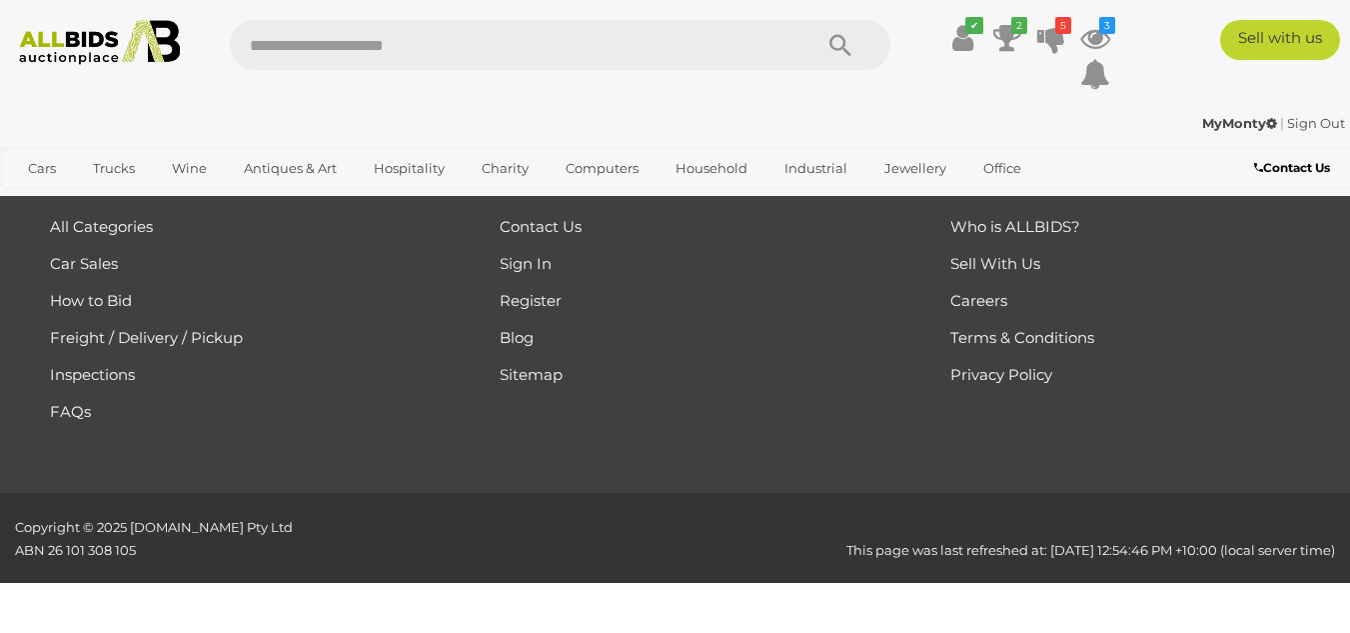
scroll to position [446, 0]
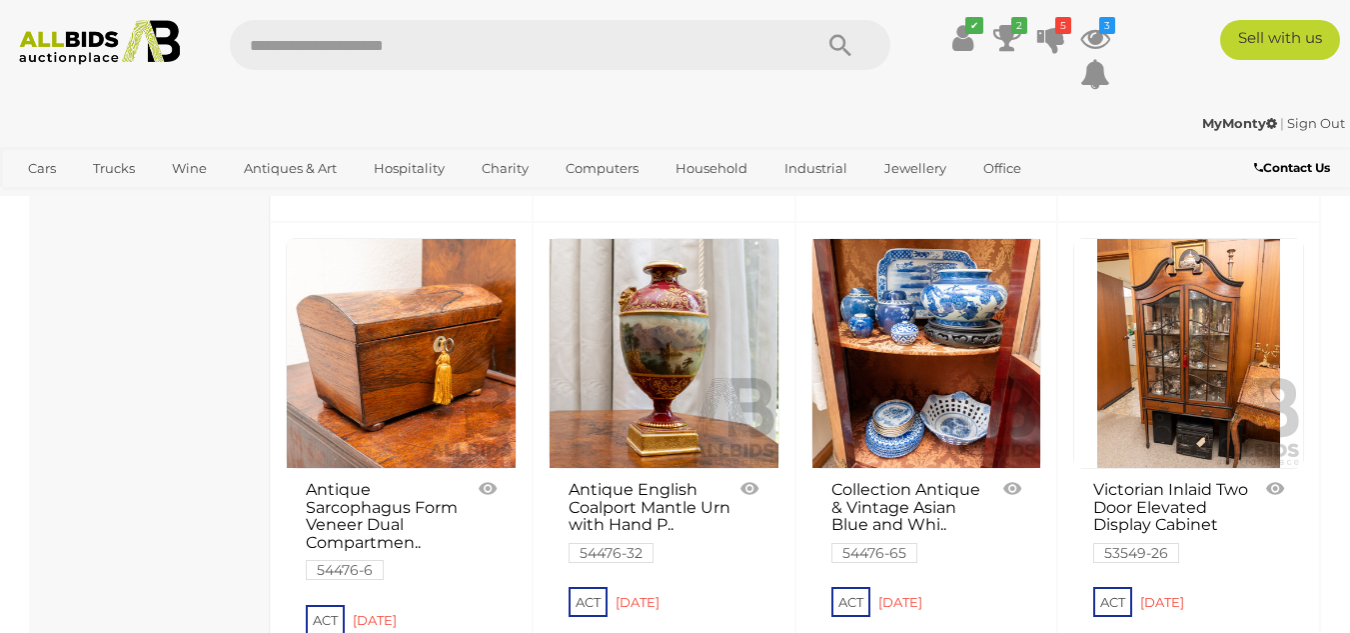
scroll to position [14840, 0]
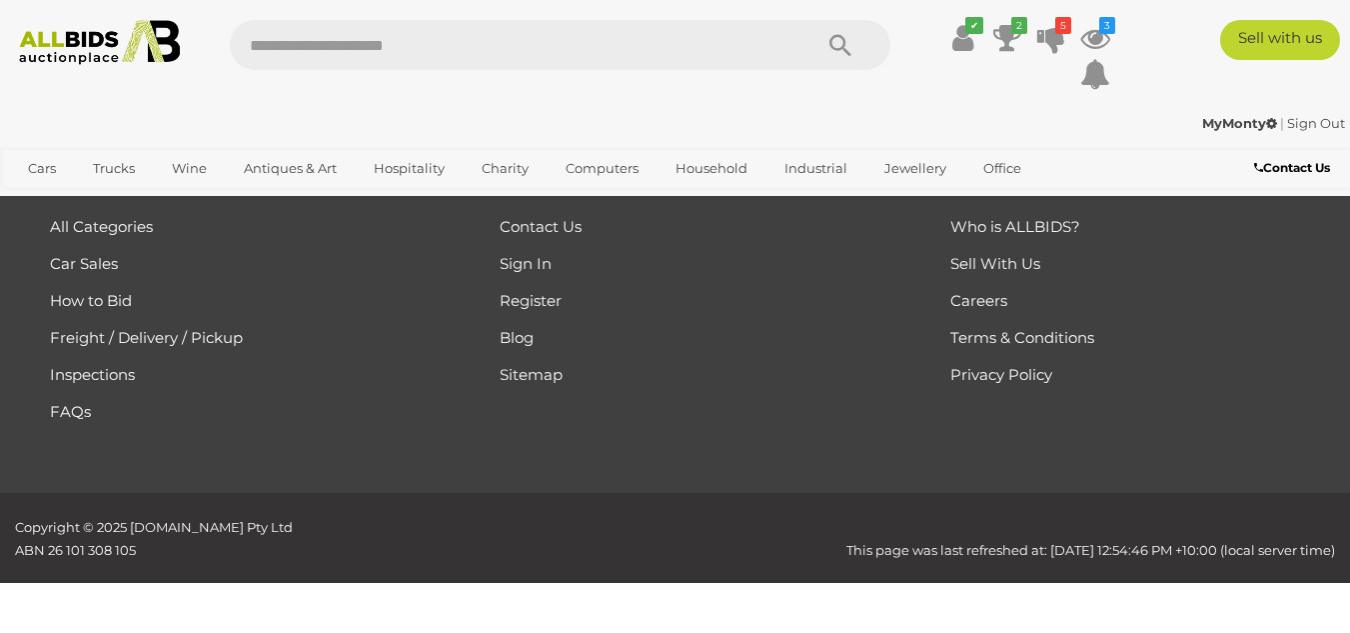
scroll to position [446, 0]
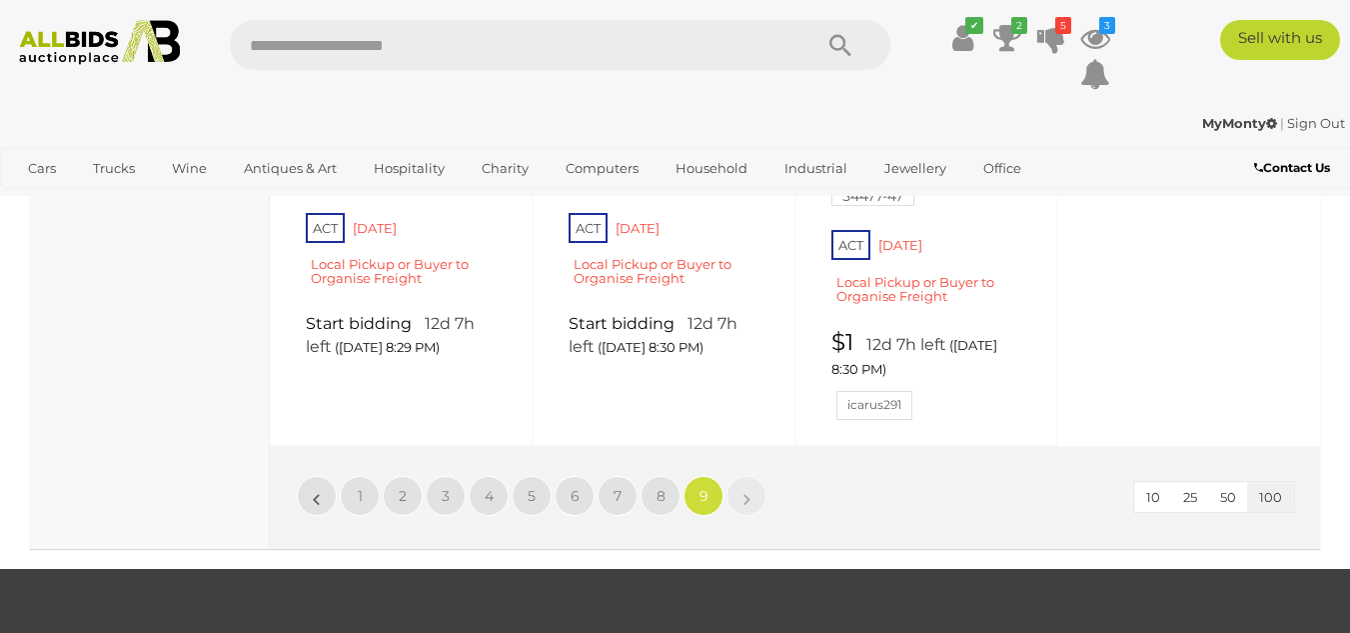
scroll to position [9842, 0]
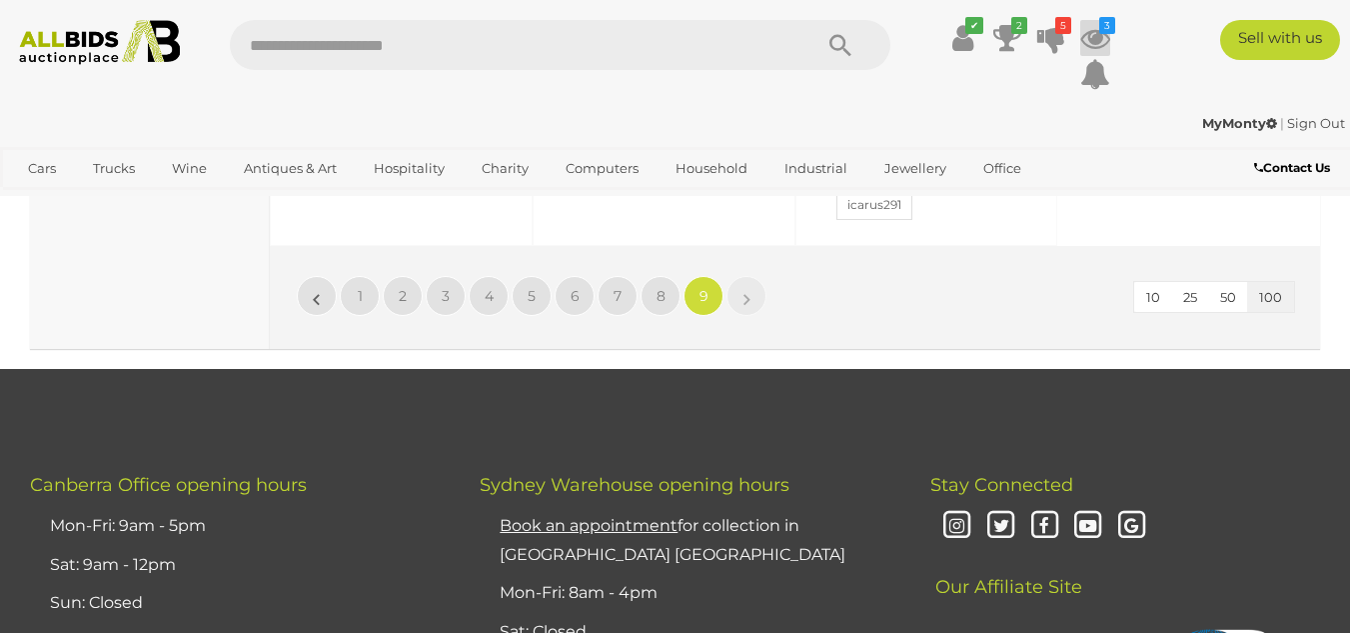
click at [1108, 29] on icon "3" at bounding box center [1108, 25] width 16 height 17
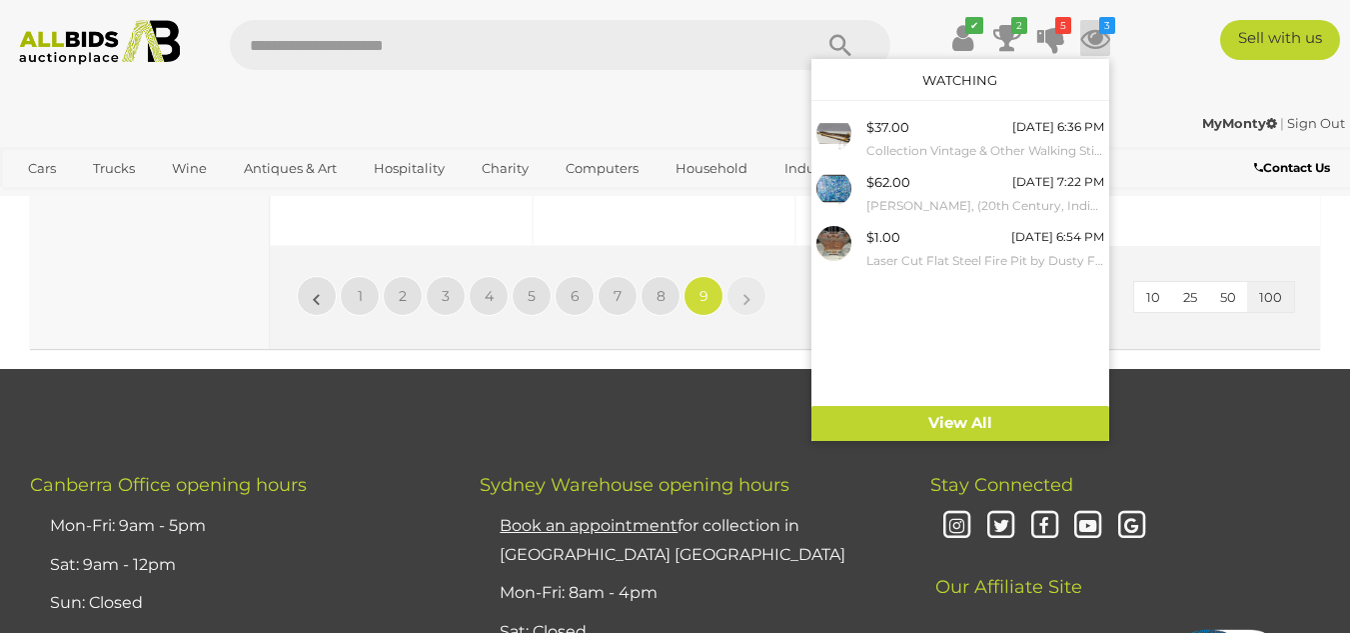
click at [1153, 74] on div "✔ 2 5 3" at bounding box center [675, 61] width 1380 height 82
